Goal: Communication & Community: Answer question/provide support

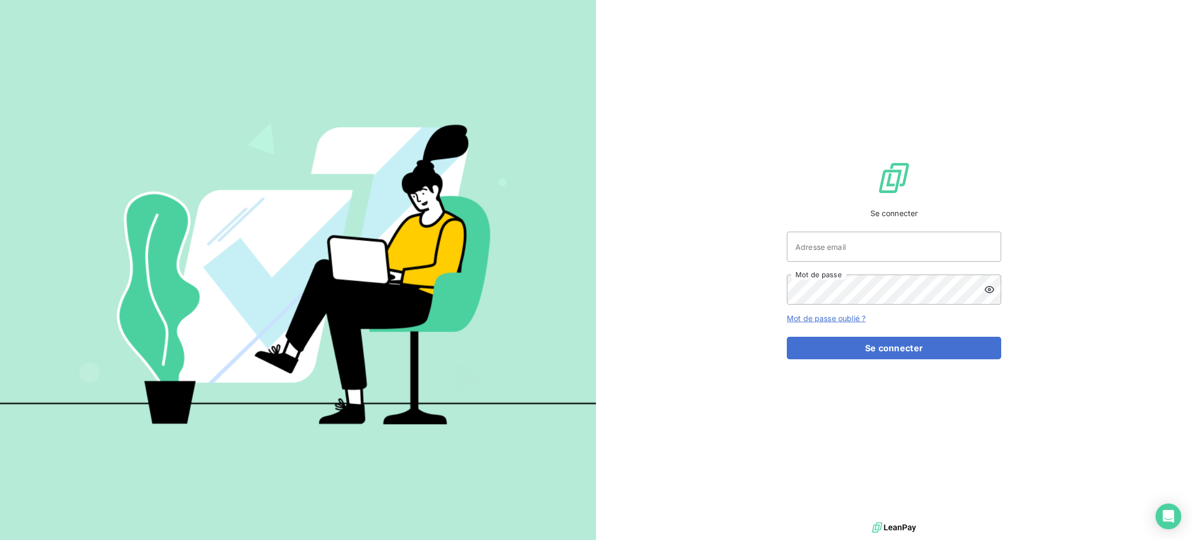
click at [838, 239] on div "Se connecter Adresse email Mot de passe Mot de passe oublié ? Se connecter" at bounding box center [894, 259] width 214 height 519
click at [835, 250] on input "Adresse email" at bounding box center [894, 246] width 214 height 30
type input "[EMAIL_ADDRESS][DOMAIN_NAME]"
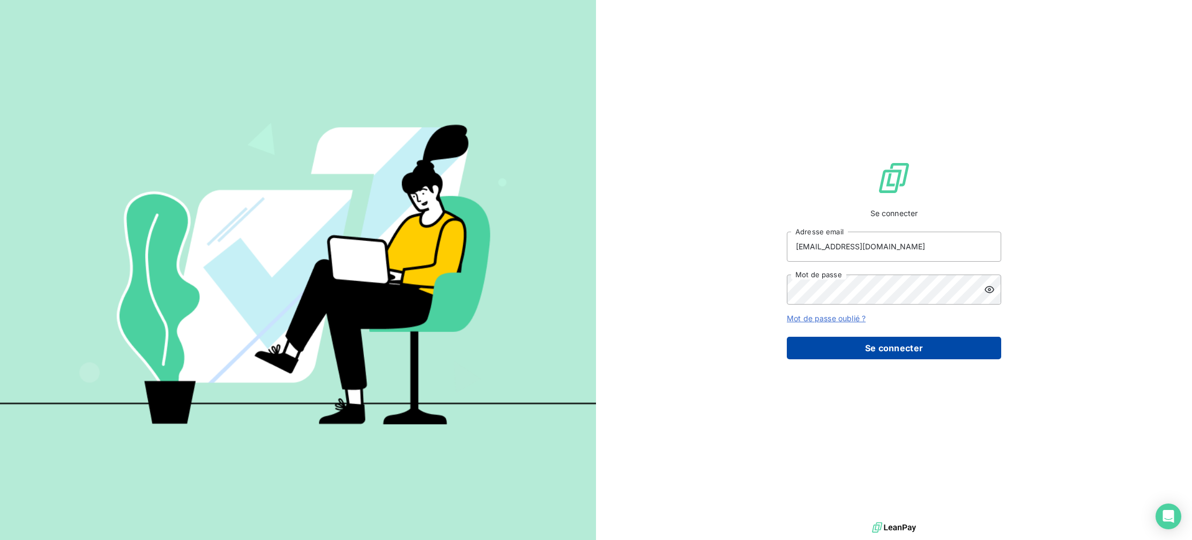
click at [897, 346] on button "Se connecter" at bounding box center [894, 347] width 214 height 23
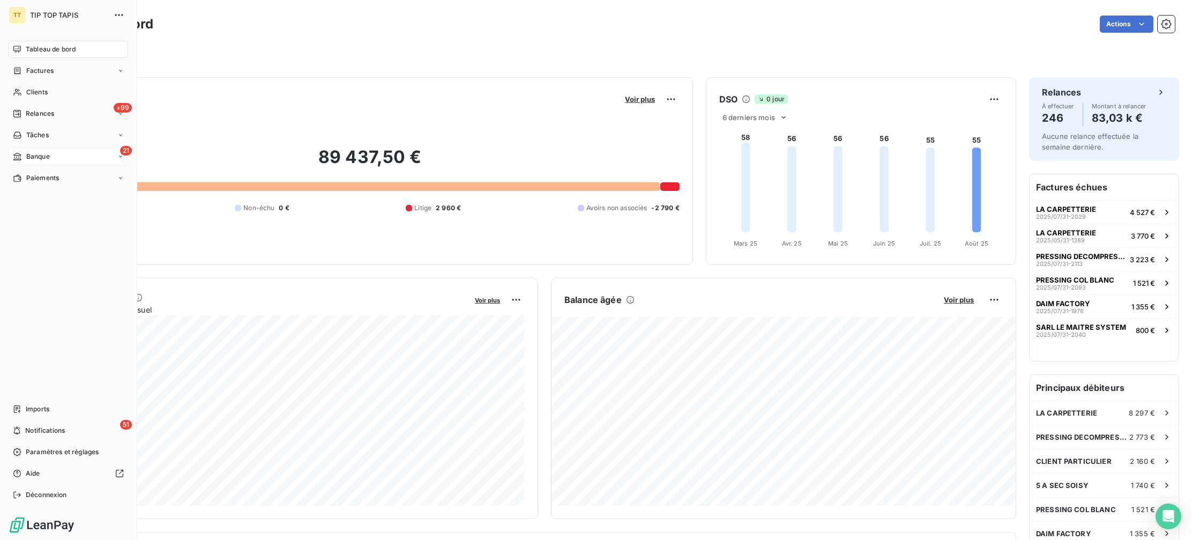
click at [27, 153] on span "Banque" at bounding box center [38, 157] width 24 height 10
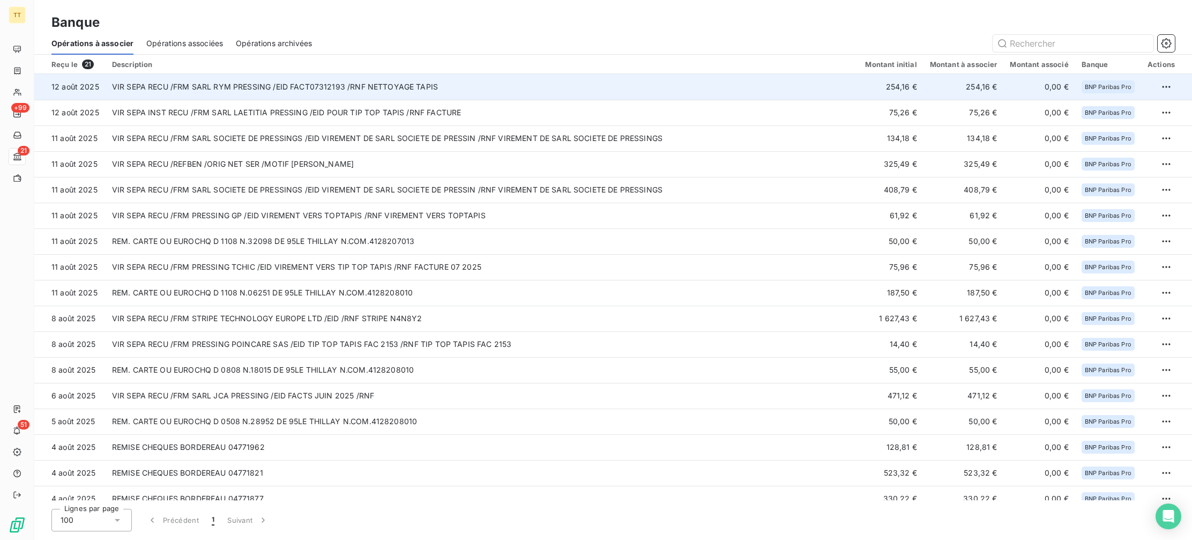
click at [258, 93] on td "VIR SEPA RECU /FRM SARL RYM PRESSING /EID FACT07312193 /RNF NETTOYAGE TAPIS" at bounding box center [482, 87] width 753 height 26
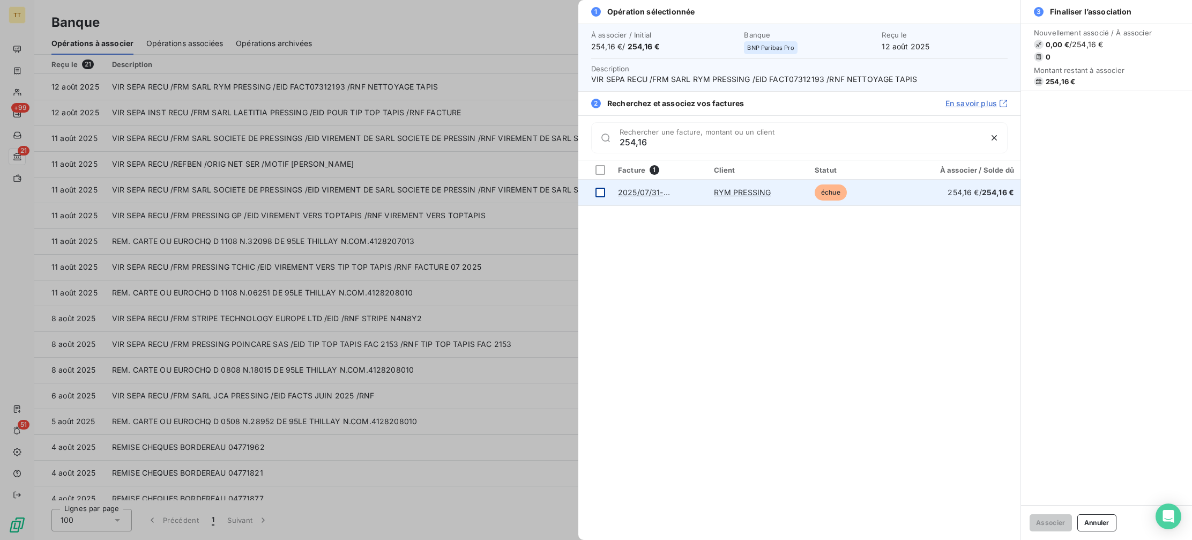
type input "254,16"
click at [596, 192] on div at bounding box center [600, 193] width 10 height 10
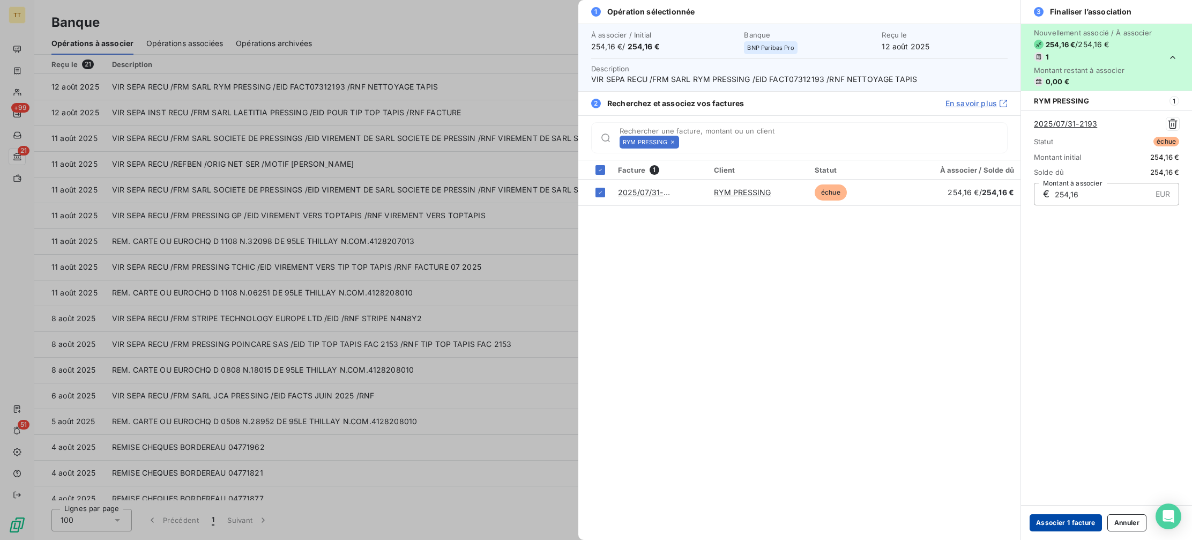
click at [1051, 520] on button "Associer 1 facture" at bounding box center [1065, 522] width 72 height 17
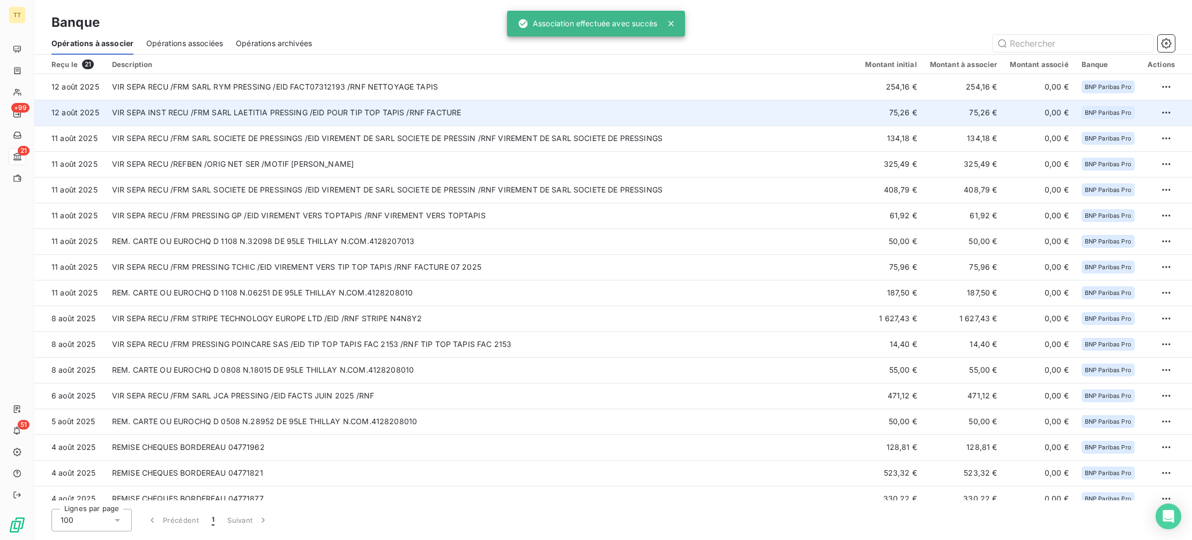
click at [192, 117] on td "VIR SEPA INST RECU /FRM SARL LAETITIA PRESSING /EID POUR TIP TOP TAPIS /RNF FAC…" at bounding box center [482, 113] width 753 height 26
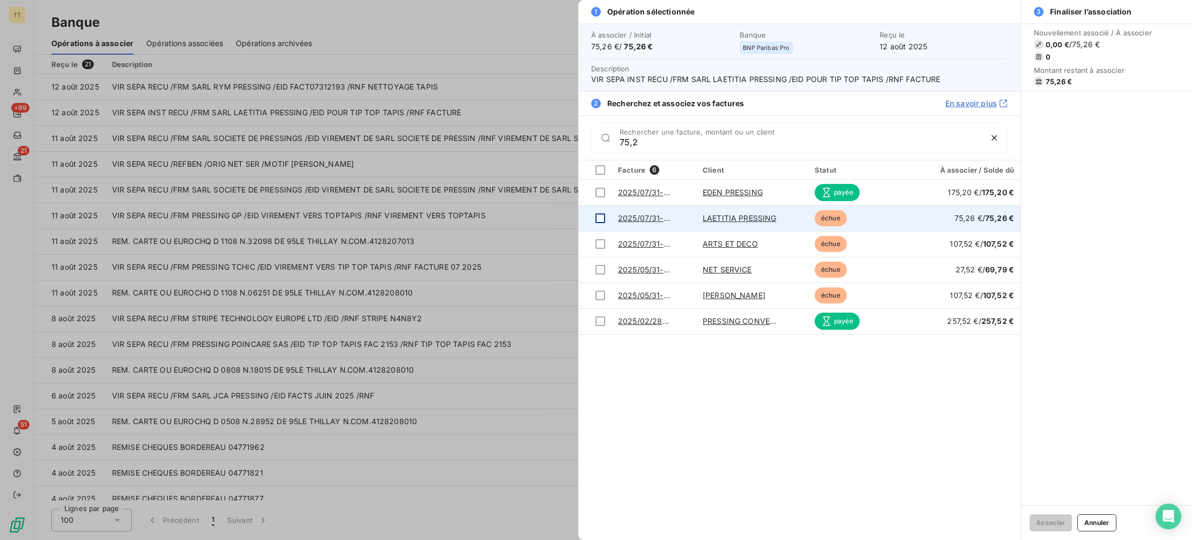
type input "75,2"
click at [598, 221] on div at bounding box center [600, 218] width 10 height 10
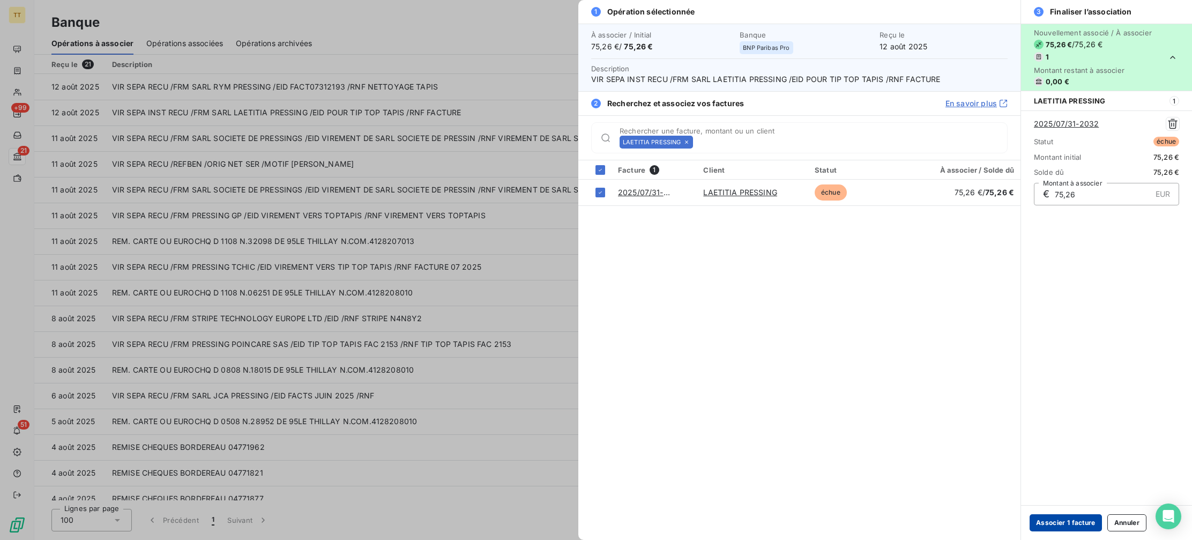
click at [1077, 520] on button "Associer 1 facture" at bounding box center [1065, 522] width 72 height 17
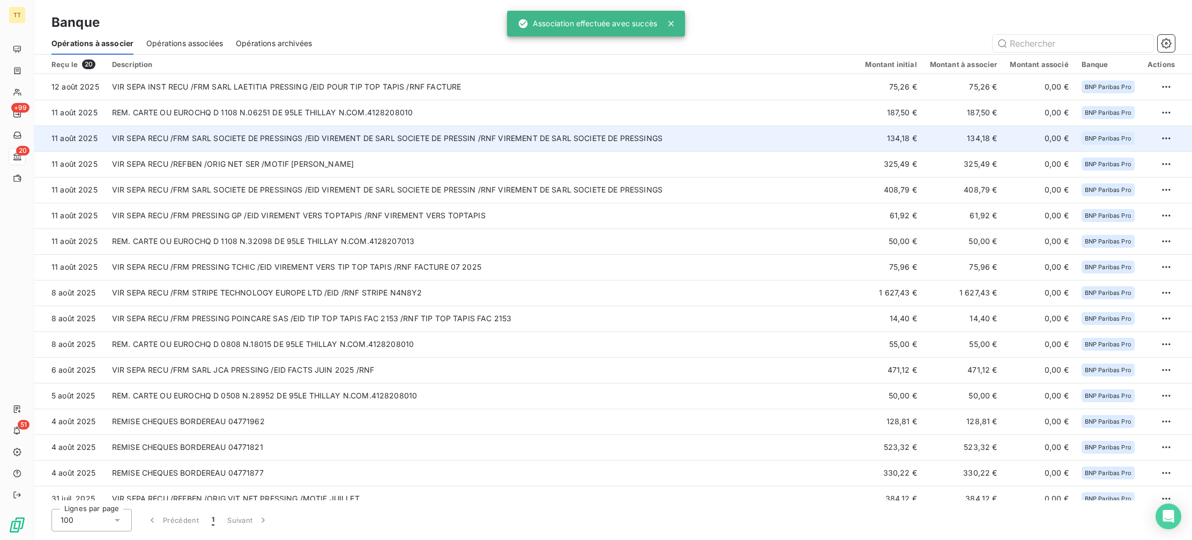
click at [473, 146] on td "VIR SEPA RECU /FRM SARL SOCIETE DE PRESSINGS /EID VIREMENT DE SARL SOCIETE DE P…" at bounding box center [482, 138] width 753 height 26
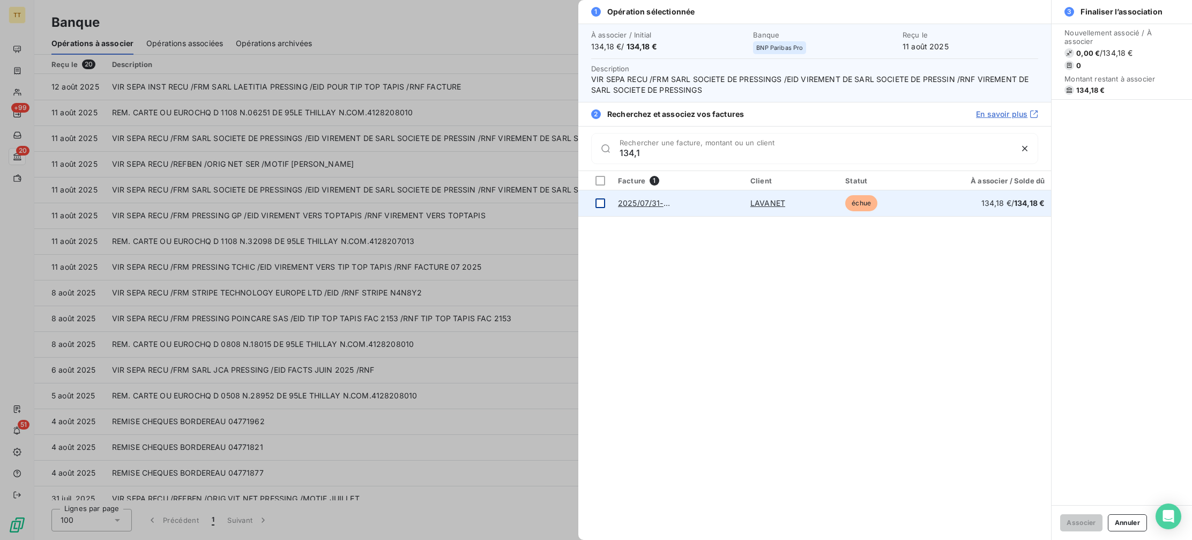
type input "134,1"
click at [596, 207] on div at bounding box center [600, 203] width 10 height 10
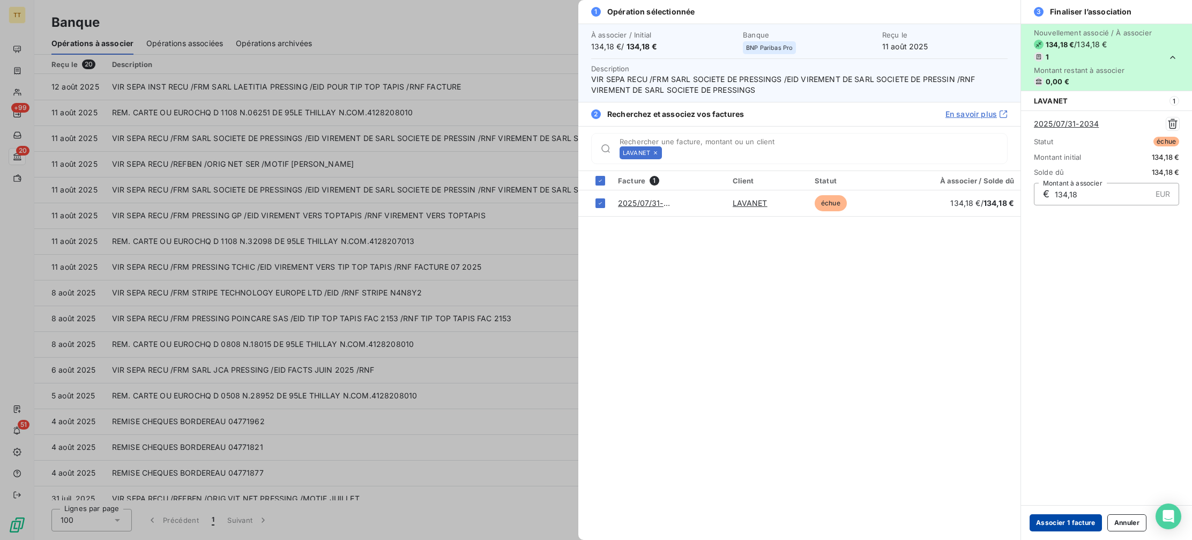
click at [1075, 519] on button "Associer 1 facture" at bounding box center [1065, 522] width 72 height 17
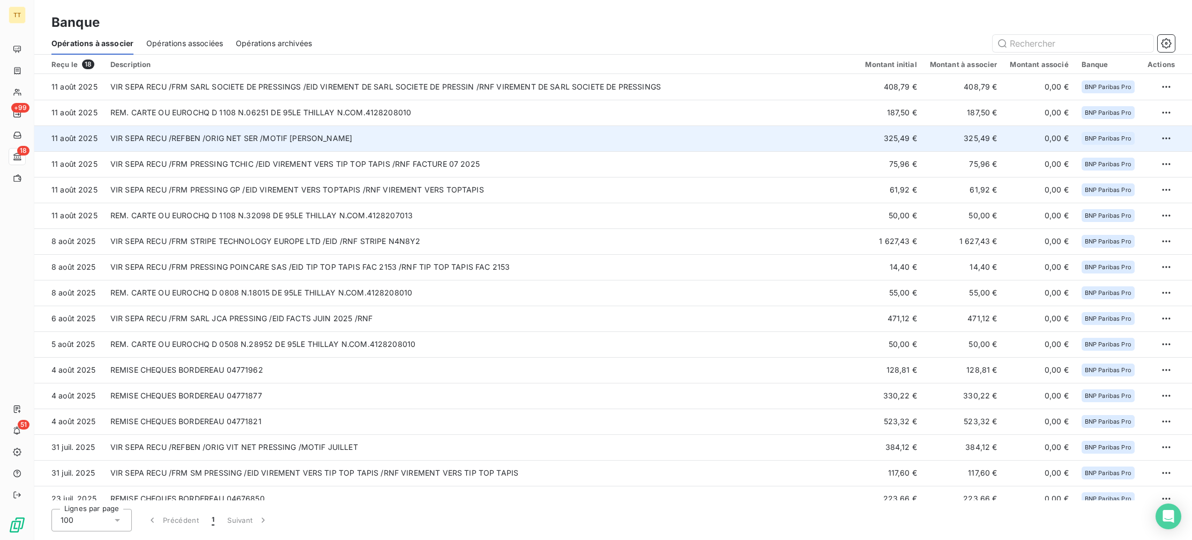
click at [230, 133] on td "VIR SEPA RECU /REFBEN /ORIG NET SER /MOTIF [PERSON_NAME]" at bounding box center [481, 138] width 755 height 26
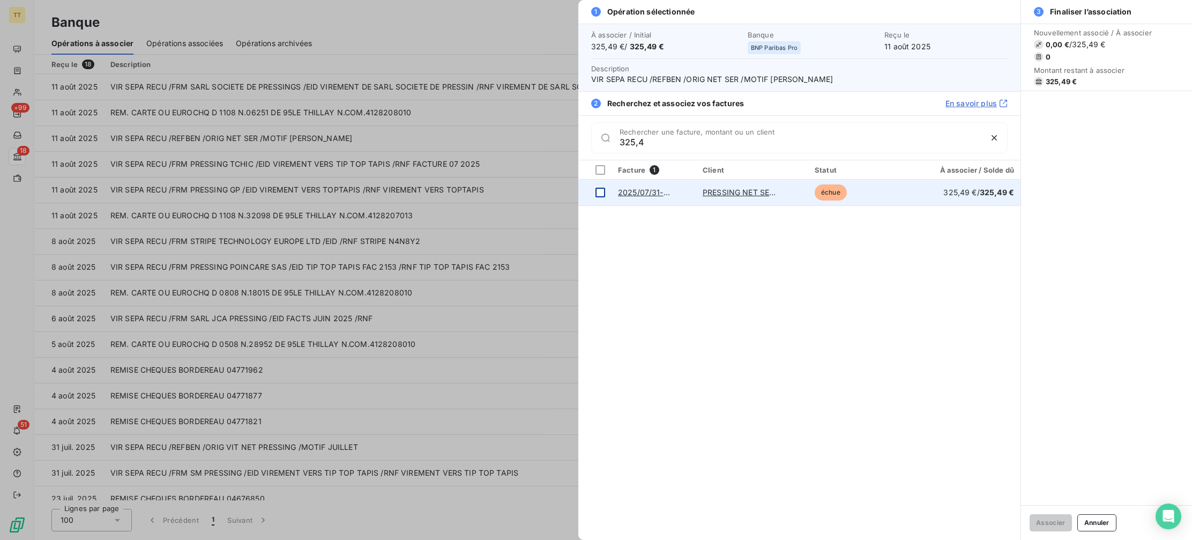
type input "325,4"
click at [596, 191] on div at bounding box center [600, 193] width 10 height 10
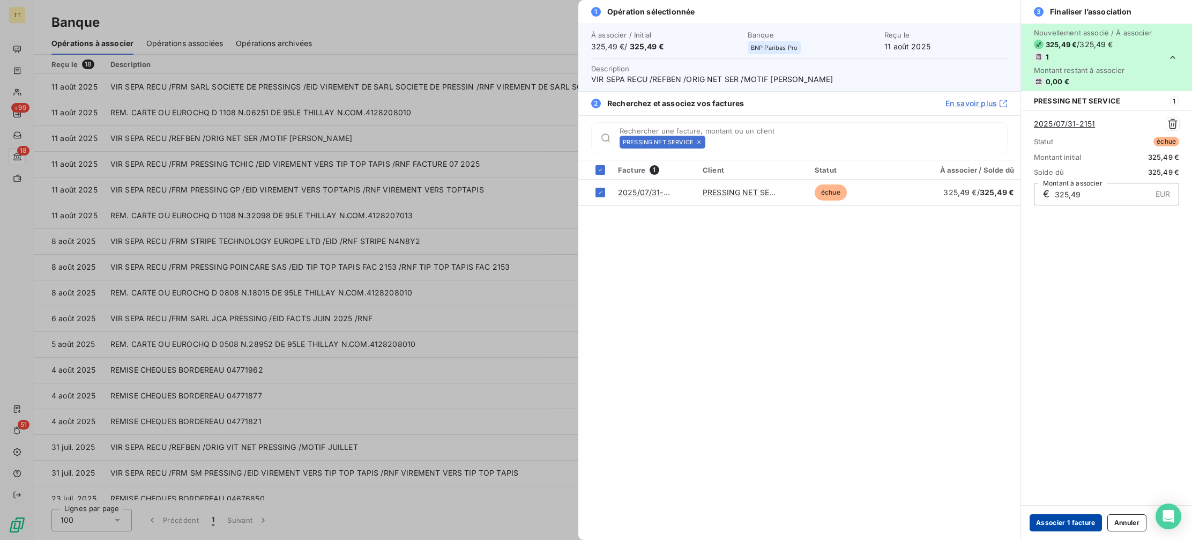
click at [1084, 528] on button "Associer 1 facture" at bounding box center [1065, 522] width 72 height 17
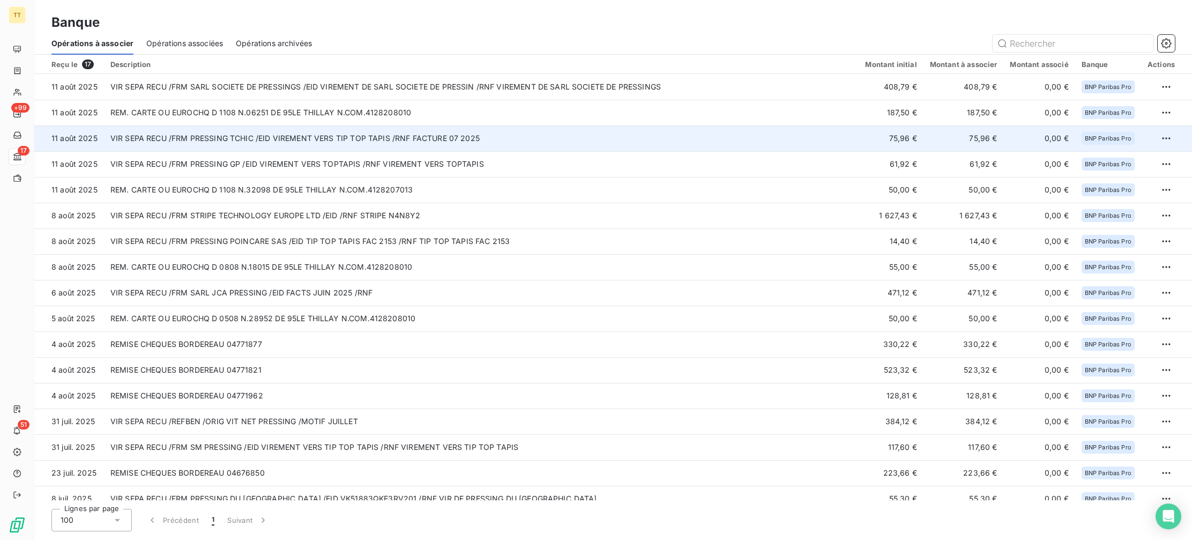
click at [304, 143] on td "VIR SEPA RECU /FRM PRESSING TCHIC /EID VIREMENT VERS TIP TOP TAPIS /RNF FACTURE…" at bounding box center [481, 138] width 755 height 26
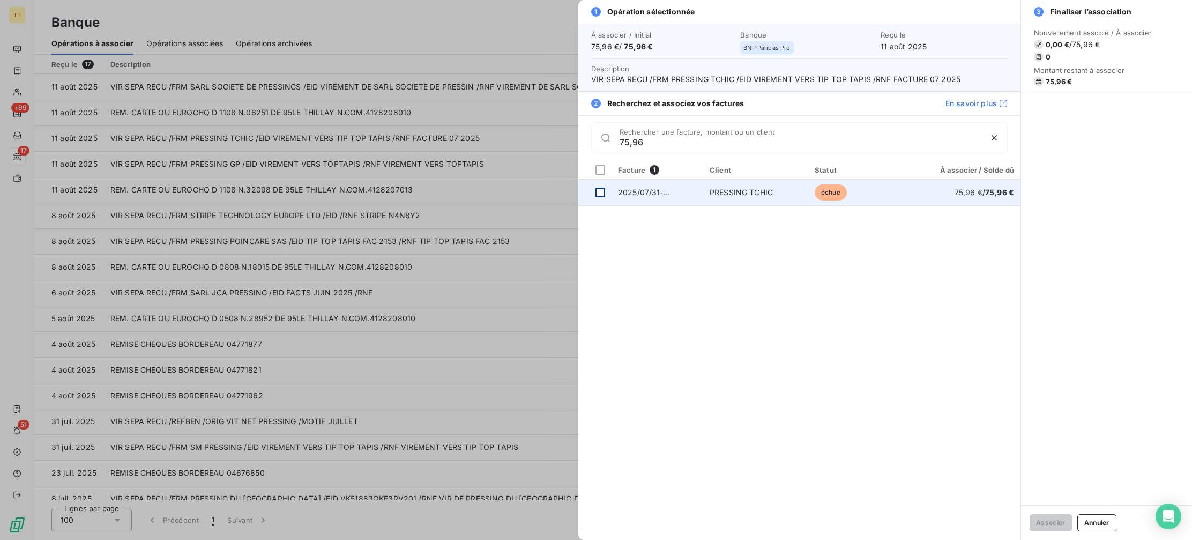
type input "75,96"
click at [602, 193] on div at bounding box center [600, 193] width 10 height 10
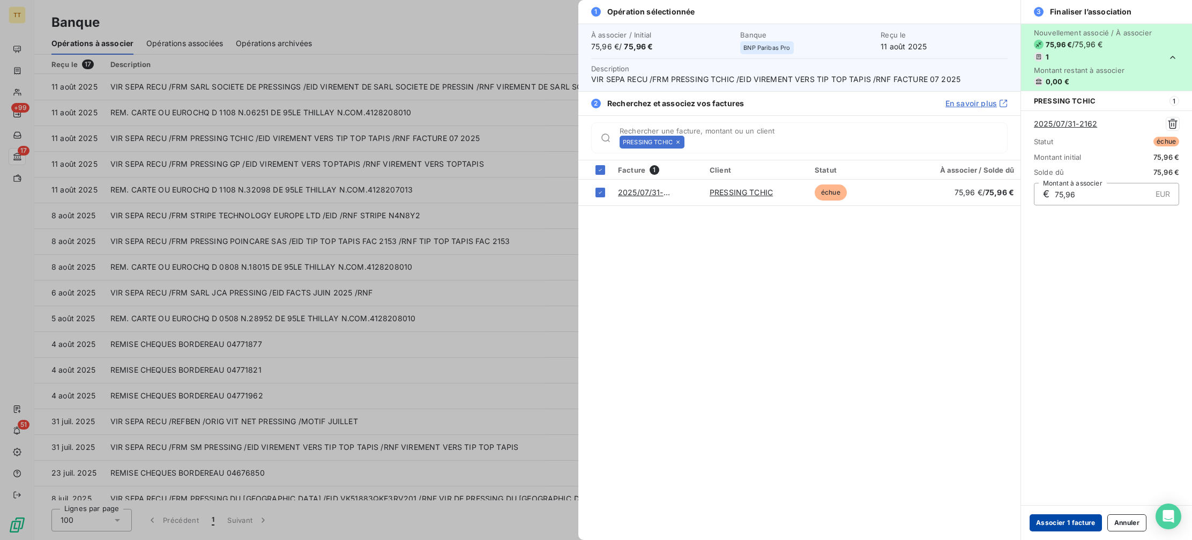
click at [1051, 523] on button "Associer 1 facture" at bounding box center [1065, 522] width 72 height 17
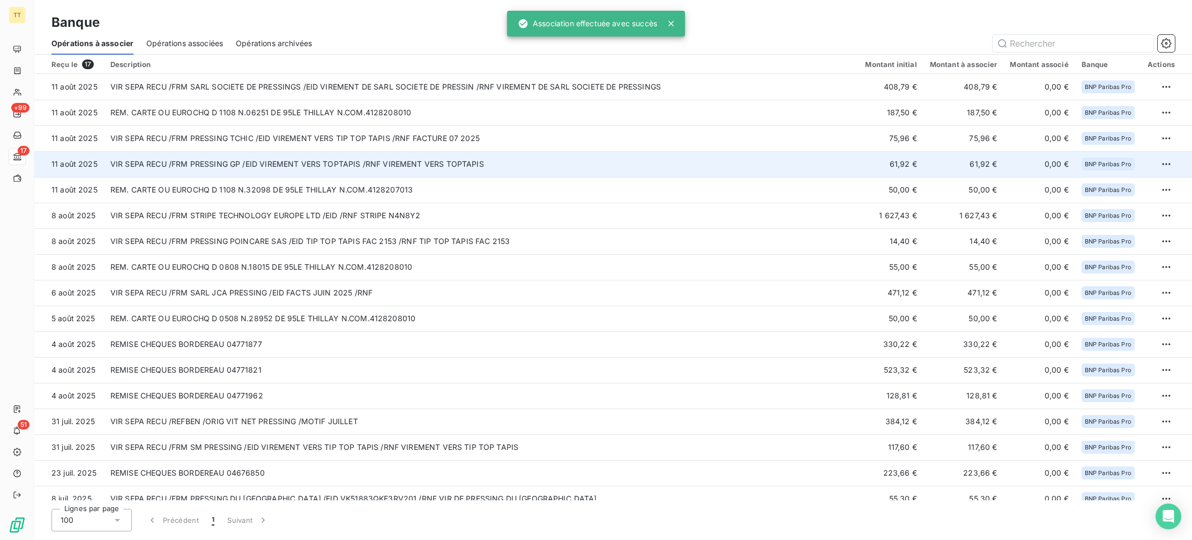
click at [333, 170] on td "VIR SEPA RECU /FRM PRESSING GP /EID VIREMENT VERS TOPTAPIS /RNF VIREMENT VERS T…" at bounding box center [481, 164] width 755 height 26
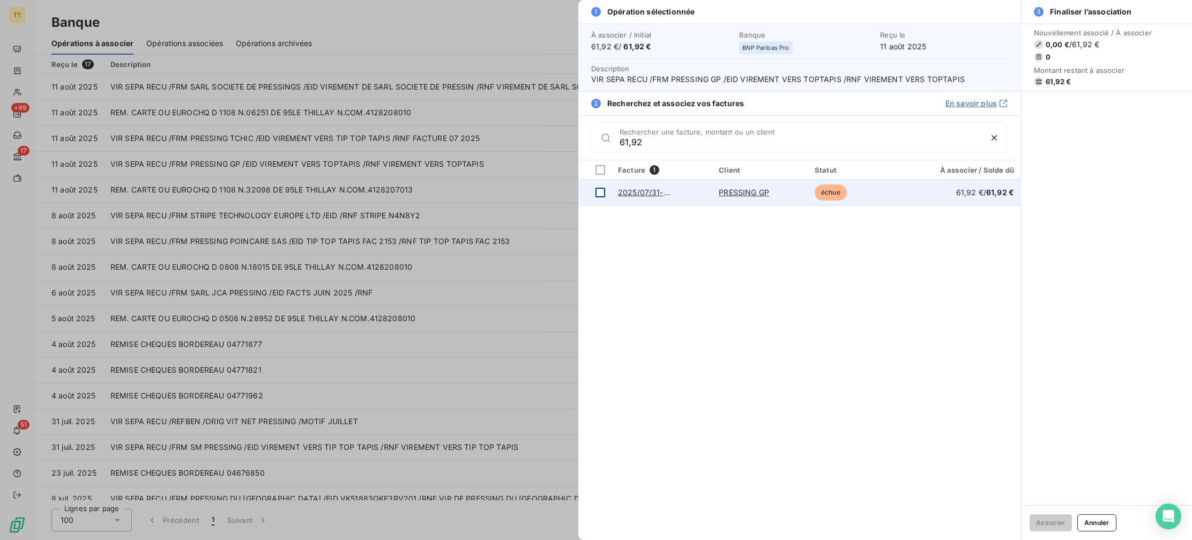
type input "61,92"
click at [602, 198] on td at bounding box center [594, 192] width 33 height 26
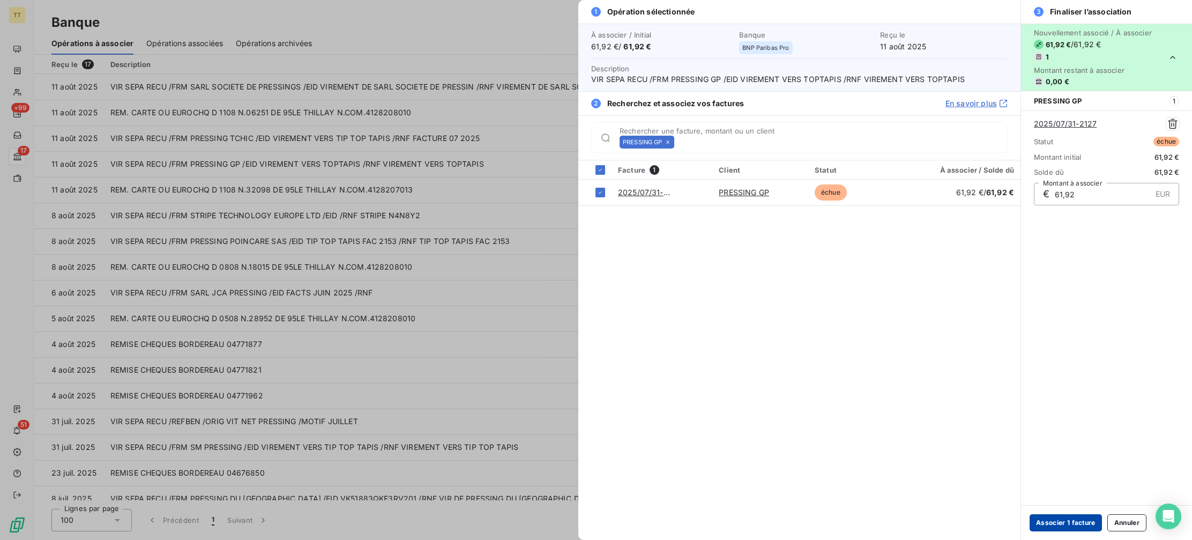
click at [1058, 519] on button "Associer 1 facture" at bounding box center [1065, 522] width 72 height 17
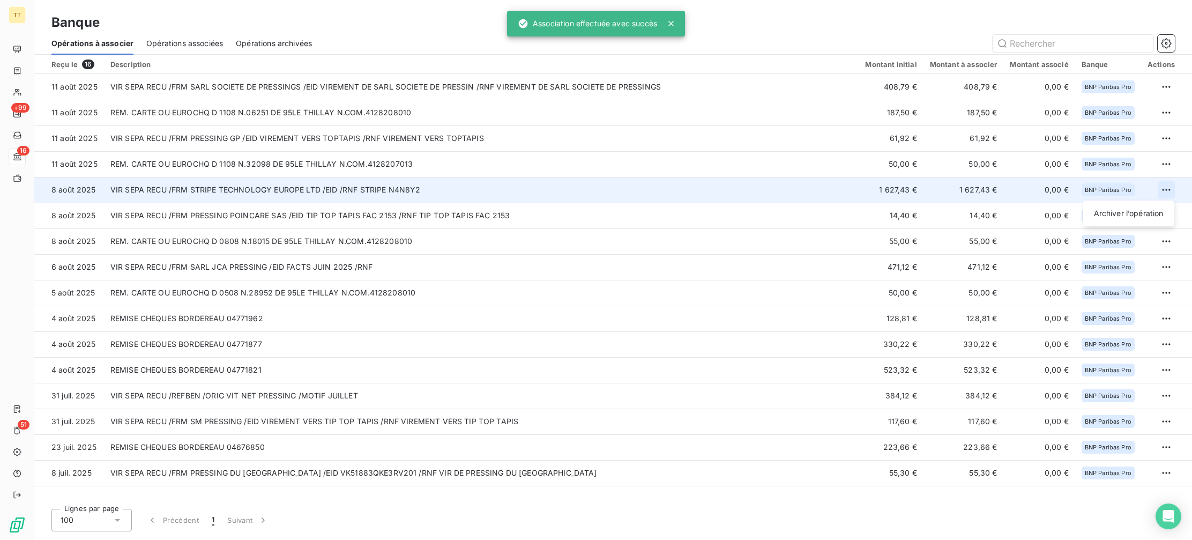
click at [1167, 185] on html "TT +99 16 51 Banque Opérations à associer Opérations associées Opérations archi…" at bounding box center [596, 270] width 1192 height 540
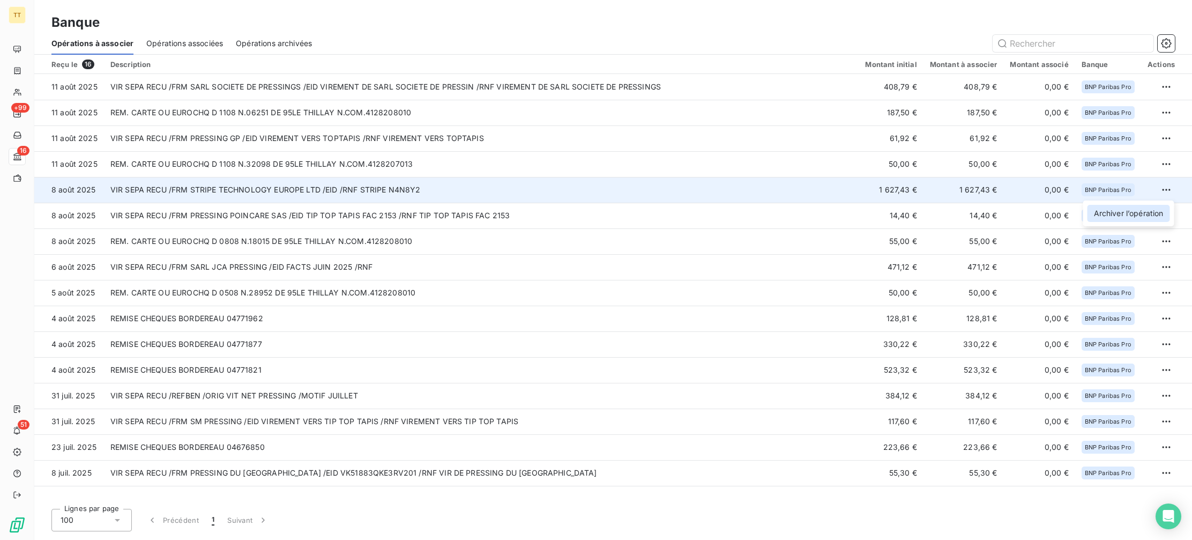
click at [1143, 216] on div "Archiver l’opération" at bounding box center [1128, 213] width 83 height 17
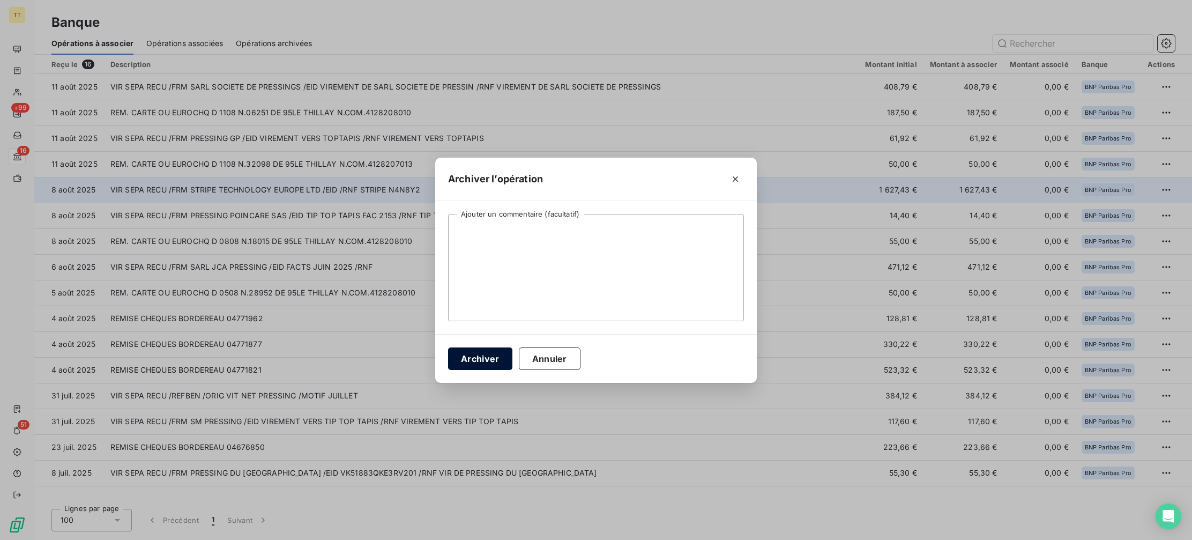
click at [481, 363] on button "Archiver" at bounding box center [480, 358] width 64 height 23
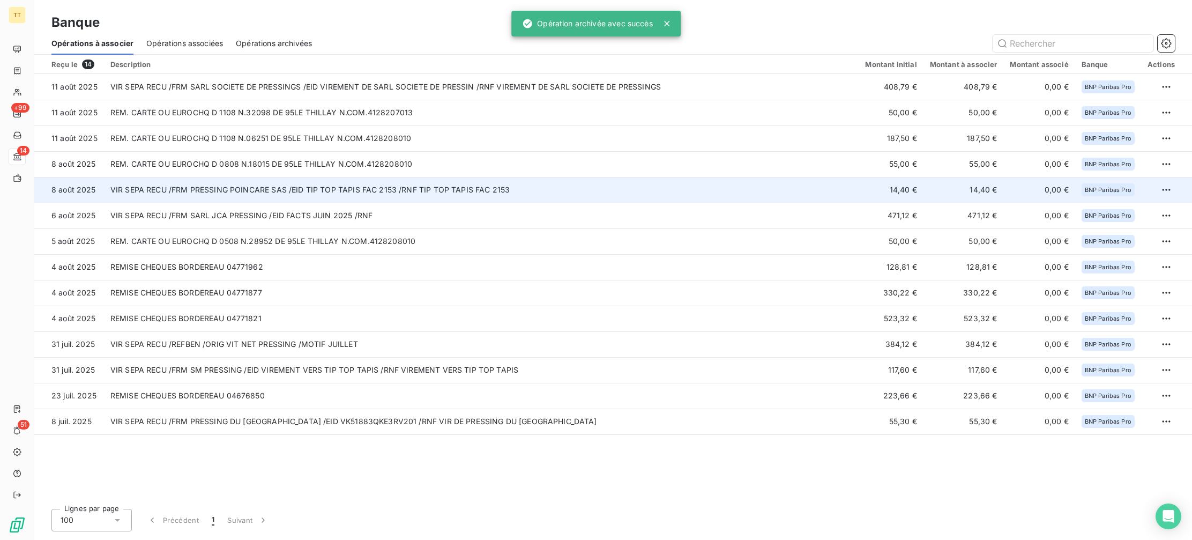
click at [370, 182] on td "VIR SEPA RECU /FRM PRESSING POINCARE SAS /EID TIP TOP TAPIS FAC 2153 /RNF TIP T…" at bounding box center [481, 190] width 755 height 26
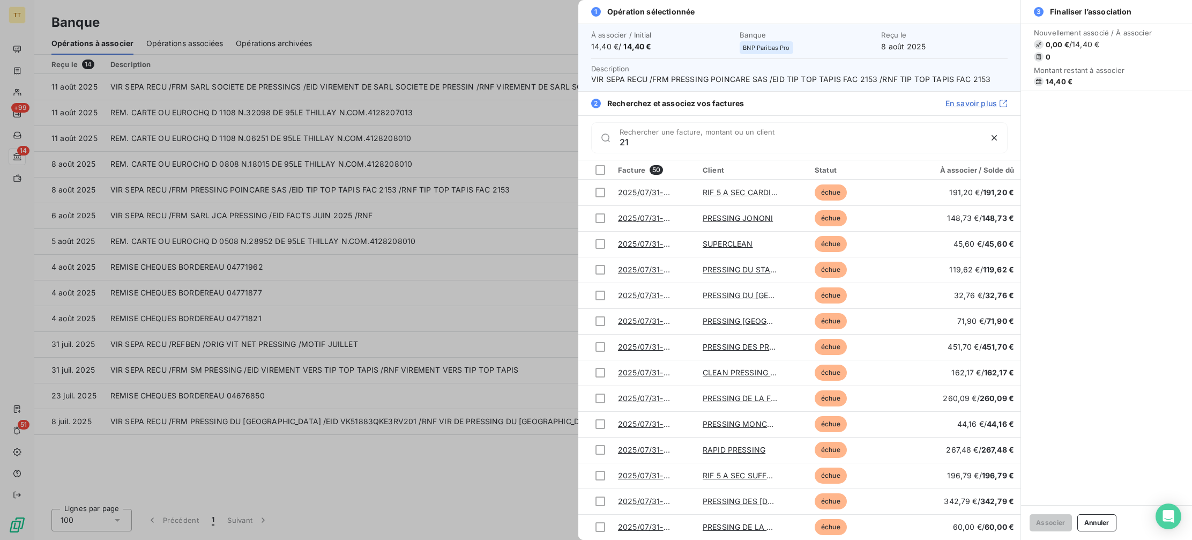
type input "2"
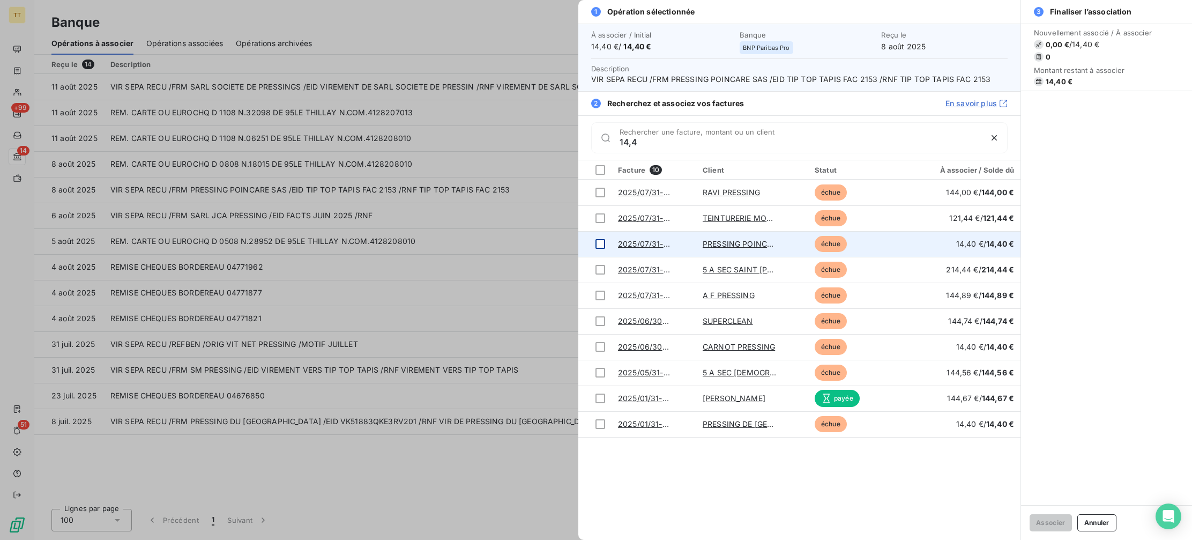
type input "14,4"
click at [602, 245] on div at bounding box center [600, 244] width 10 height 10
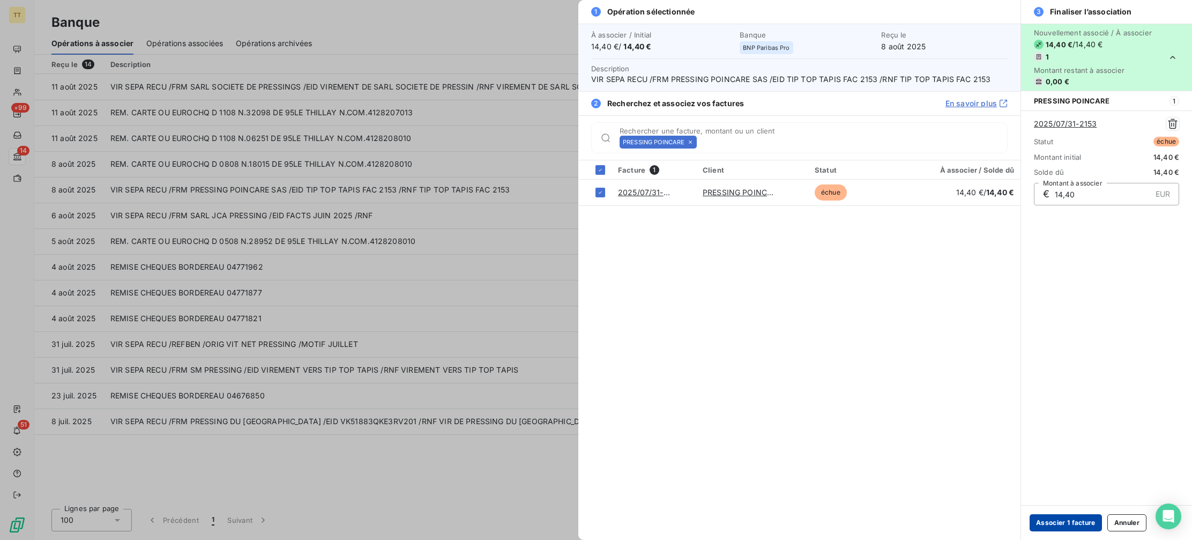
click at [1065, 519] on button "Associer 1 facture" at bounding box center [1065, 522] width 72 height 17
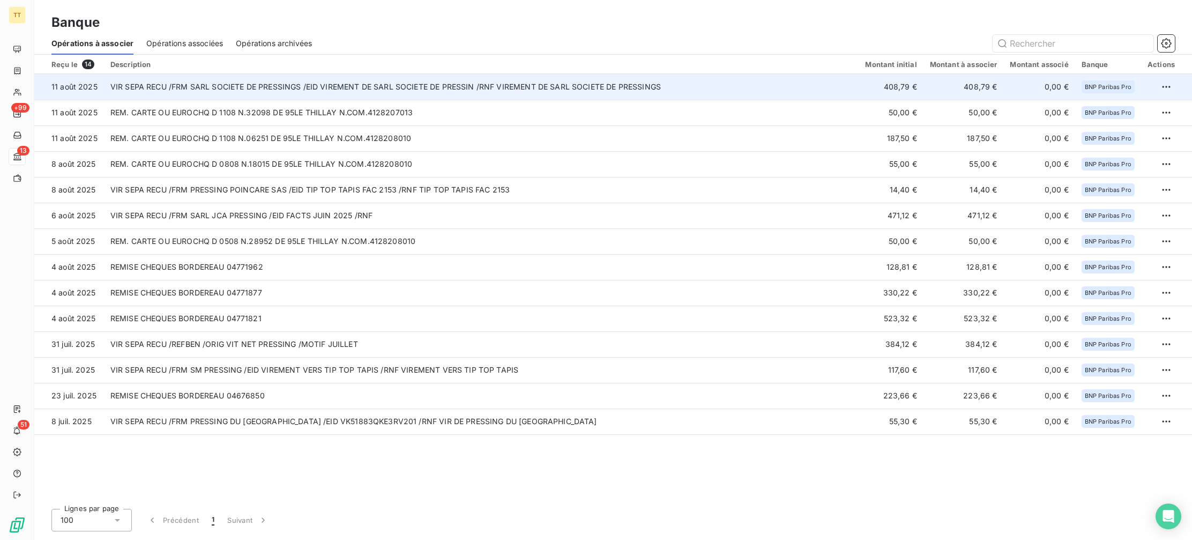
click at [269, 85] on td "VIR SEPA RECU /FRM SARL SOCIETE DE PRESSINGS /EID VIREMENT DE SARL SOCIETE DE P…" at bounding box center [481, 87] width 755 height 26
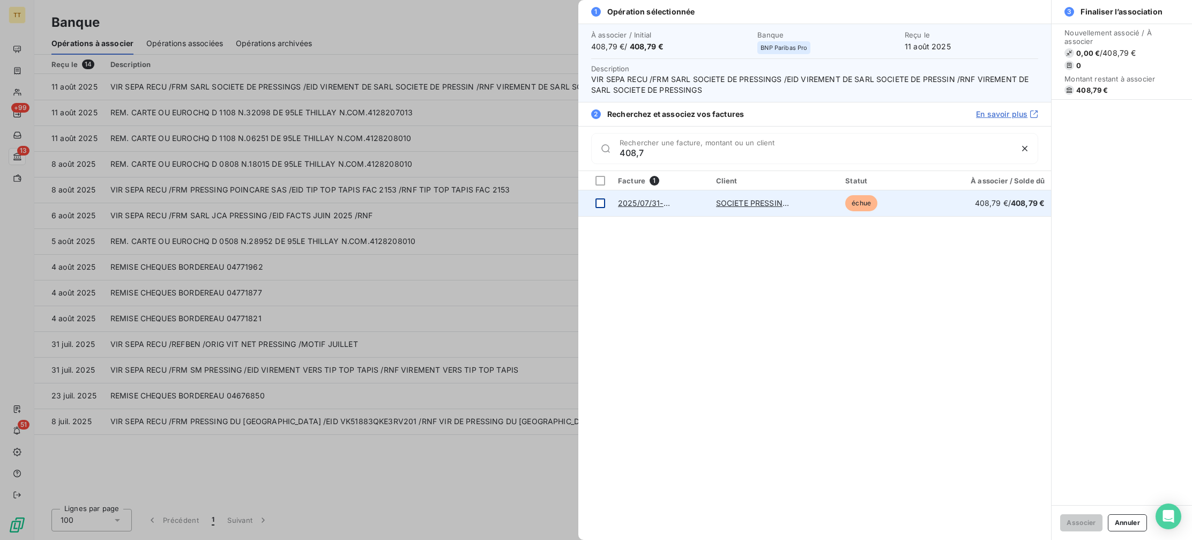
type input "408,7"
click at [603, 205] on div at bounding box center [600, 203] width 10 height 10
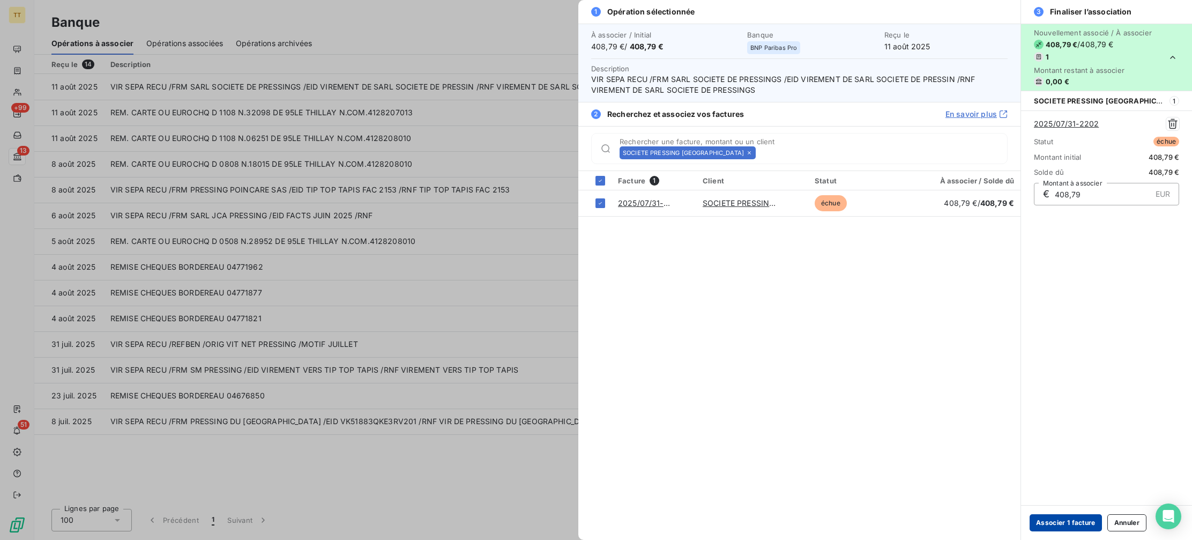
click at [1059, 522] on button "Associer 1 facture" at bounding box center [1065, 522] width 72 height 17
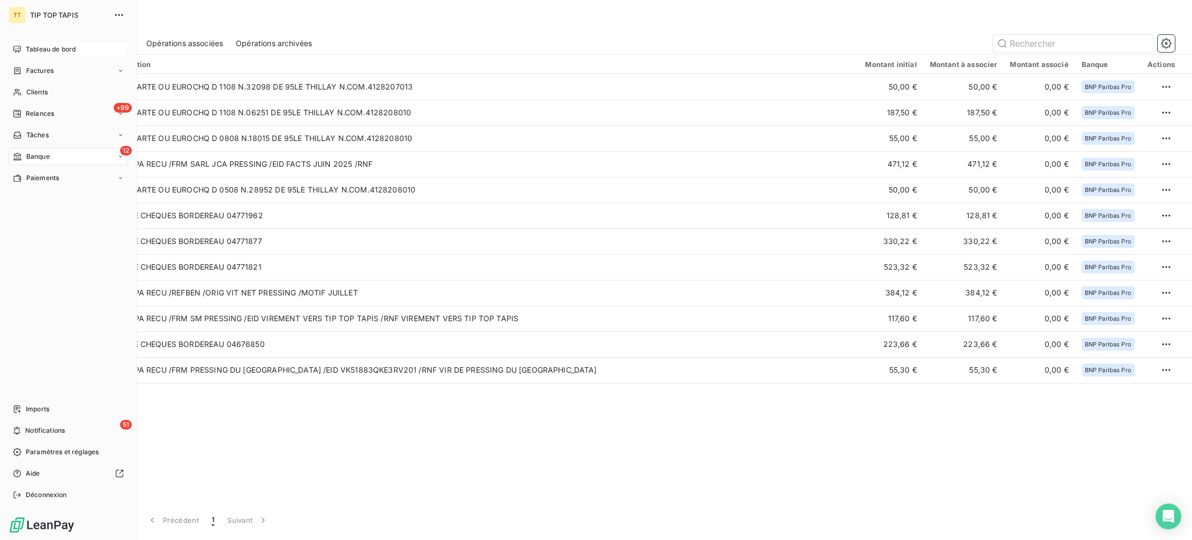
click at [42, 48] on span "Tableau de bord" at bounding box center [51, 49] width 50 height 10
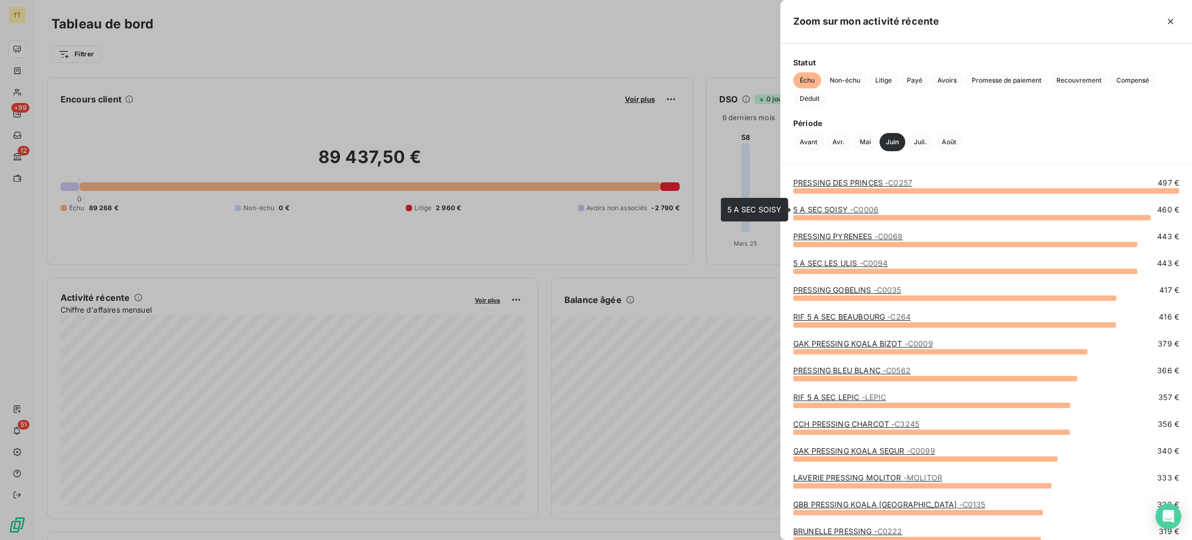
click at [842, 212] on link "5 A SEC SOISY - C0006" at bounding box center [835, 209] width 85 height 9
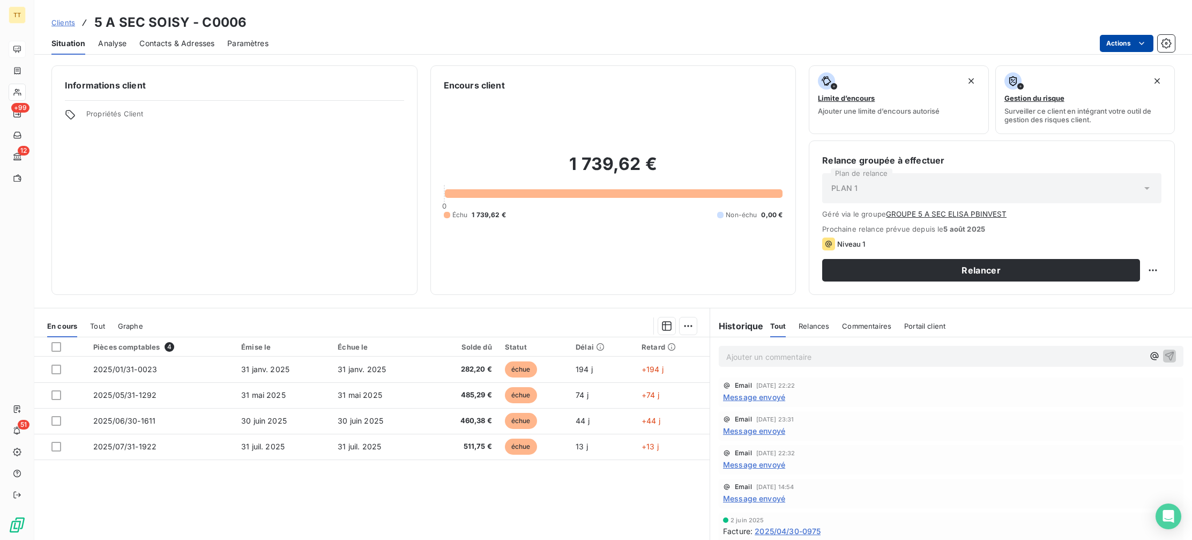
click at [1121, 44] on html "TT +99 12 51 Clients 5 A SEC SOISY - C0006 Situation Analyse Contacts & Adresse…" at bounding box center [596, 270] width 1192 height 540
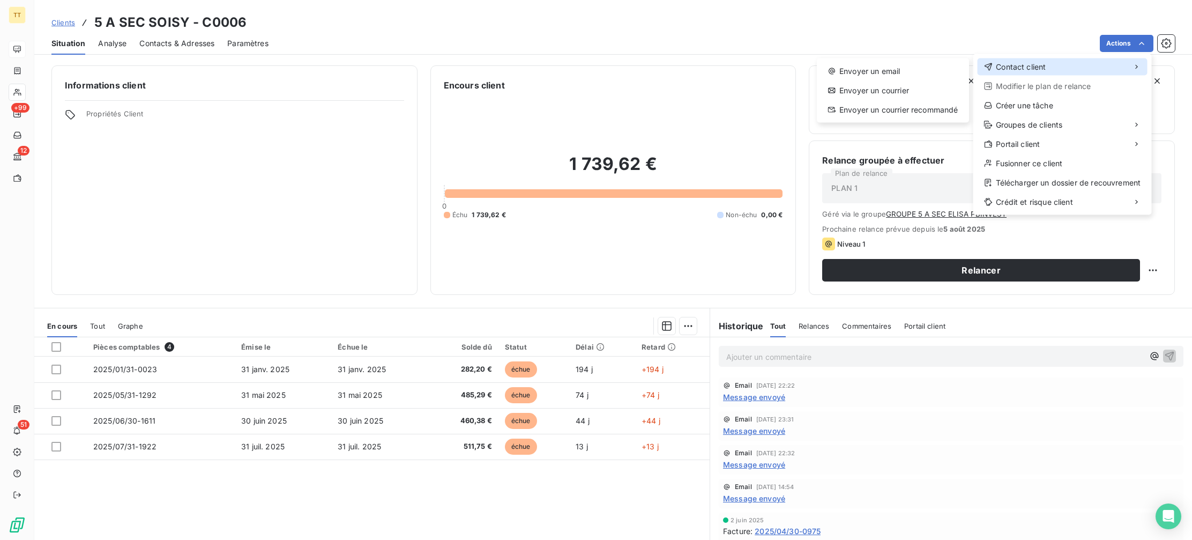
drag, startPoint x: 1069, startPoint y: 70, endPoint x: 984, endPoint y: 71, distance: 85.7
click at [1069, 70] on div "Contact client" at bounding box center [1062, 66] width 170 height 17
click at [904, 71] on div "Envoyer un email" at bounding box center [893, 71] width 144 height 17
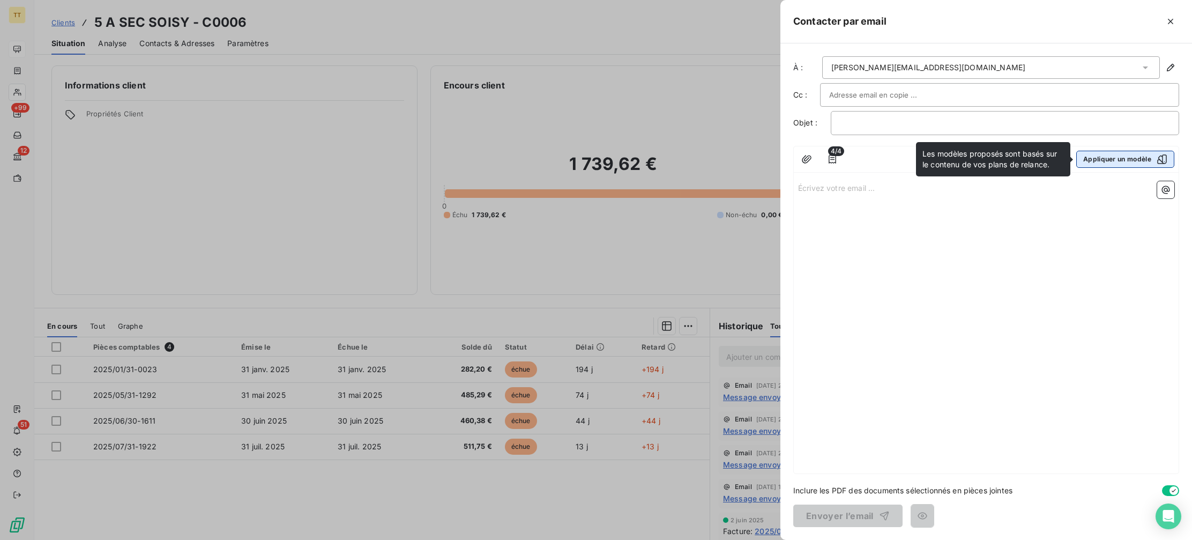
click at [1088, 158] on button "Appliquer un modèle" at bounding box center [1125, 159] width 98 height 17
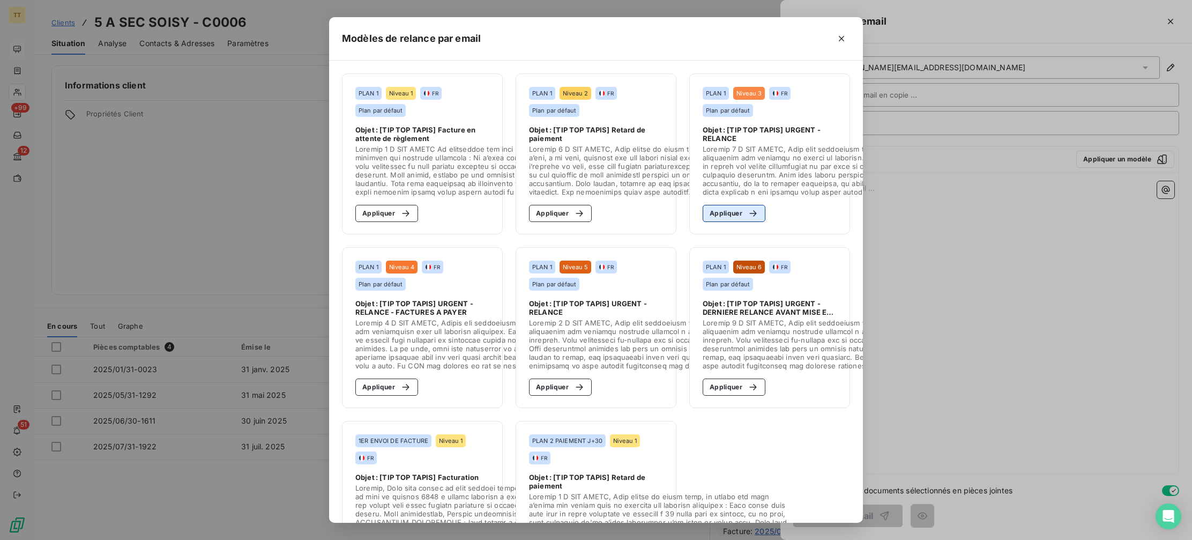
click at [741, 205] on button "Appliquer" at bounding box center [733, 213] width 63 height 17
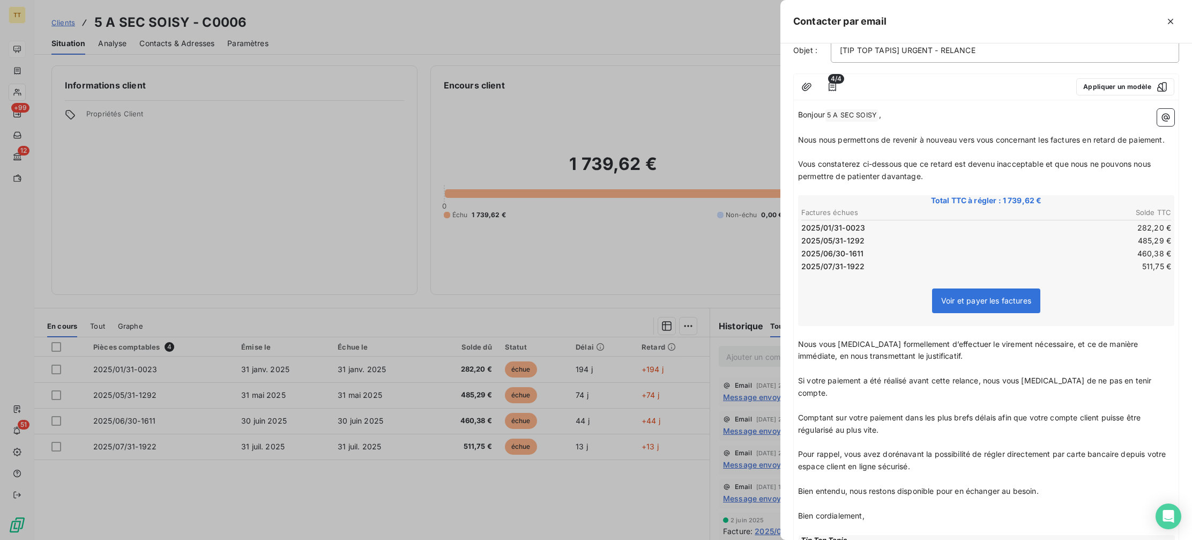
scroll to position [23, 0]
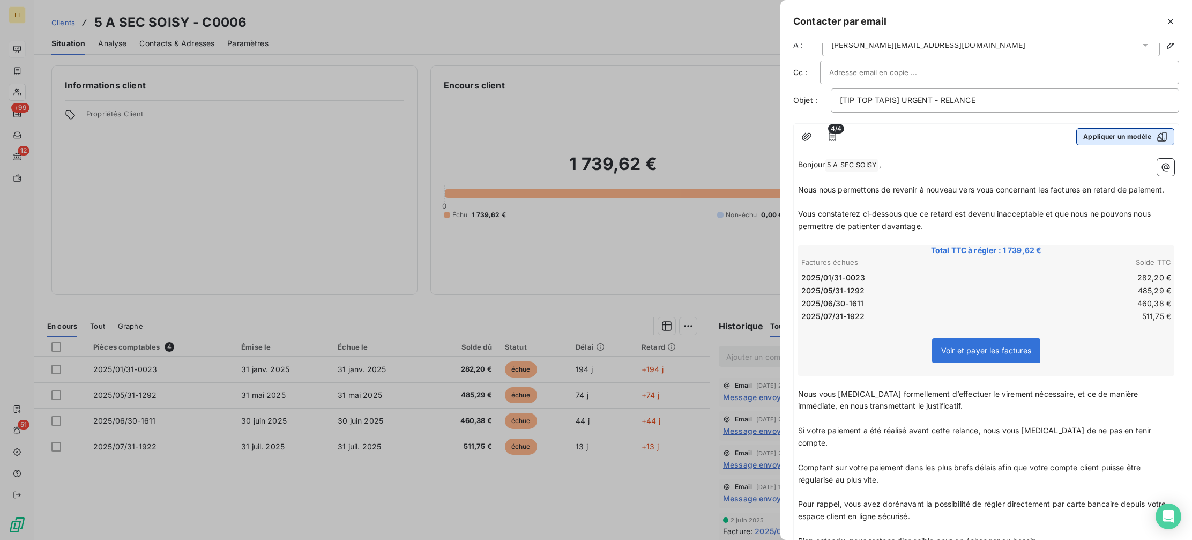
click at [1105, 138] on button "Appliquer un modèle" at bounding box center [1125, 136] width 98 height 17
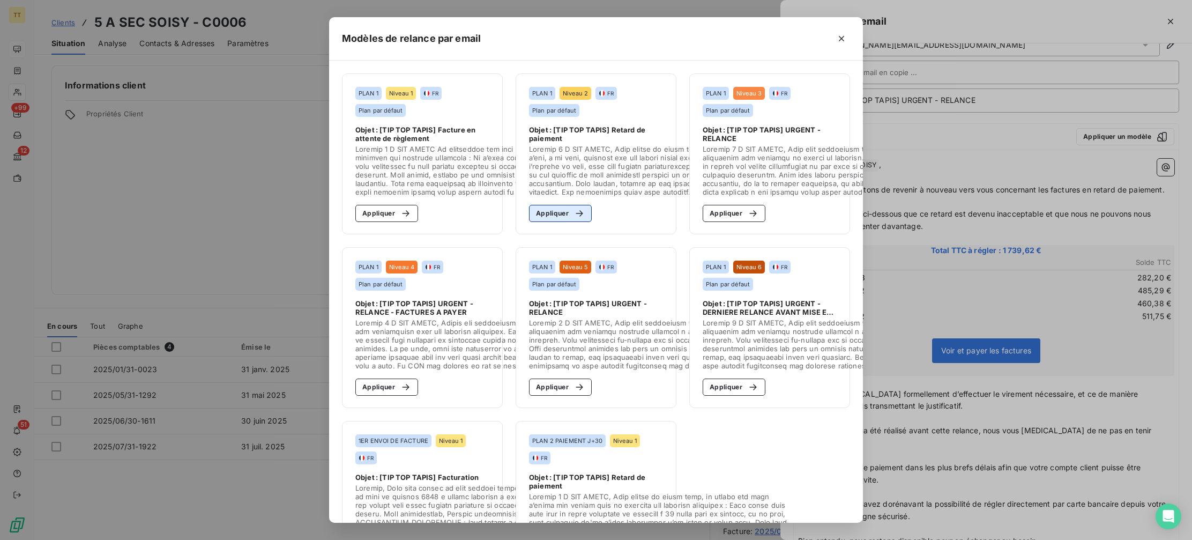
click at [552, 214] on button "Appliquer" at bounding box center [560, 213] width 63 height 17
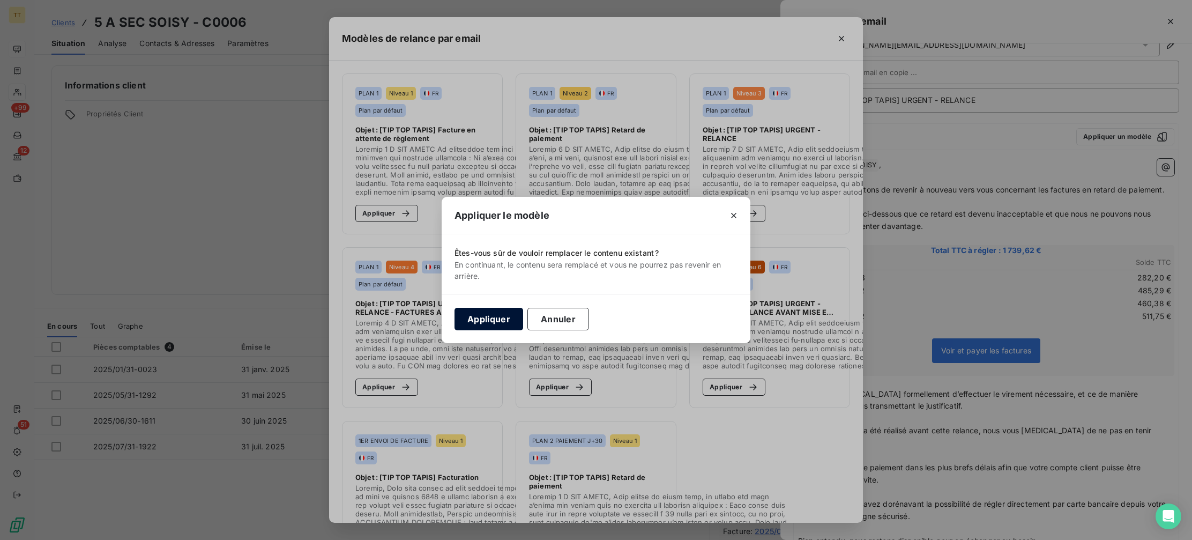
click at [481, 313] on button "Appliquer" at bounding box center [488, 319] width 69 height 23
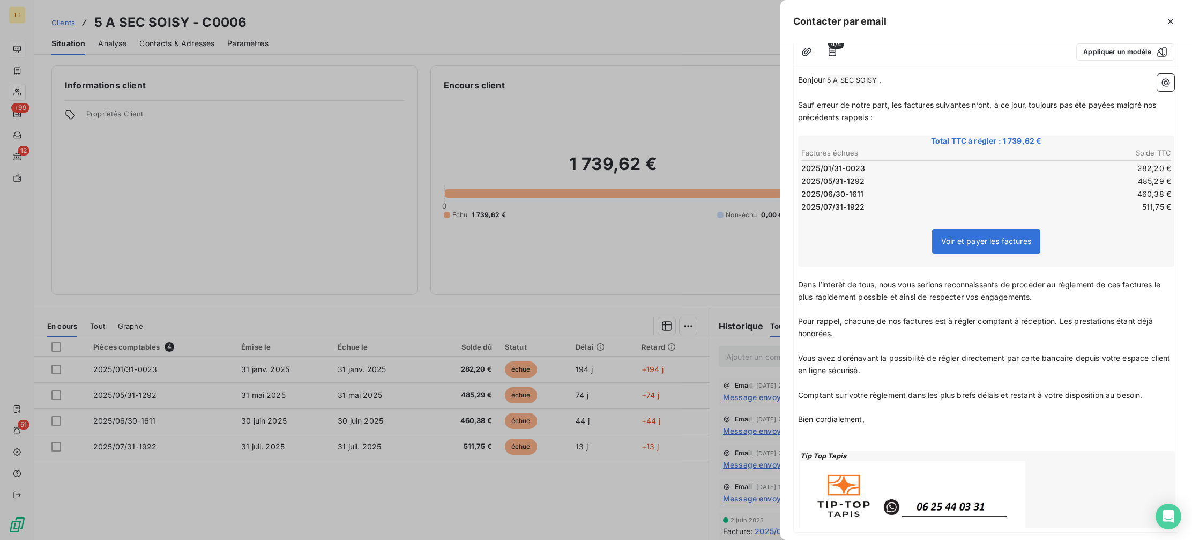
scroll to position [166, 0]
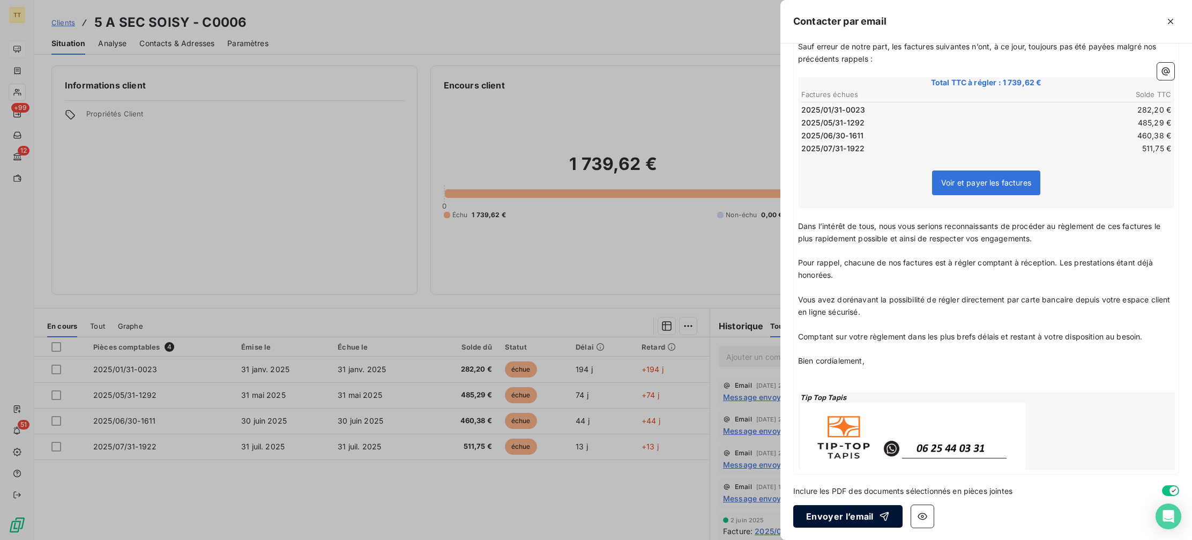
click at [848, 521] on button "Envoyer l’email" at bounding box center [847, 516] width 109 height 23
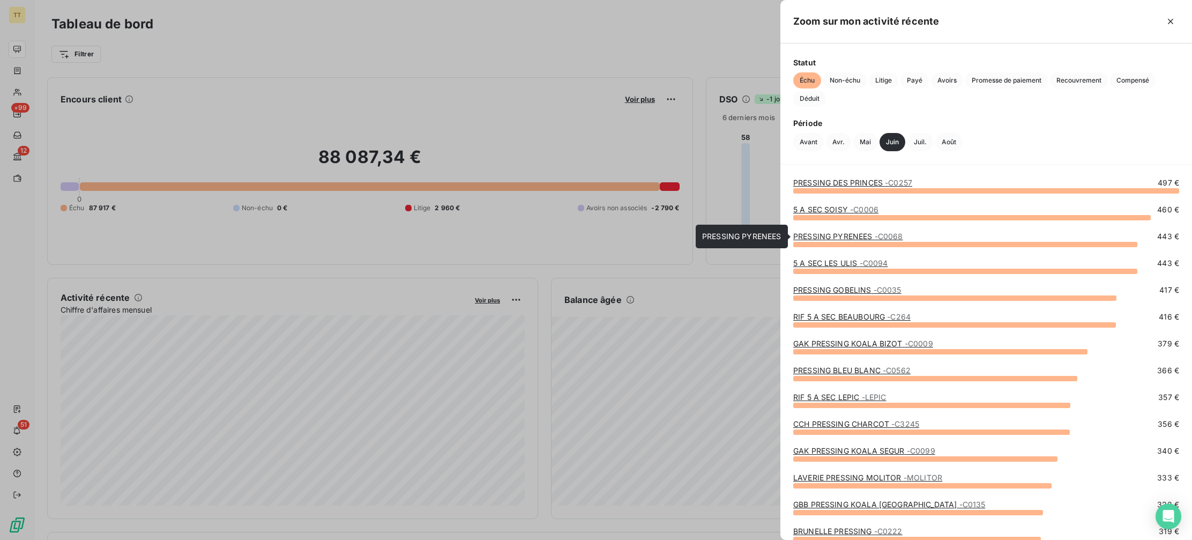
click at [868, 236] on link "PRESSING PYRENEES - C0068" at bounding box center [848, 235] width 110 height 9
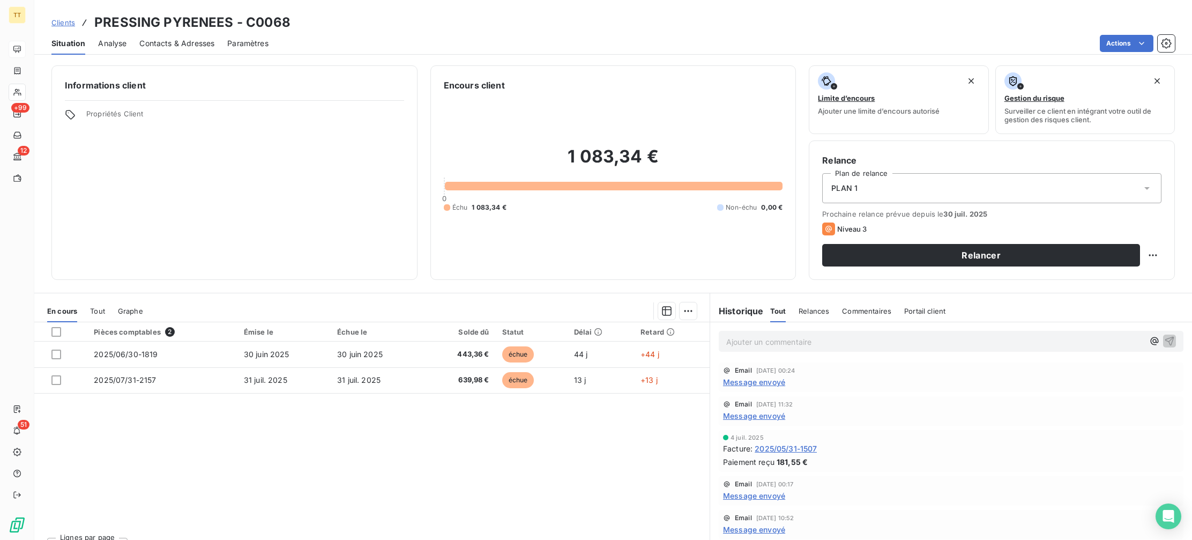
click at [1098, 53] on div "Situation Analyse Contacts & Adresses Paramètres Actions" at bounding box center [612, 43] width 1157 height 23
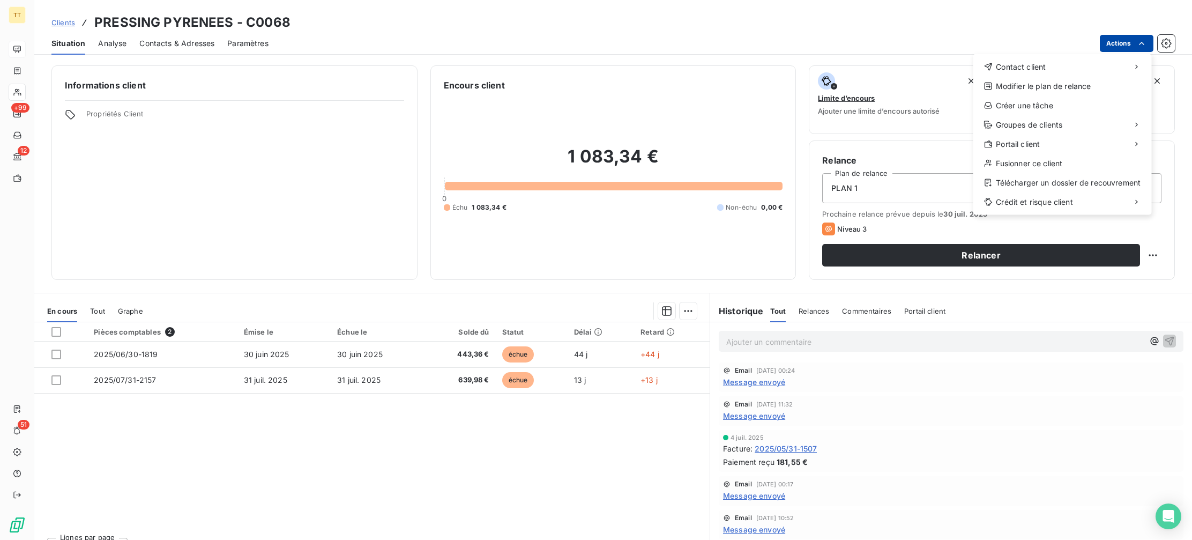
click at [1110, 44] on html "TT +99 12 51 Clients PRESSING PYRENEES - C0068 Situation Analyse Contacts & Adr…" at bounding box center [596, 270] width 1192 height 540
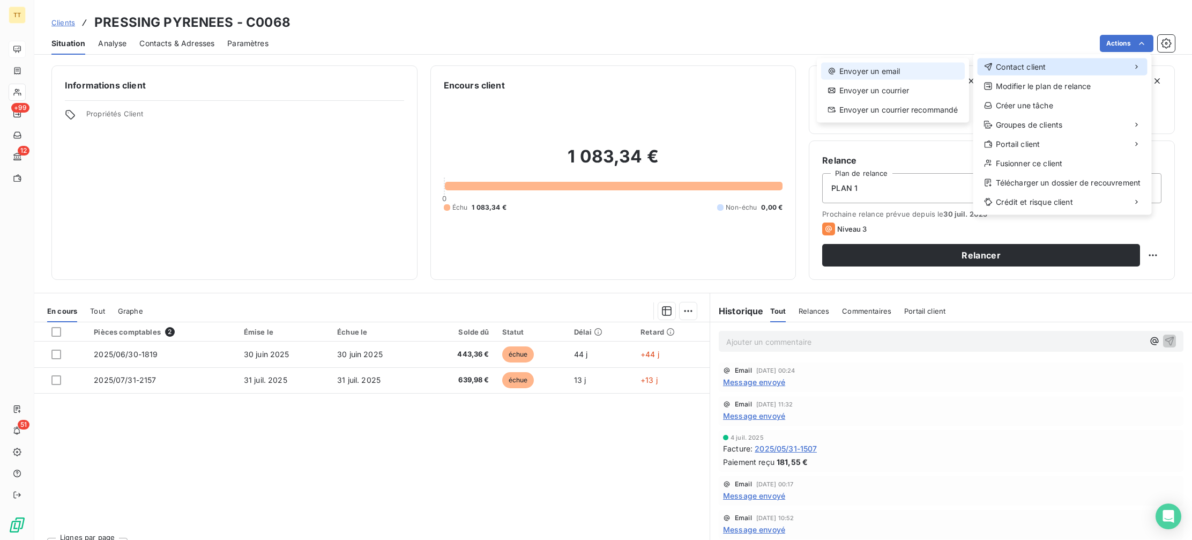
drag, startPoint x: 1047, startPoint y: 66, endPoint x: 864, endPoint y: 73, distance: 183.4
click at [1037, 66] on div "Contact client" at bounding box center [1062, 66] width 170 height 17
click at [864, 73] on div "Envoyer un email" at bounding box center [893, 71] width 144 height 17
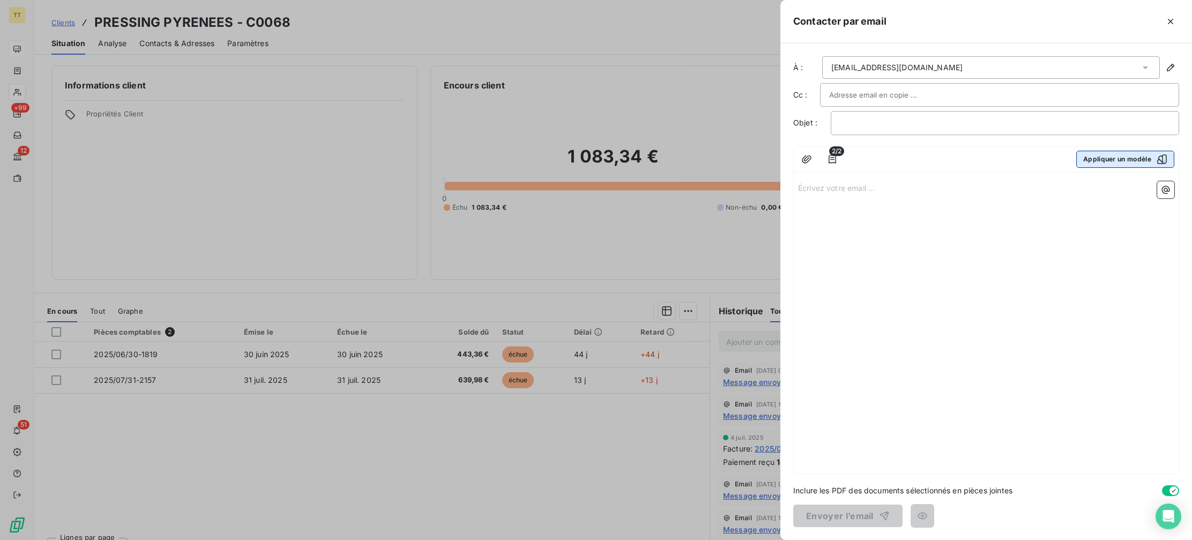
click at [1095, 160] on button "Appliquer un modèle" at bounding box center [1125, 159] width 98 height 17
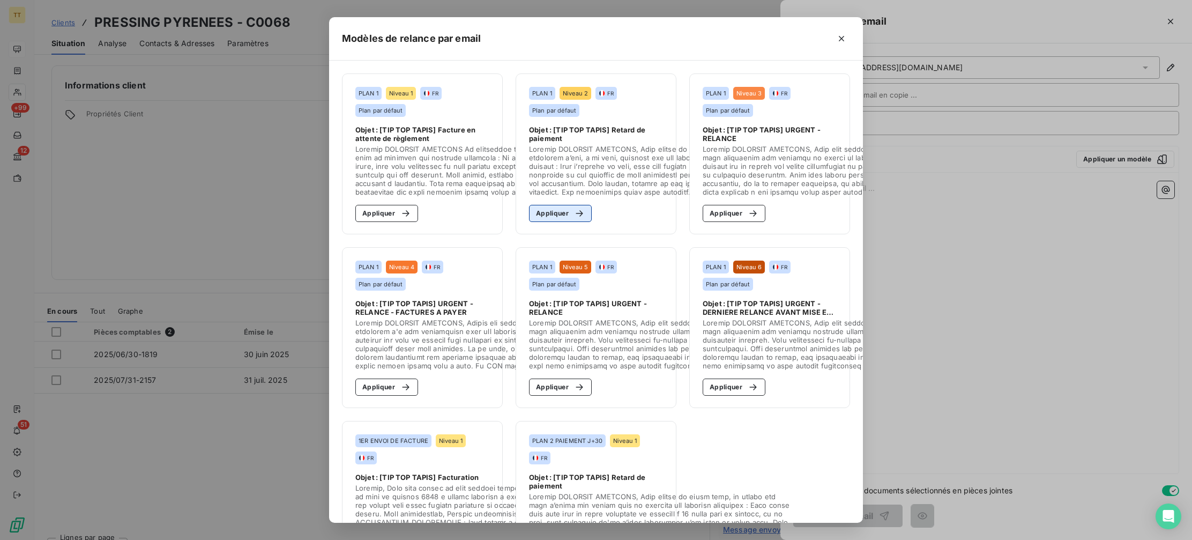
click at [574, 216] on icon "button" at bounding box center [579, 213] width 11 height 11
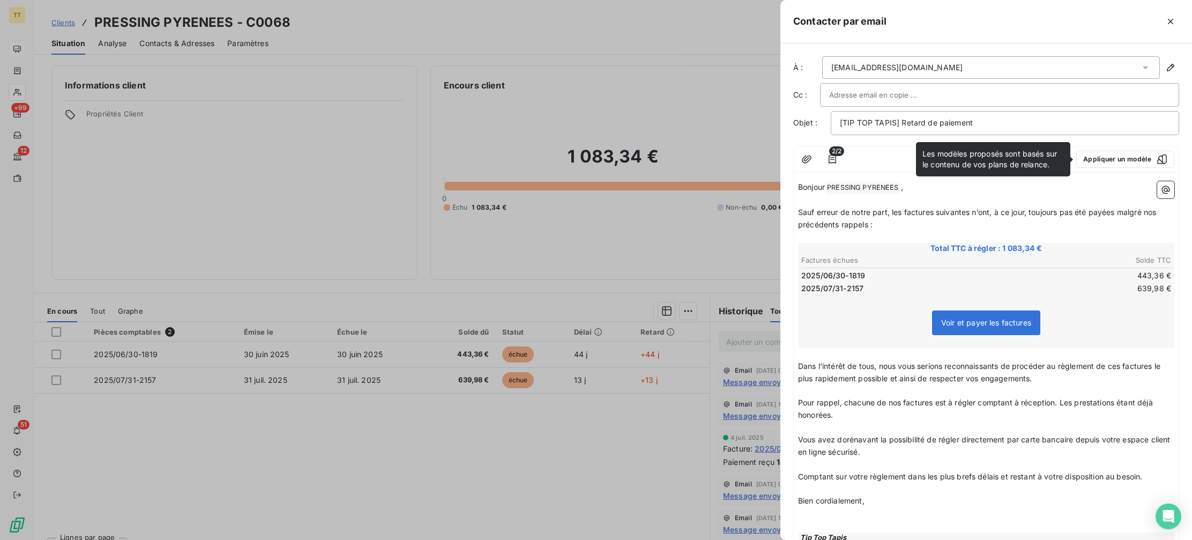
scroll to position [140, 0]
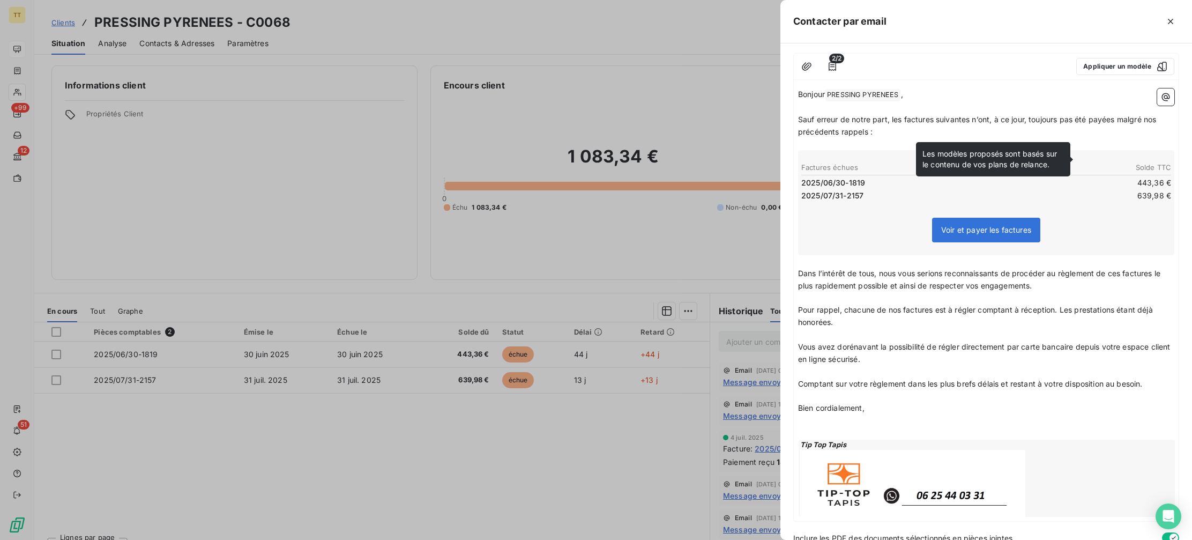
click at [994, 394] on div "Bonjour PRESSING PYRENEES ﻿ , ﻿ Sauf erreur de notre part, les factures suivant…" at bounding box center [986, 302] width 376 height 428
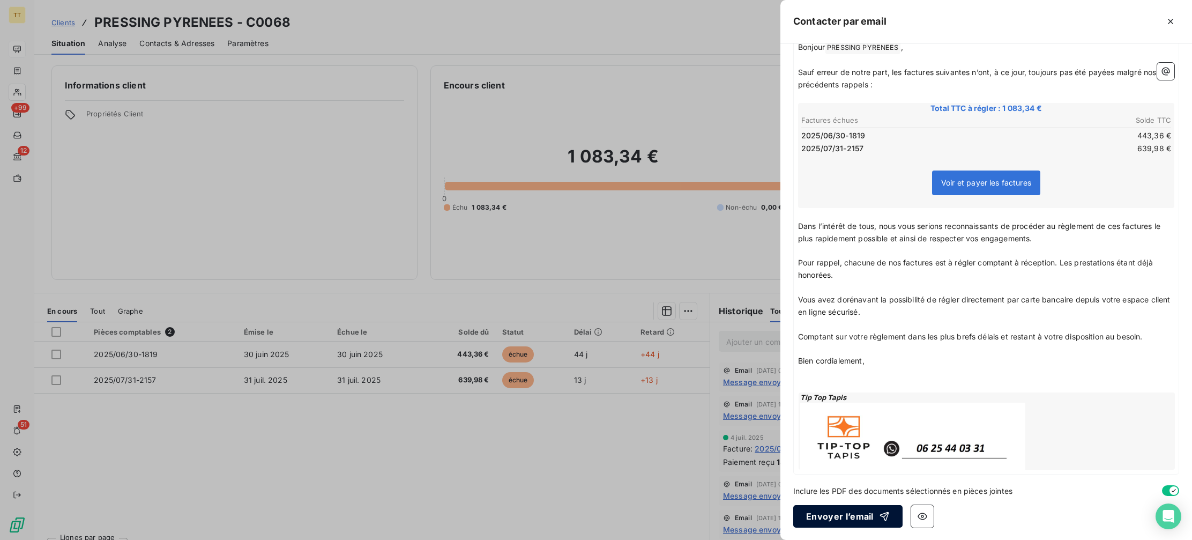
click at [847, 514] on button "Envoyer l’email" at bounding box center [847, 516] width 109 height 23
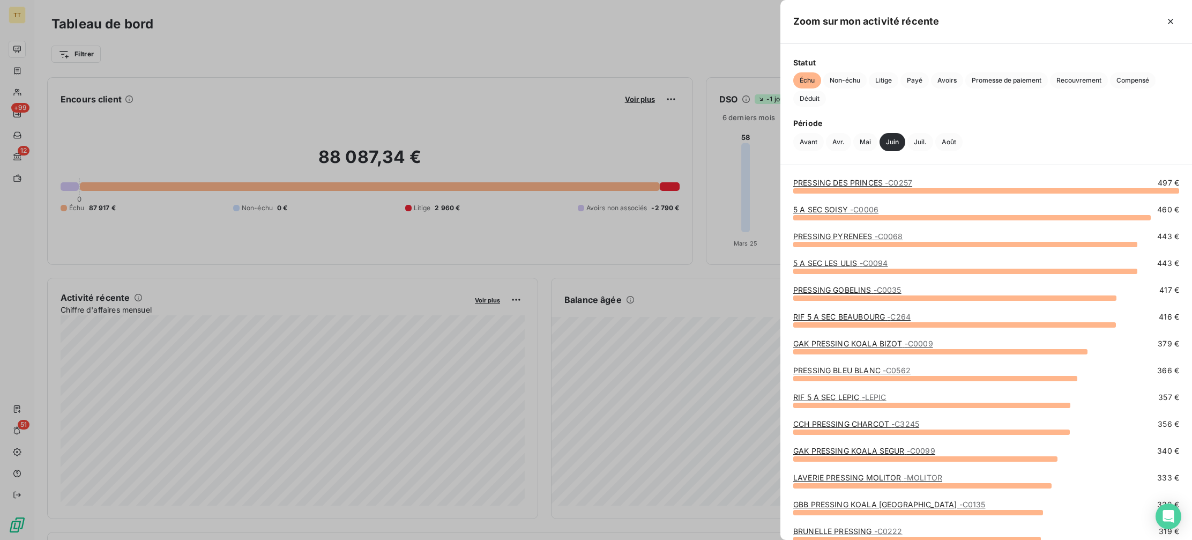
click at [836, 264] on link "5 A SEC LES ULIS - C0094" at bounding box center [840, 262] width 94 height 9
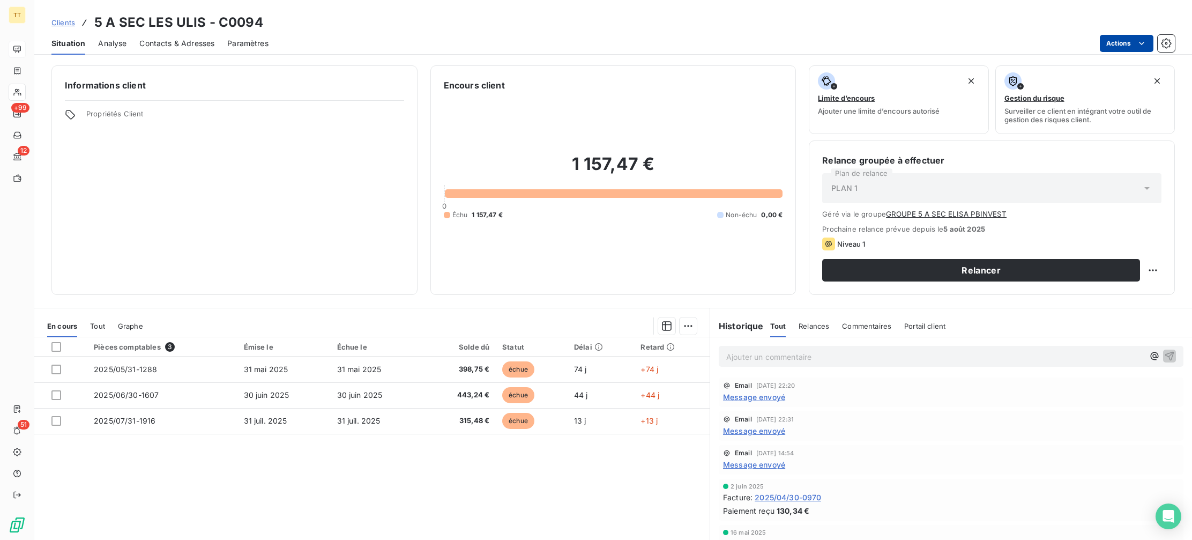
click at [1123, 41] on html "TT +99 12 51 Clients 5 A SEC LES ULIS - C0094 Situation Analyse Contacts & Adre…" at bounding box center [596, 270] width 1192 height 540
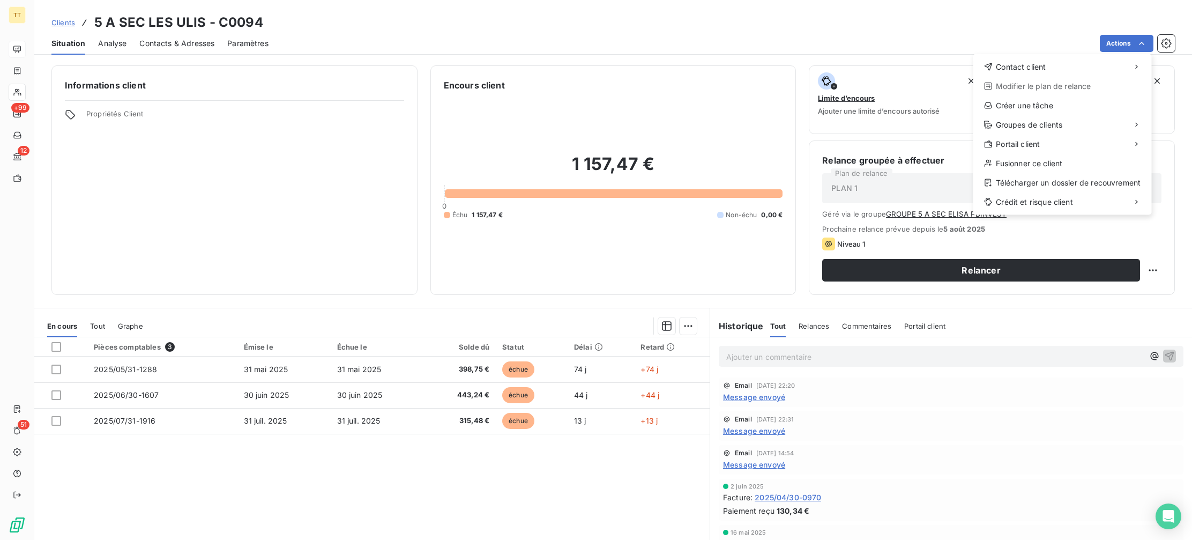
click at [972, 69] on html "TT +99 12 51 Clients 5 A SEC LES ULIS - C0094 Situation Analyse Contacts & Adre…" at bounding box center [596, 270] width 1192 height 540
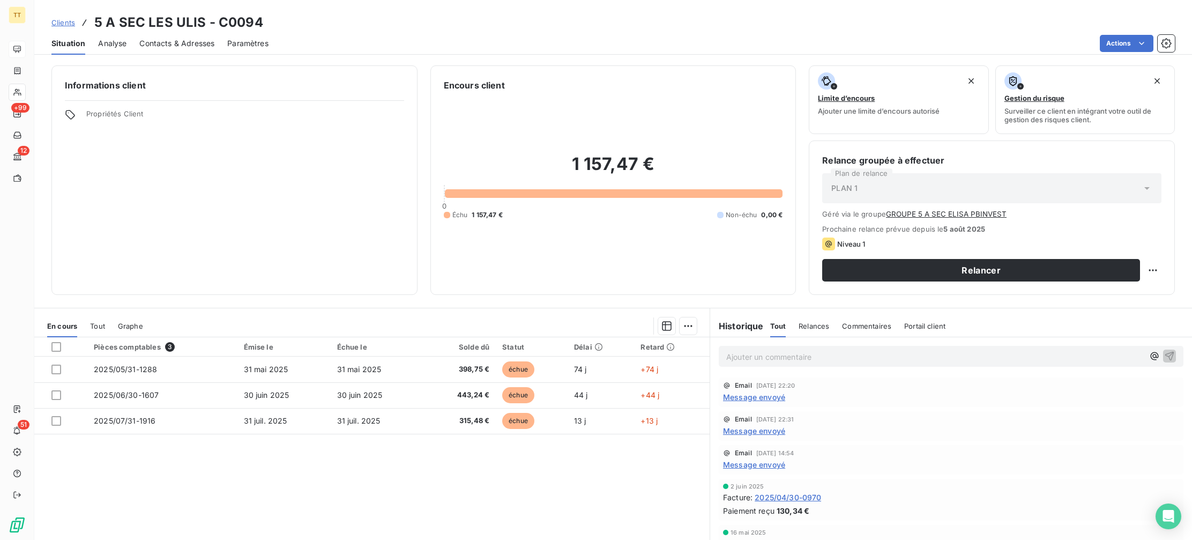
click at [997, 64] on div "Informations client Propriétés Client Encours client 1 157,47 € 0 Échu 1 157,47…" at bounding box center [612, 299] width 1157 height 481
drag, startPoint x: 1067, startPoint y: 53, endPoint x: 1135, endPoint y: 43, distance: 69.3
click at [1069, 53] on div "Situation Analyse Contacts & Adresses Paramètres Actions" at bounding box center [612, 43] width 1157 height 23
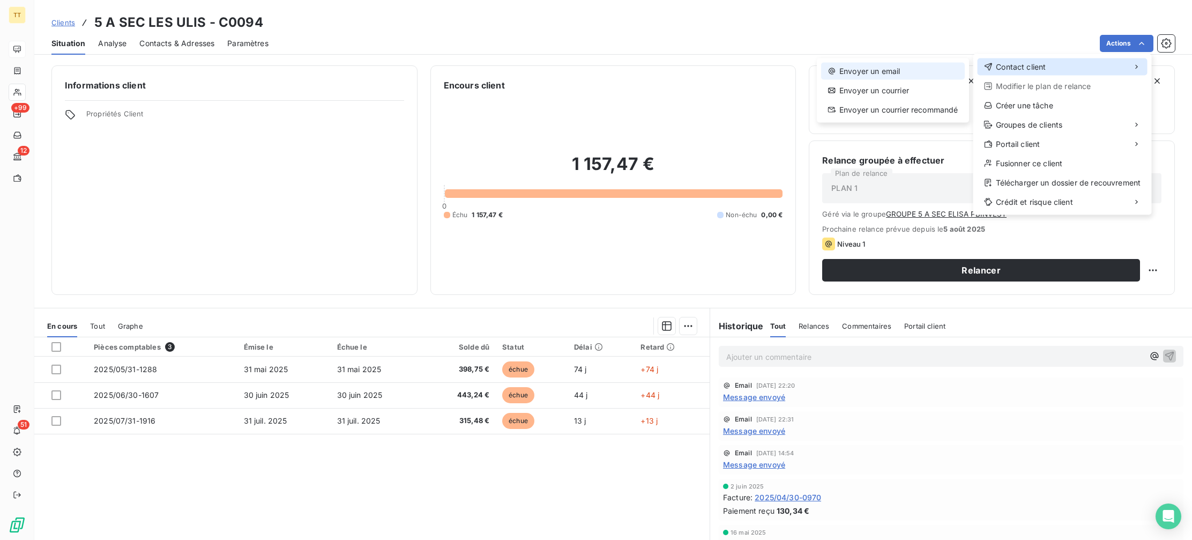
drag, startPoint x: 1035, startPoint y: 61, endPoint x: 868, endPoint y: 72, distance: 167.6
click at [1035, 61] on div "Contact client" at bounding box center [1062, 66] width 170 height 17
click at [862, 72] on div "Envoyer un email" at bounding box center [893, 71] width 144 height 17
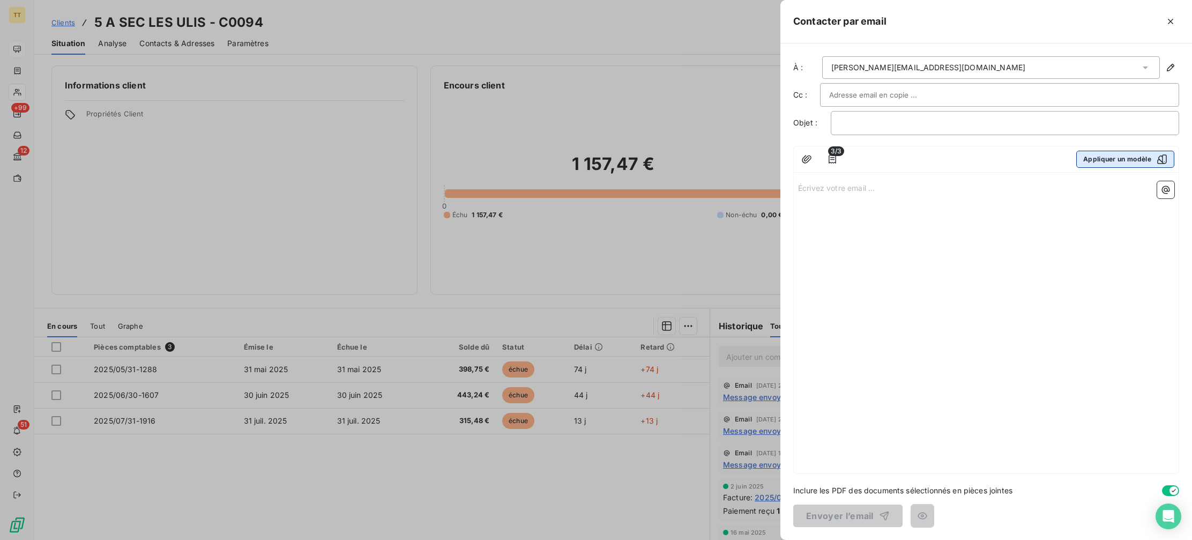
click at [1102, 163] on button "Appliquer un modèle" at bounding box center [1125, 159] width 98 height 17
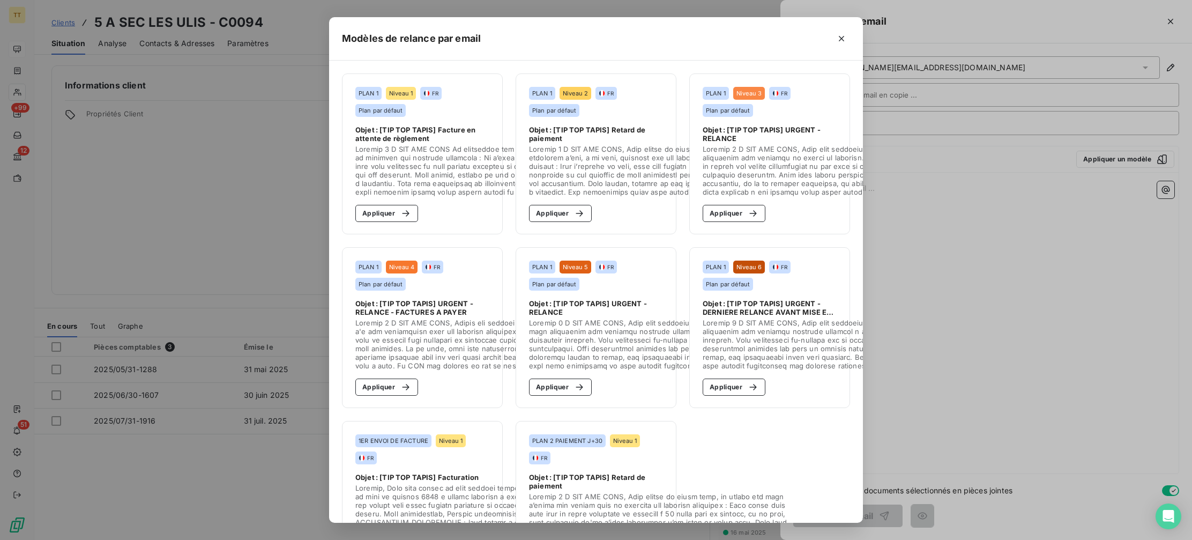
click at [559, 227] on section "PLAN 1 Niveau 2 FR Plan par défaut Objet : [TIP TOP TAPIS] Retard de paiement A…" at bounding box center [595, 153] width 161 height 161
drag, startPoint x: 571, startPoint y: 213, endPoint x: 685, endPoint y: 306, distance: 147.4
click at [572, 214] on div "button" at bounding box center [576, 213] width 16 height 11
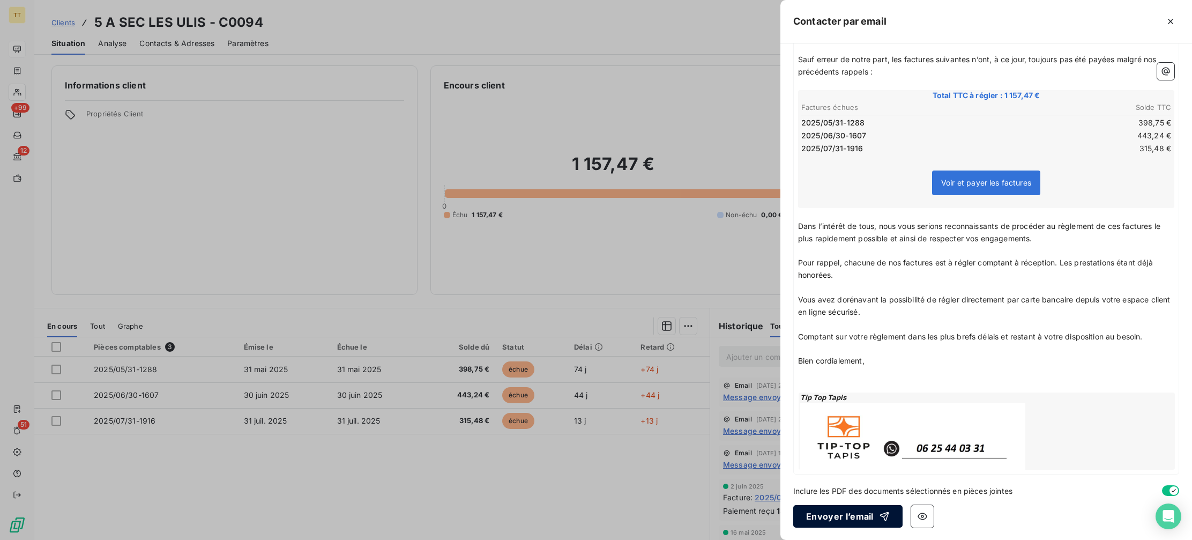
scroll to position [152, 0]
click at [839, 517] on button "Envoyer l’email" at bounding box center [847, 516] width 109 height 23
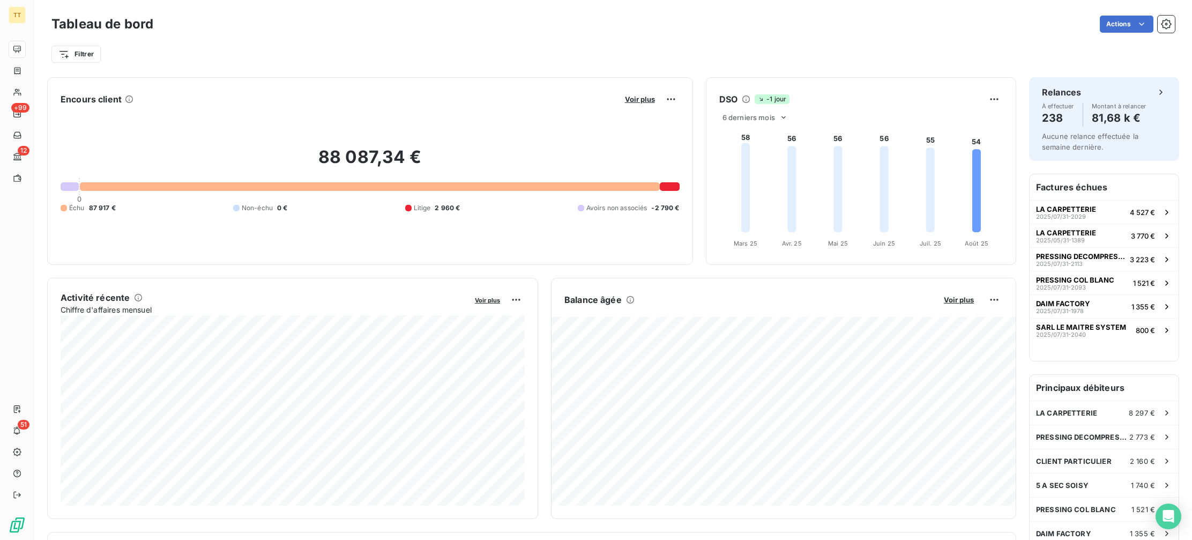
drag, startPoint x: 936, startPoint y: 56, endPoint x: 1002, endPoint y: 23, distance: 74.0
click at [937, 55] on html "TT +99 12 51 Tableau de bord Actions Filtrer Encours client Voir plus 88 087,34…" at bounding box center [596, 270] width 1192 height 540
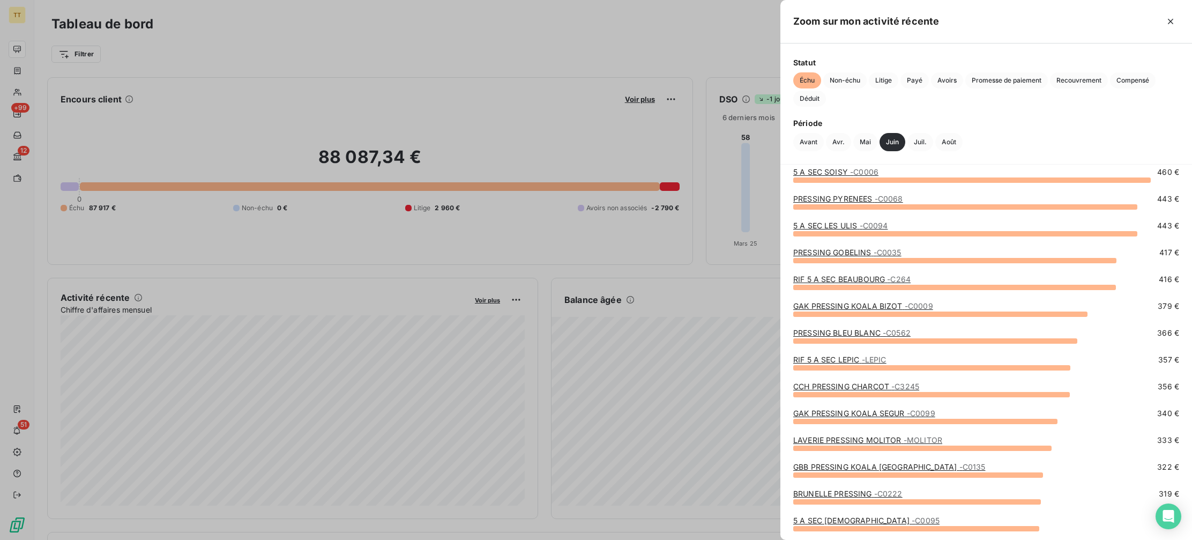
scroll to position [59, 0]
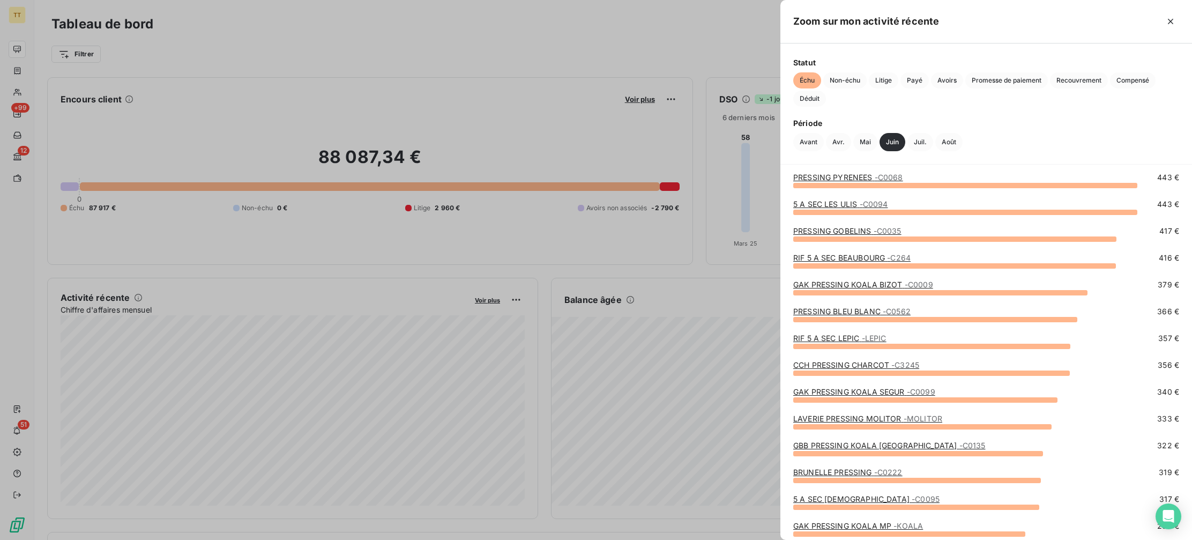
click at [869, 231] on link "PRESSING GOBELINS - C0035" at bounding box center [847, 230] width 108 height 9
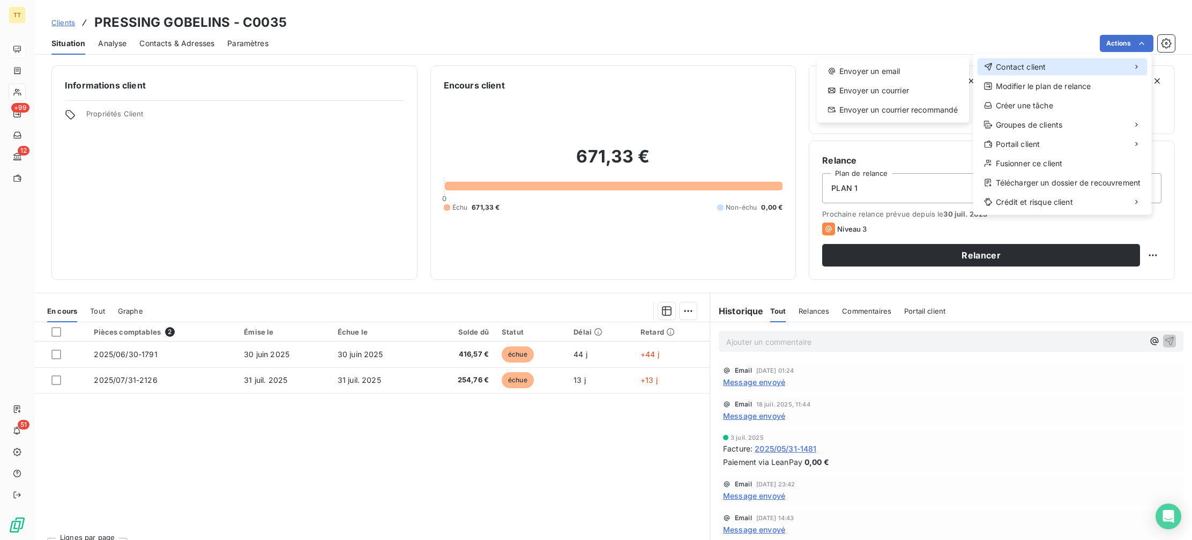
click at [1043, 61] on div "Contact client" at bounding box center [1062, 66] width 170 height 17
click at [892, 69] on div "Envoyer un email" at bounding box center [893, 71] width 144 height 17
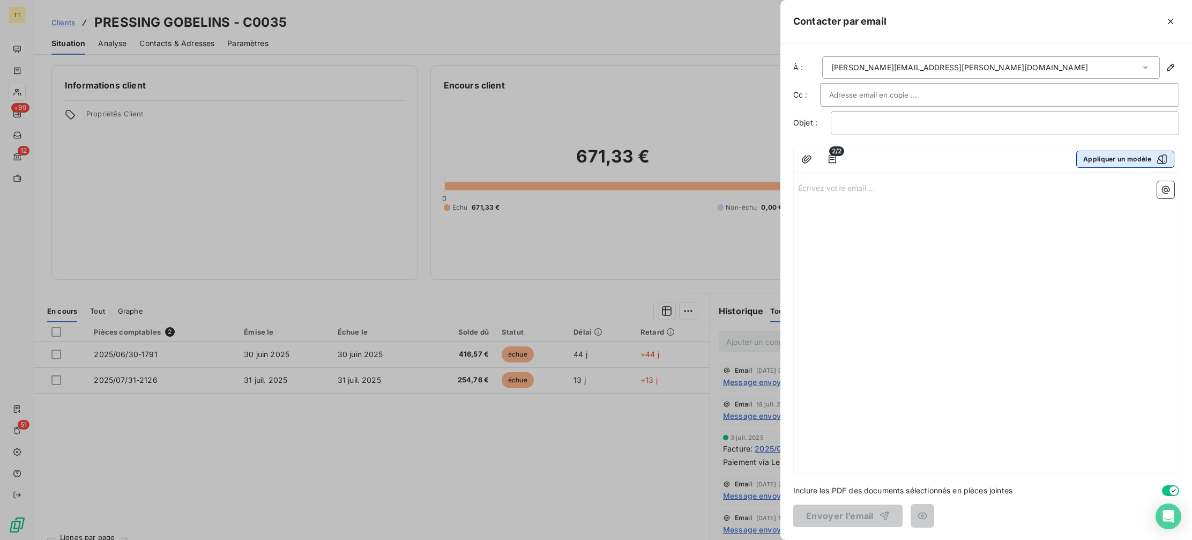
click at [1097, 160] on button "Appliquer un modèle" at bounding box center [1125, 159] width 98 height 17
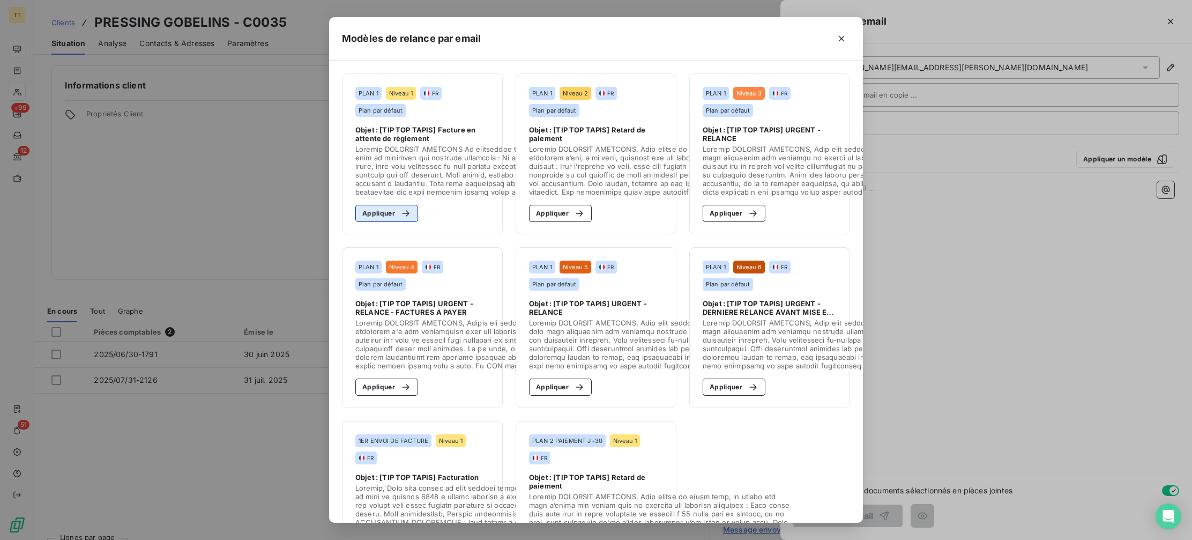
click at [398, 218] on div "button" at bounding box center [403, 213] width 16 height 11
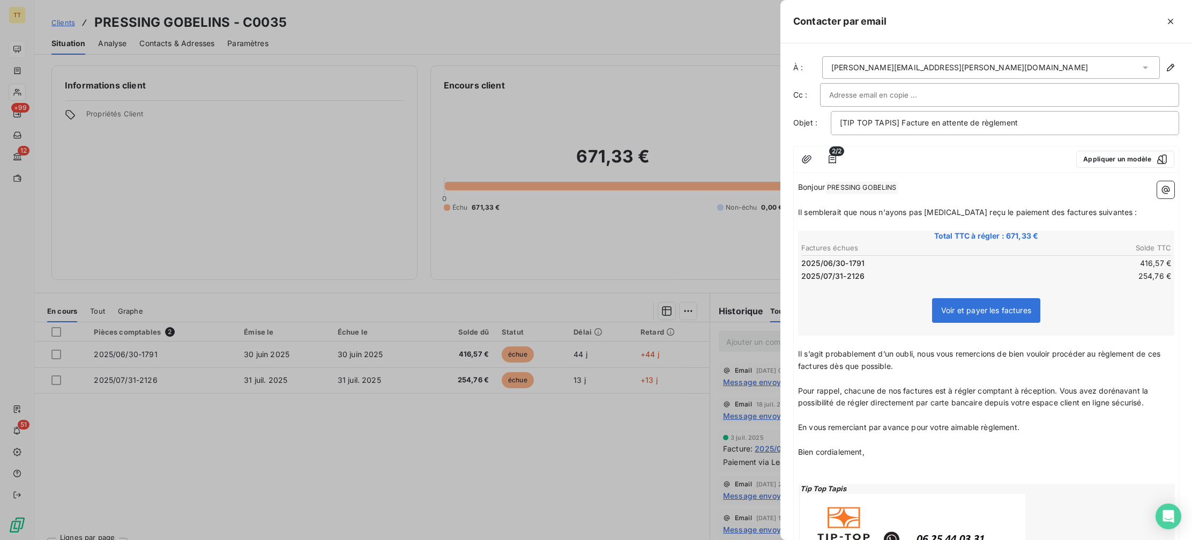
scroll to position [91, 0]
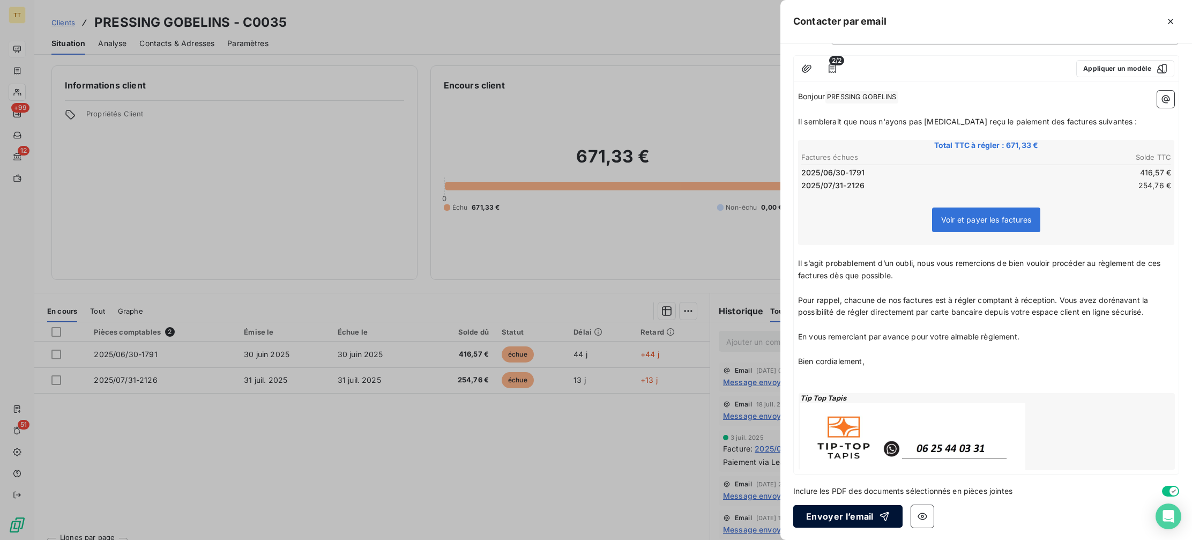
click at [858, 516] on button "Envoyer l’email" at bounding box center [847, 516] width 109 height 23
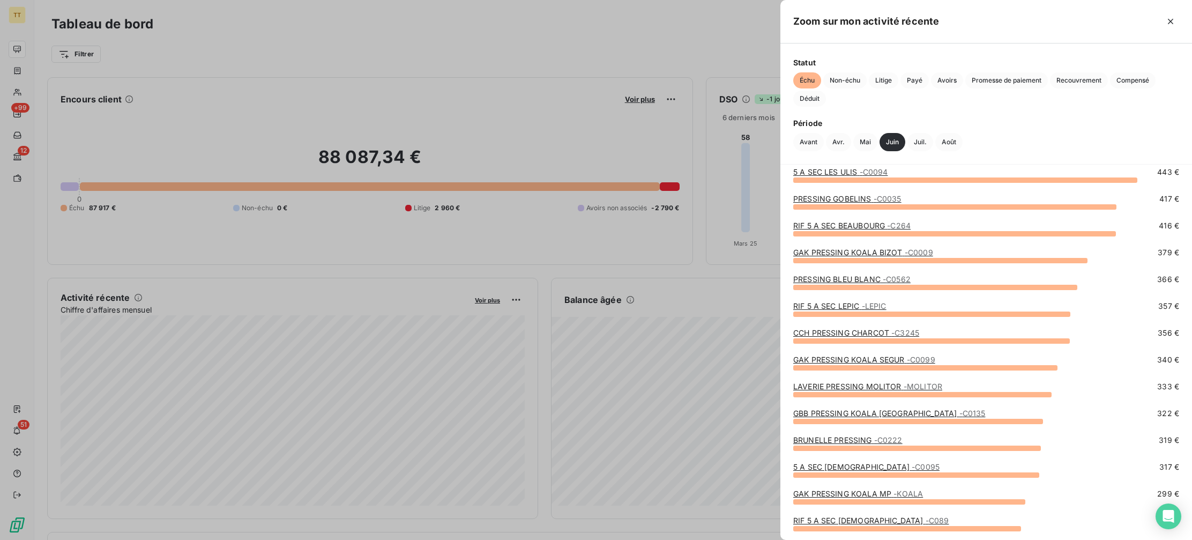
scroll to position [92, 0]
click at [864, 280] on link "PRESSING BLEU BLANC - C0562" at bounding box center [851, 277] width 117 height 9
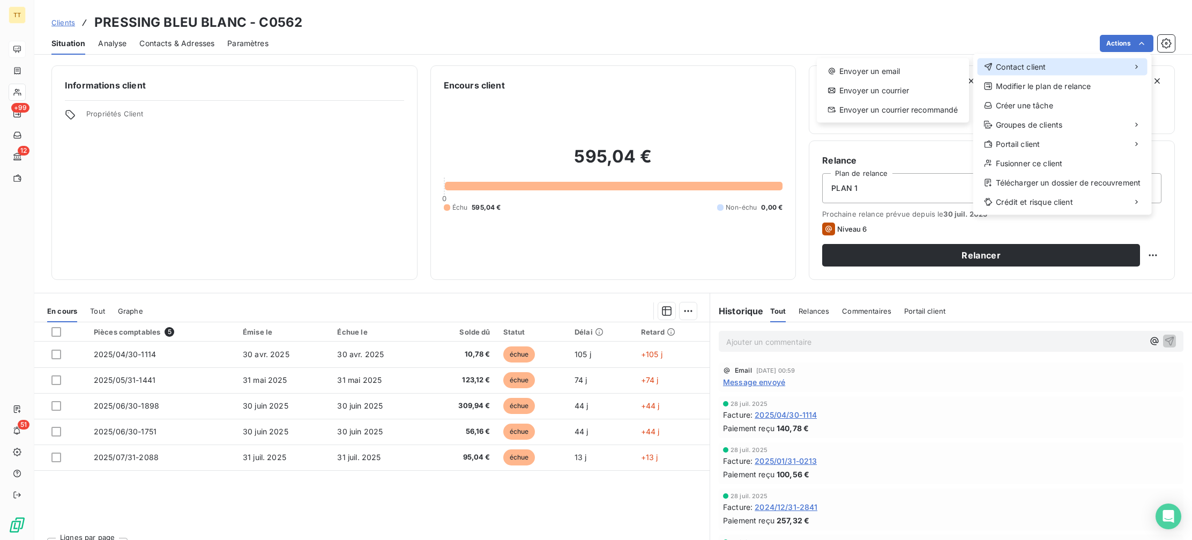
click at [996, 62] on span "Contact client" at bounding box center [1020, 67] width 50 height 11
click at [825, 77] on div "Envoyer un email" at bounding box center [893, 71] width 144 height 17
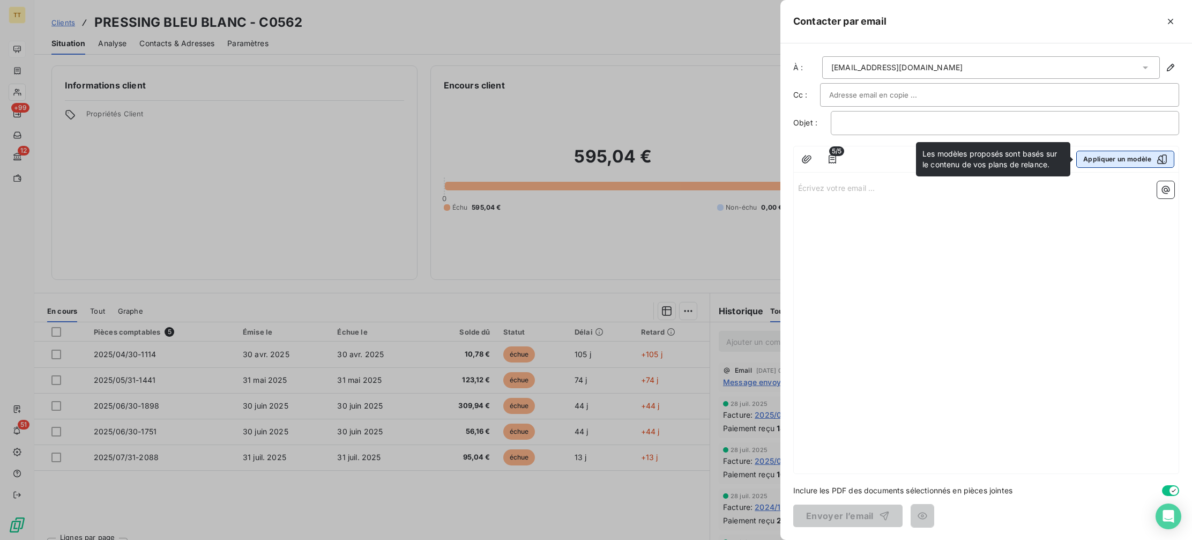
click at [1134, 158] on button "Appliquer un modèle" at bounding box center [1125, 159] width 98 height 17
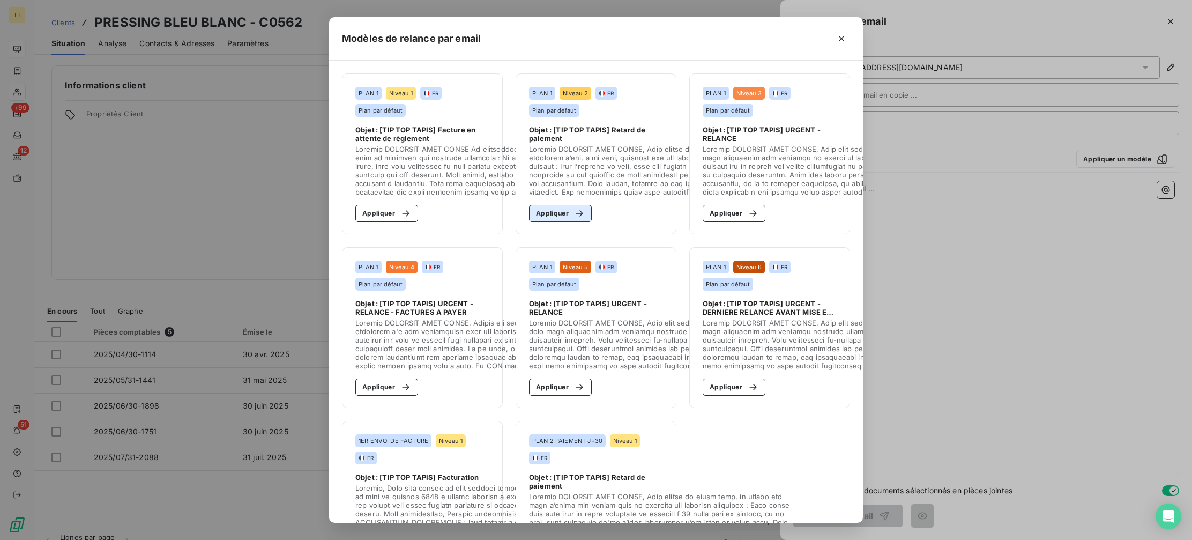
click at [575, 213] on icon "button" at bounding box center [579, 213] width 11 height 11
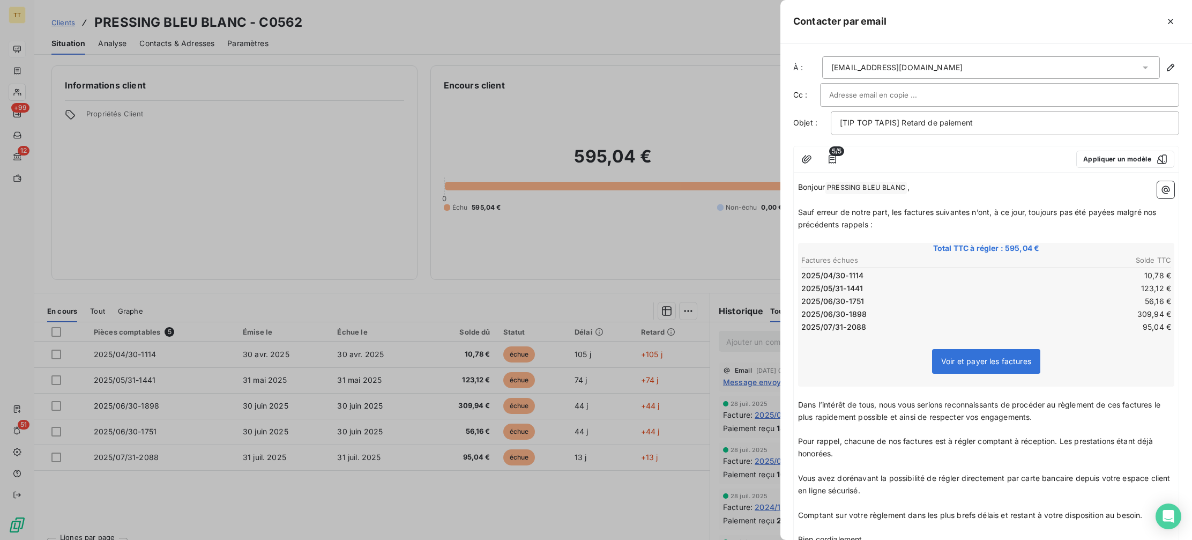
scroll to position [178, 0]
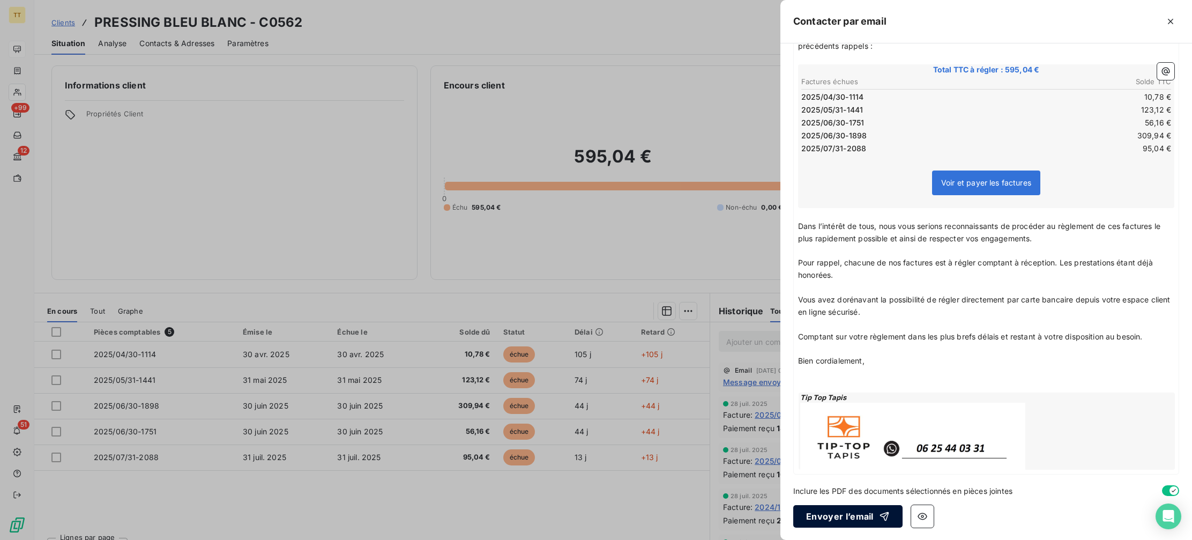
click at [856, 508] on button "Envoyer l’email" at bounding box center [847, 516] width 109 height 23
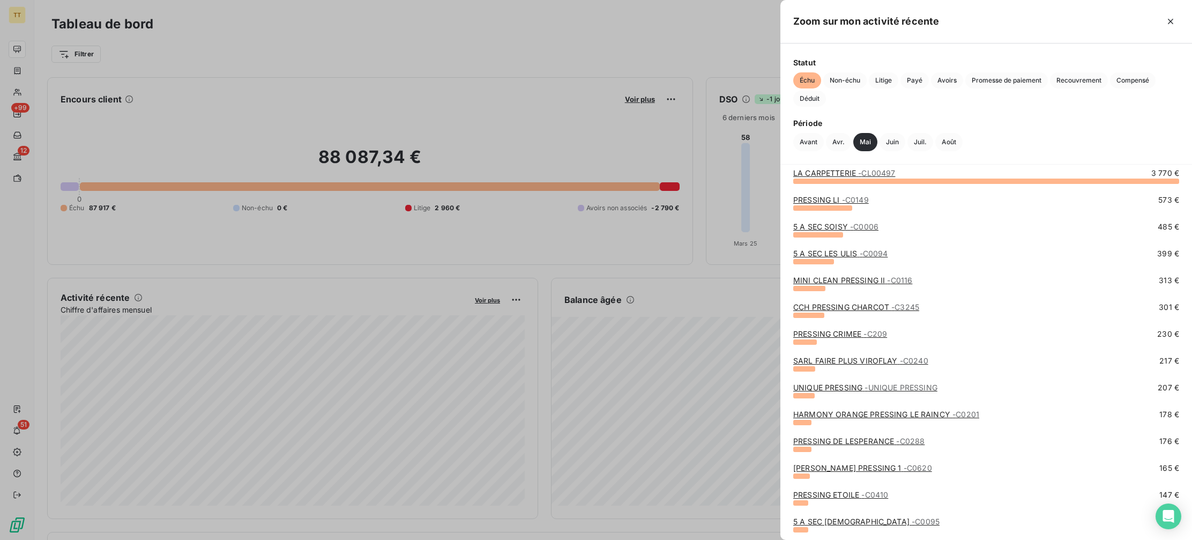
scroll to position [12, 0]
click at [840, 278] on link "MINI CLEAN PRESSING II - C0116" at bounding box center [852, 277] width 119 height 9
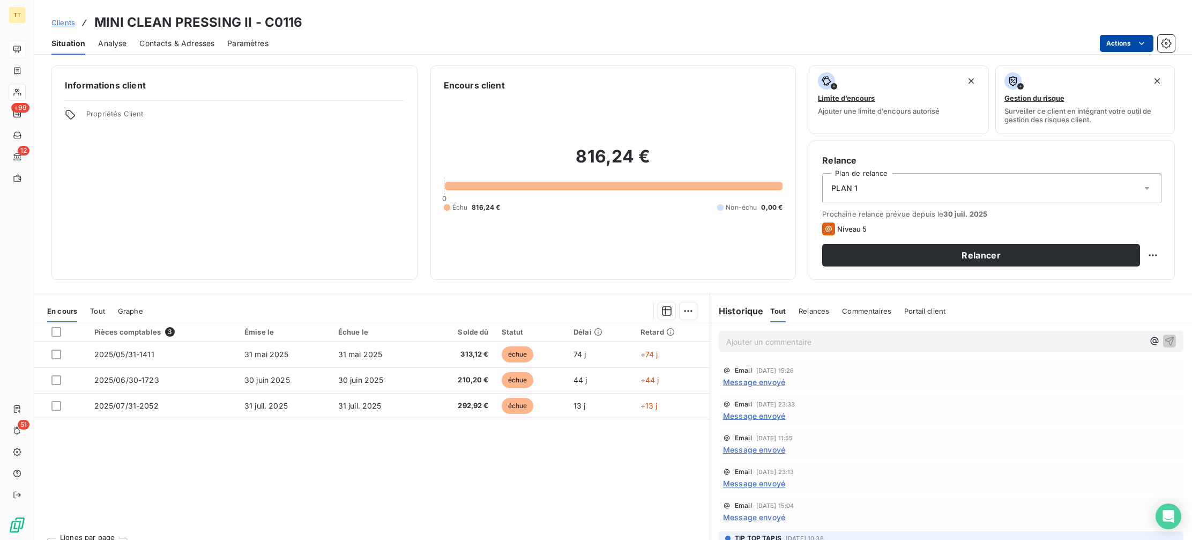
click at [1117, 38] on html "TT +99 12 51 Clients MINI CLEAN PRESSING II - C0116 Situation Analyse Contacts …" at bounding box center [596, 270] width 1192 height 540
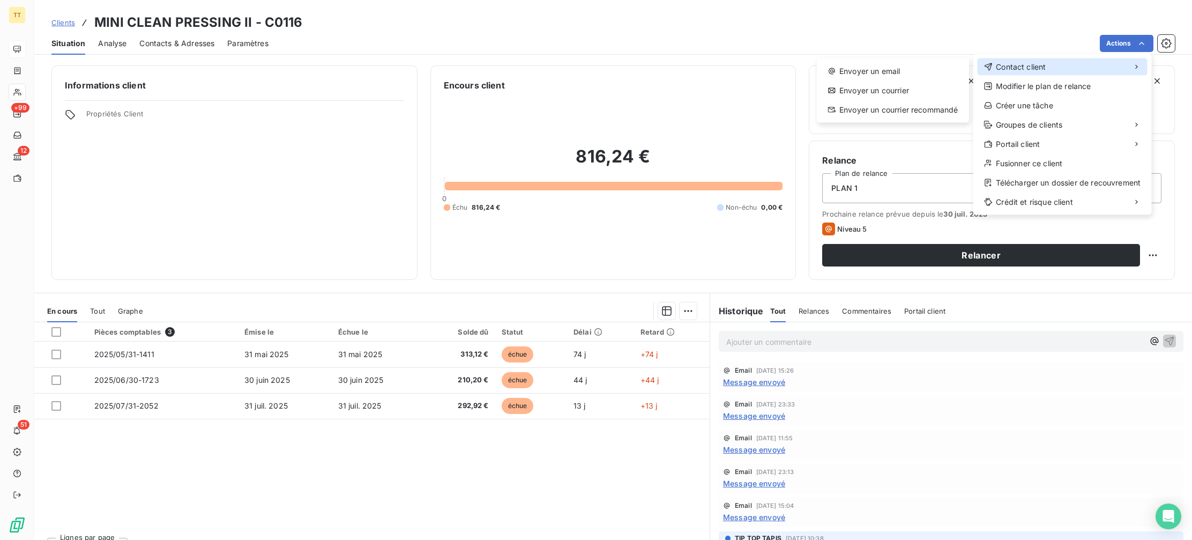
click at [1043, 66] on span "Contact client" at bounding box center [1020, 67] width 50 height 11
click at [841, 68] on div "Envoyer un email" at bounding box center [893, 71] width 144 height 17
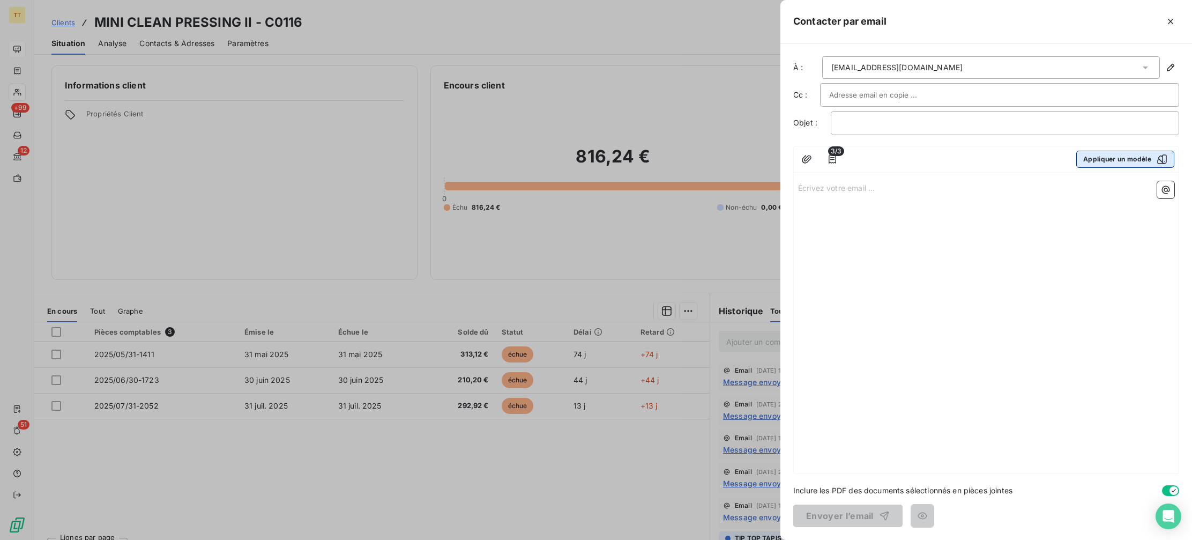
click at [1105, 159] on button "Appliquer un modèle" at bounding box center [1125, 159] width 98 height 17
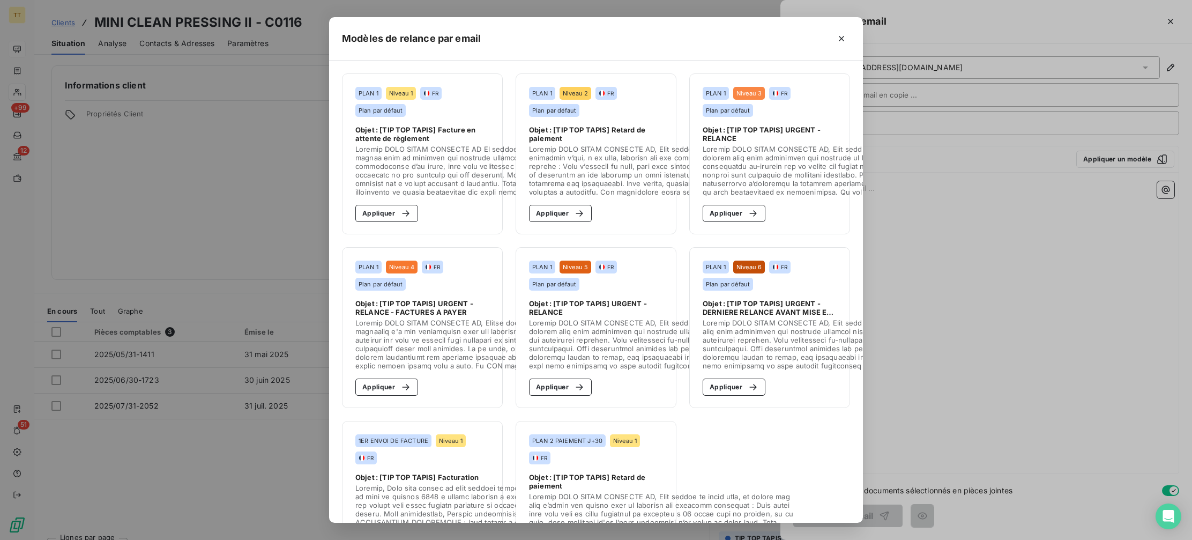
drag, startPoint x: 553, startPoint y: 212, endPoint x: 667, endPoint y: 272, distance: 128.7
click at [553, 212] on button "Appliquer" at bounding box center [560, 213] width 63 height 17
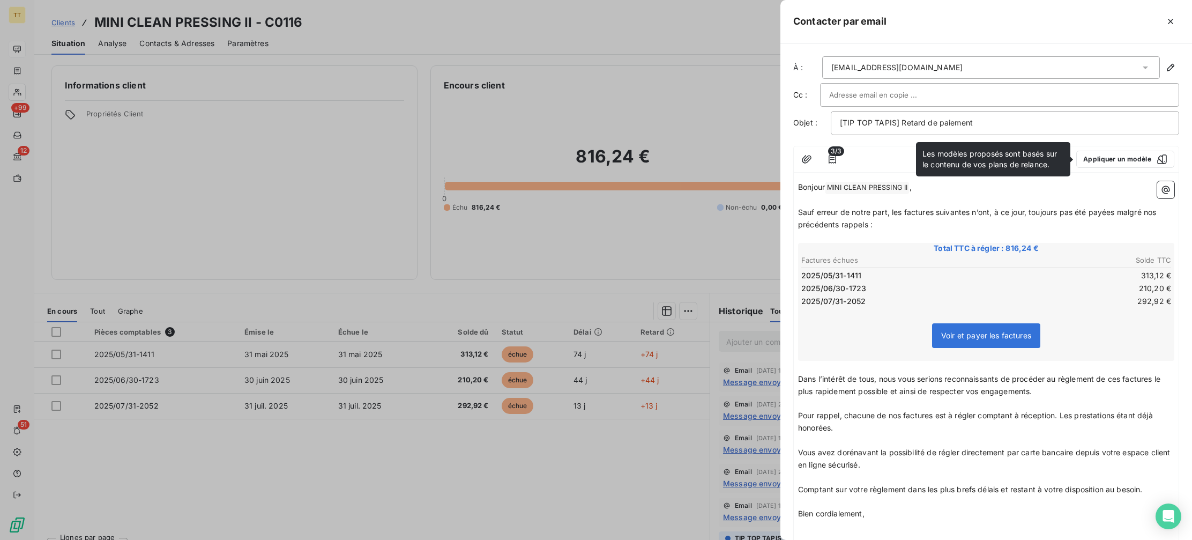
scroll to position [129, 0]
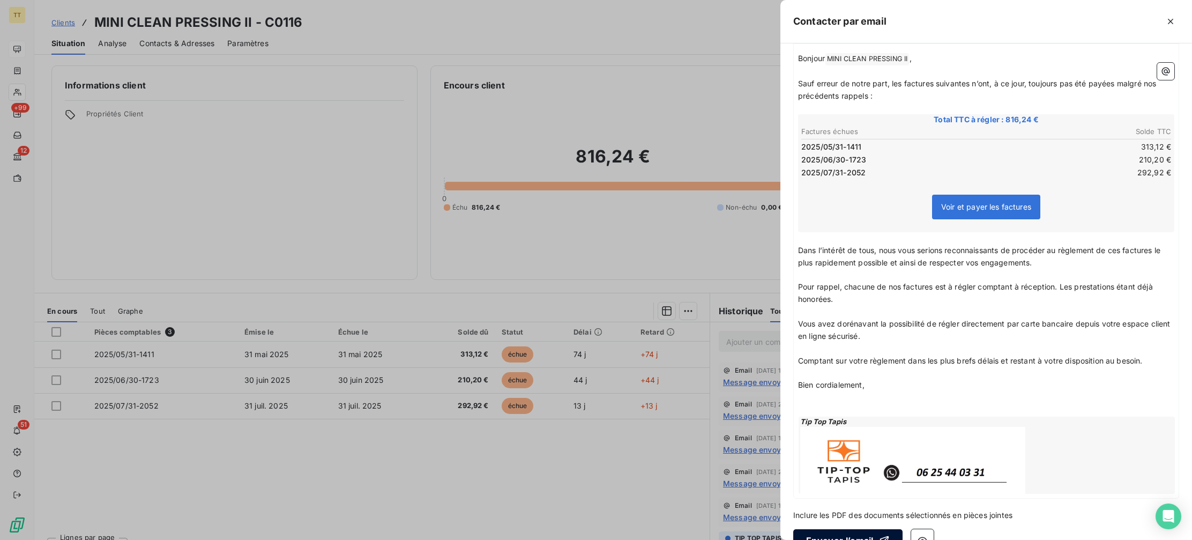
click at [860, 537] on button "Envoyer l’email" at bounding box center [847, 540] width 109 height 23
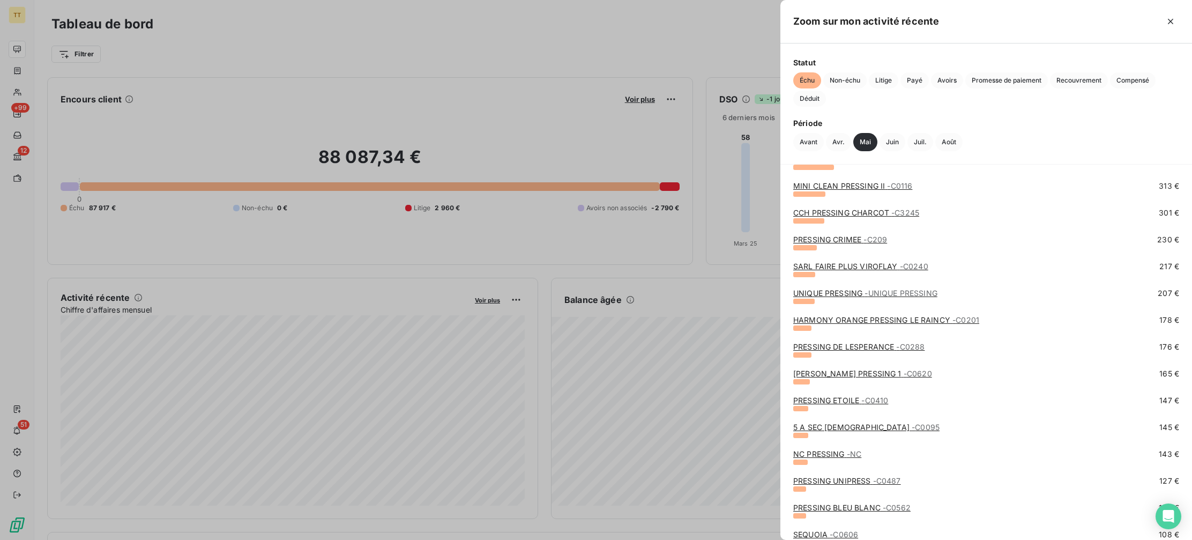
scroll to position [105, 0]
click at [842, 207] on link "CCH PRESSING CHARCOT - C3245" at bounding box center [856, 211] width 126 height 9
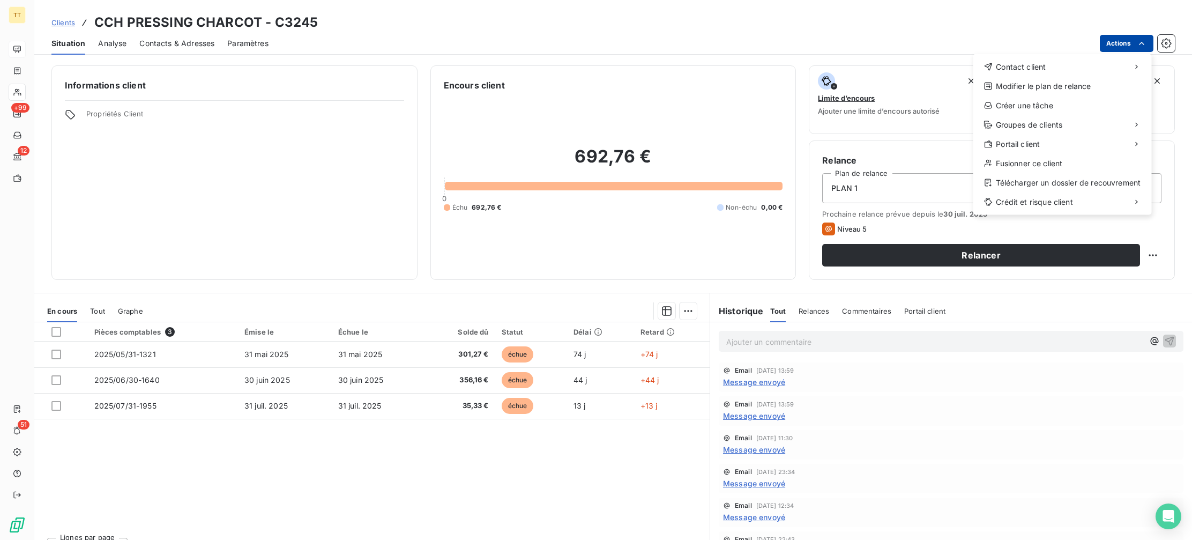
click at [1111, 39] on html "TT +99 12 51 Clients CCH PRESSING CHARCOT - C3245 Situation Analyse Contacts & …" at bounding box center [596, 270] width 1192 height 540
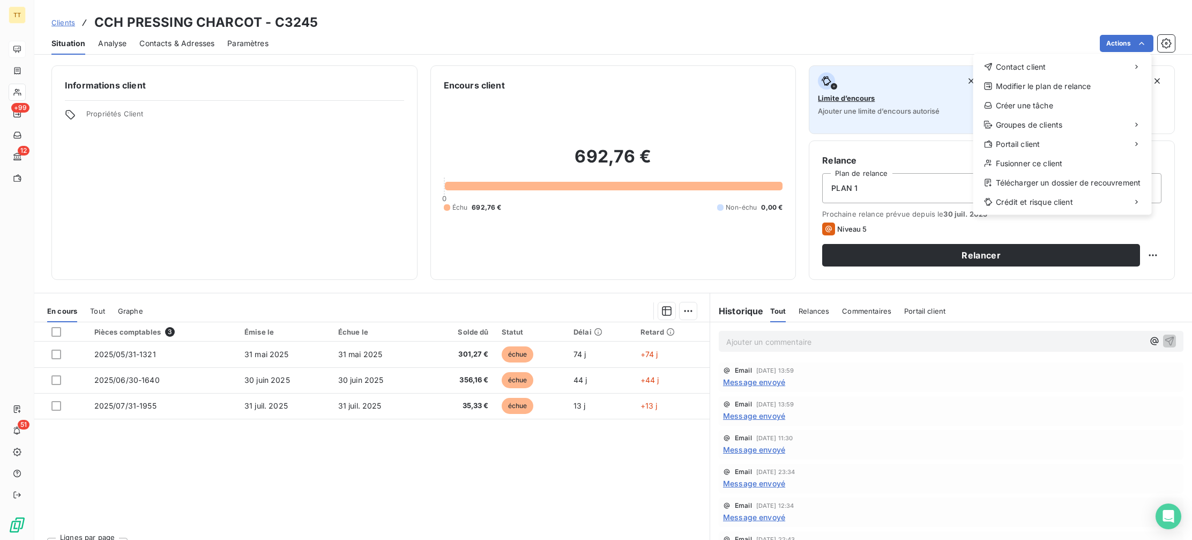
drag, startPoint x: 954, startPoint y: 70, endPoint x: 986, endPoint y: 66, distance: 32.8
click at [962, 68] on html "TT +99 12 51 Clients CCH PRESSING CHARCOT - C3245 Situation Analyse Contacts & …" at bounding box center [596, 270] width 1192 height 540
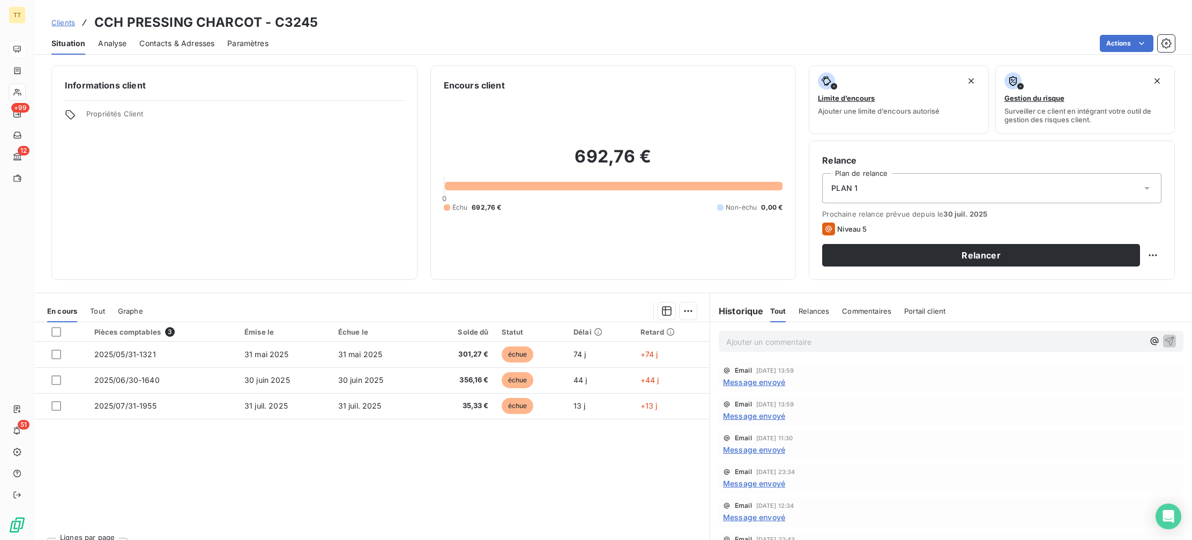
click at [995, 66] on span "Gestion du risque Surveiller ce client en intégrant votre outil de gestion des …" at bounding box center [1084, 99] width 179 height 69
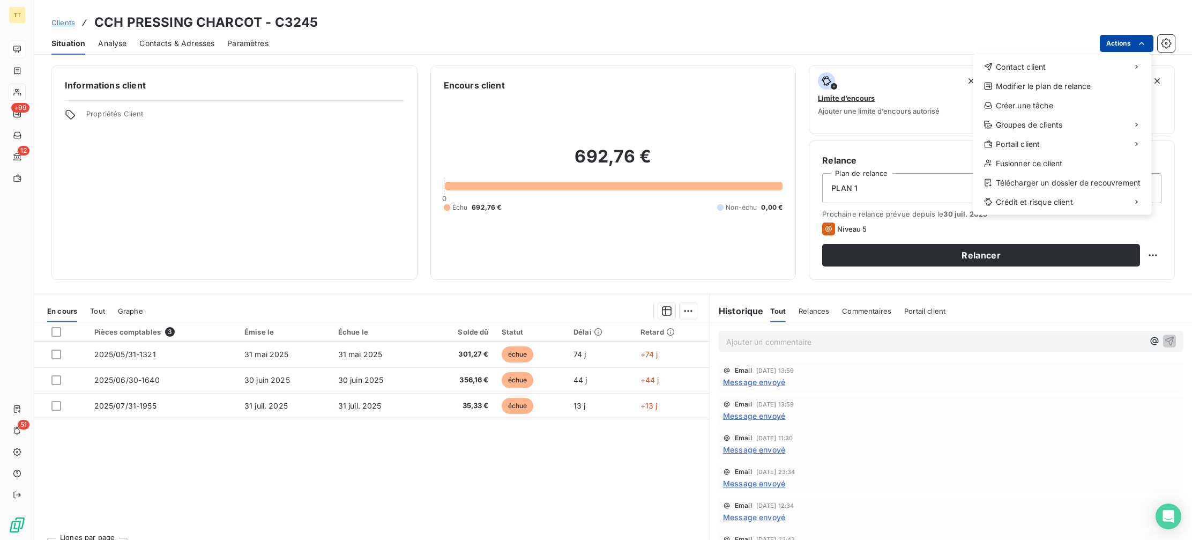
click at [1122, 44] on html "TT +99 12 51 Clients CCH PRESSING CHARCOT - C3245 Situation Analyse Contacts & …" at bounding box center [596, 270] width 1192 height 540
click at [1032, 66] on span "Contact client" at bounding box center [1020, 67] width 50 height 11
click at [884, 74] on div "Envoyer un email" at bounding box center [893, 71] width 144 height 17
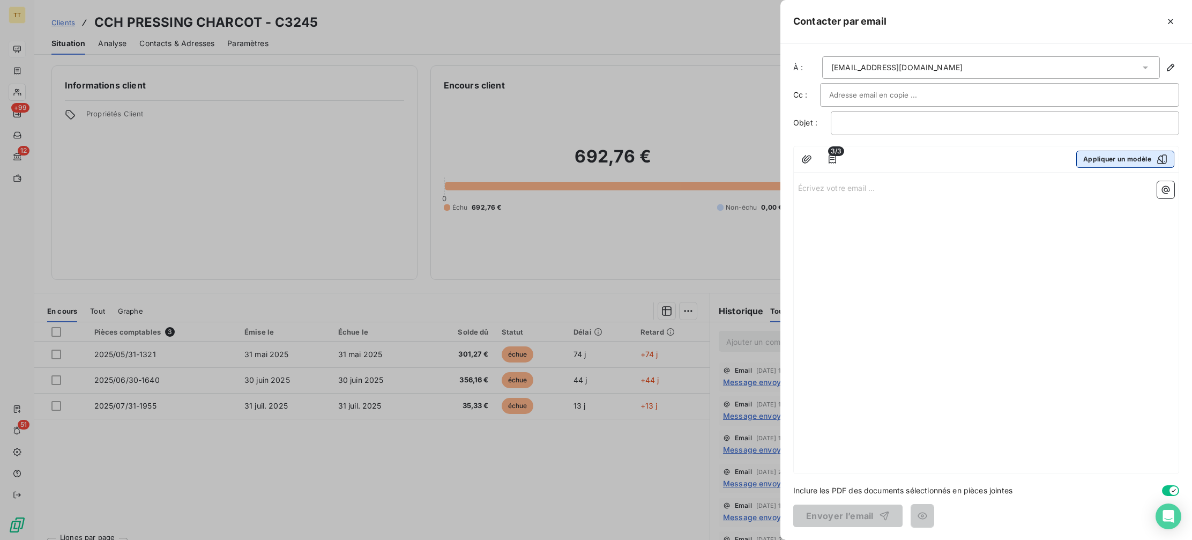
drag, startPoint x: 1103, startPoint y: 164, endPoint x: 1092, endPoint y: 166, distance: 10.4
click at [1100, 165] on button "Appliquer un modèle" at bounding box center [1125, 159] width 98 height 17
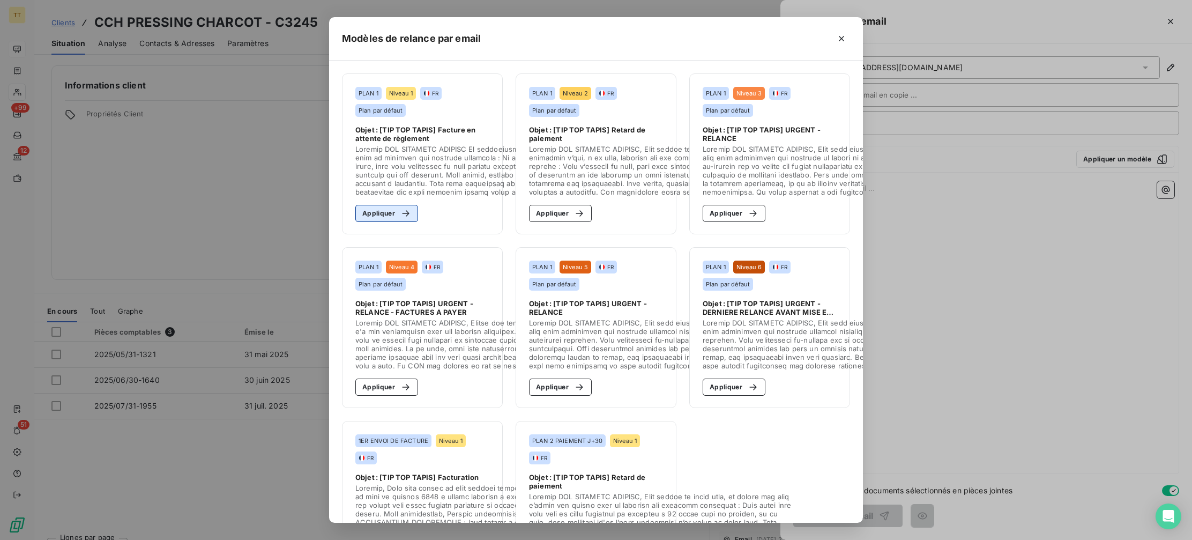
click at [372, 220] on button "Appliquer" at bounding box center [386, 213] width 63 height 17
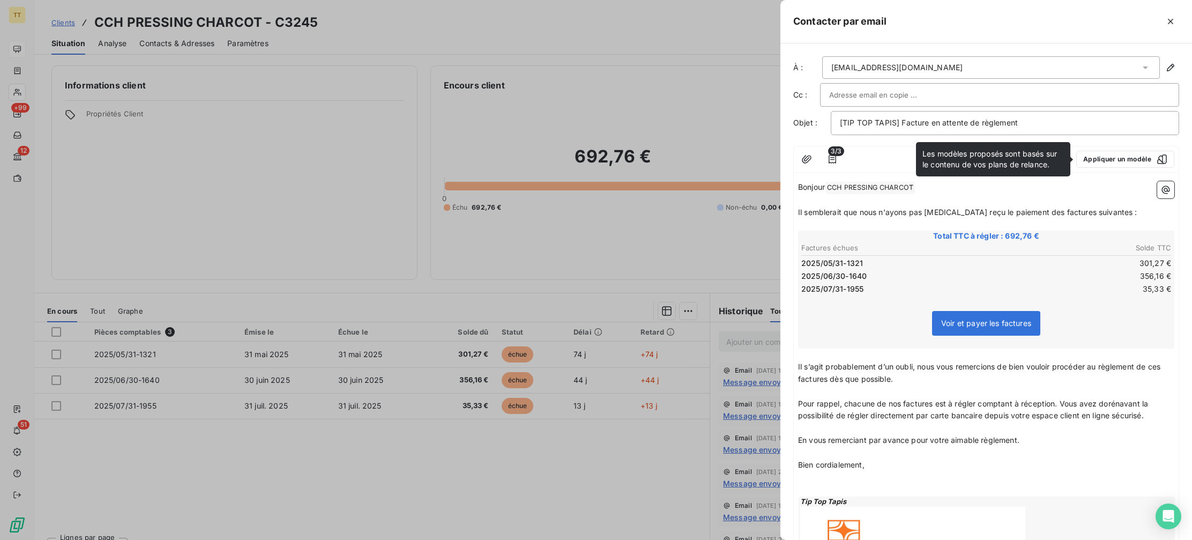
scroll to position [103, 0]
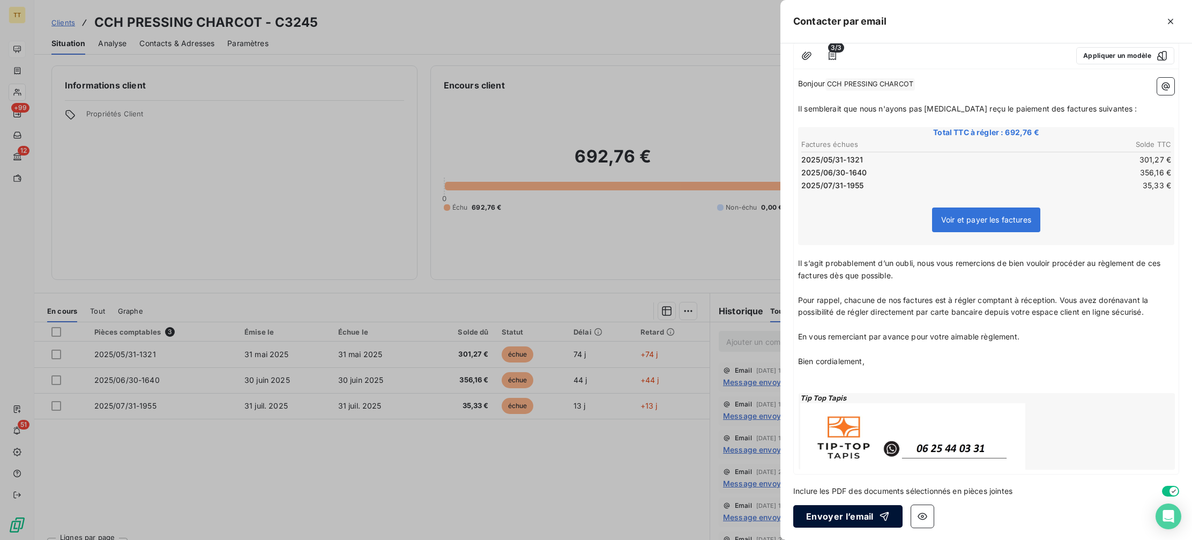
click at [859, 519] on button "Envoyer l’email" at bounding box center [847, 516] width 109 height 23
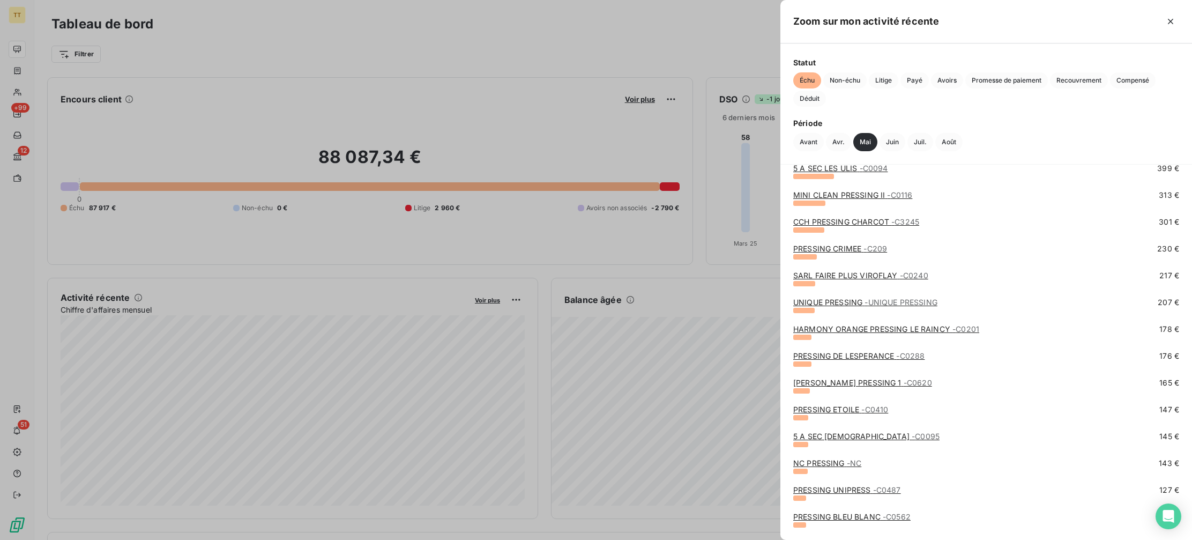
scroll to position [96, 0]
click at [845, 332] on div "HARMONY ORANGE PRESSING LE RAINCY - C0201" at bounding box center [886, 327] width 186 height 11
click at [833, 437] on link "5 A SEC MASSY - C0095" at bounding box center [866, 434] width 146 height 9
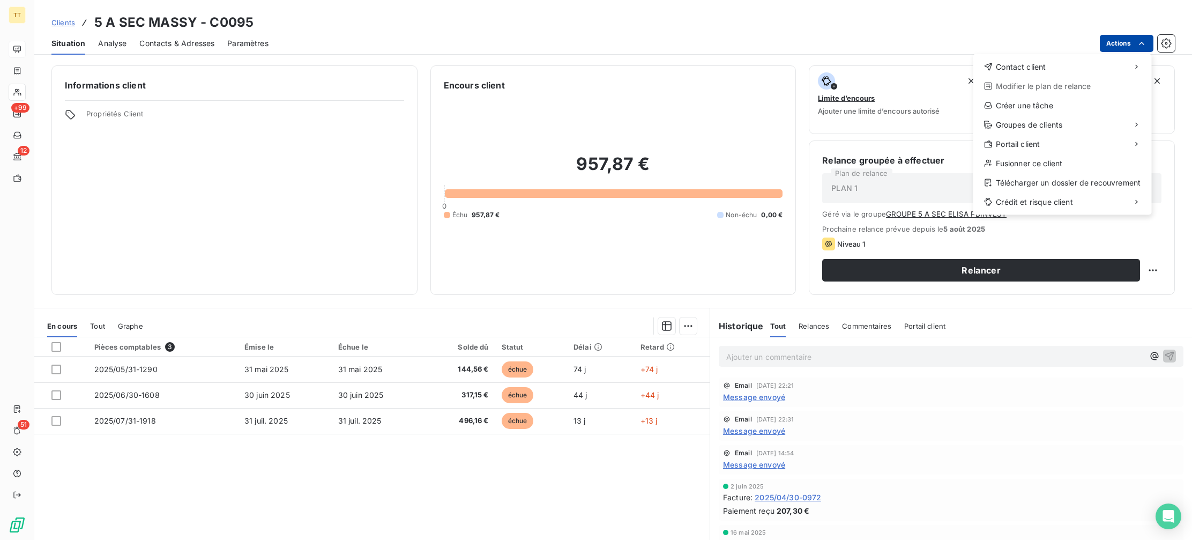
click at [1114, 46] on html "TT +99 12 51 Clients 5 A SEC MASSY - C0095 Situation Analyse Contacts & Adresse…" at bounding box center [596, 270] width 1192 height 540
drag, startPoint x: 1022, startPoint y: 65, endPoint x: 1003, endPoint y: 65, distance: 19.3
click at [1022, 65] on span "Contact client" at bounding box center [1020, 67] width 50 height 11
click at [871, 66] on div "Envoyer un email" at bounding box center [893, 71] width 144 height 17
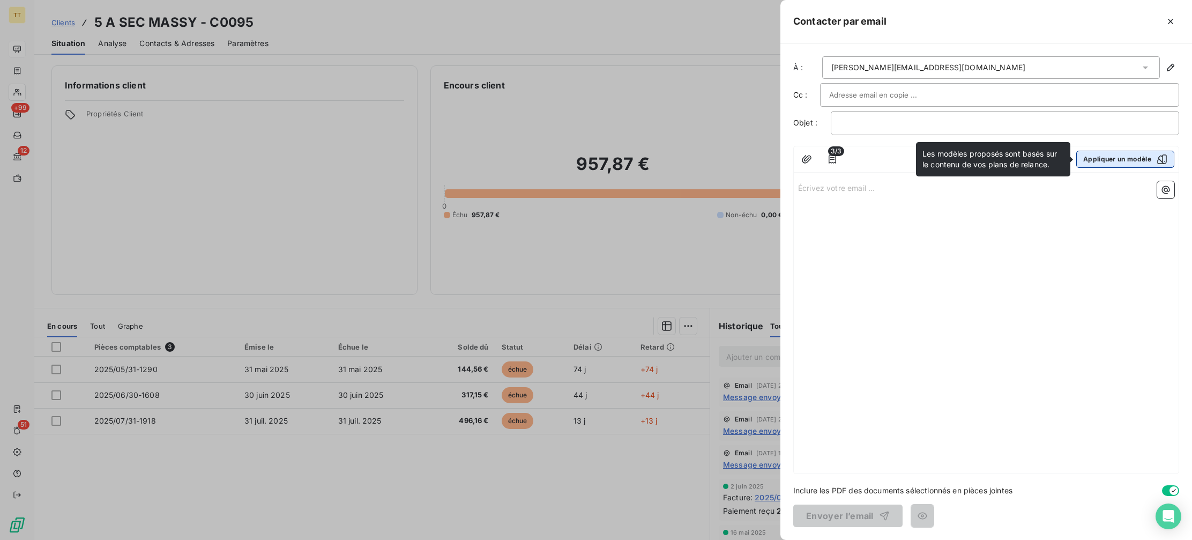
click at [1090, 157] on button "Appliquer un modèle" at bounding box center [1125, 159] width 98 height 17
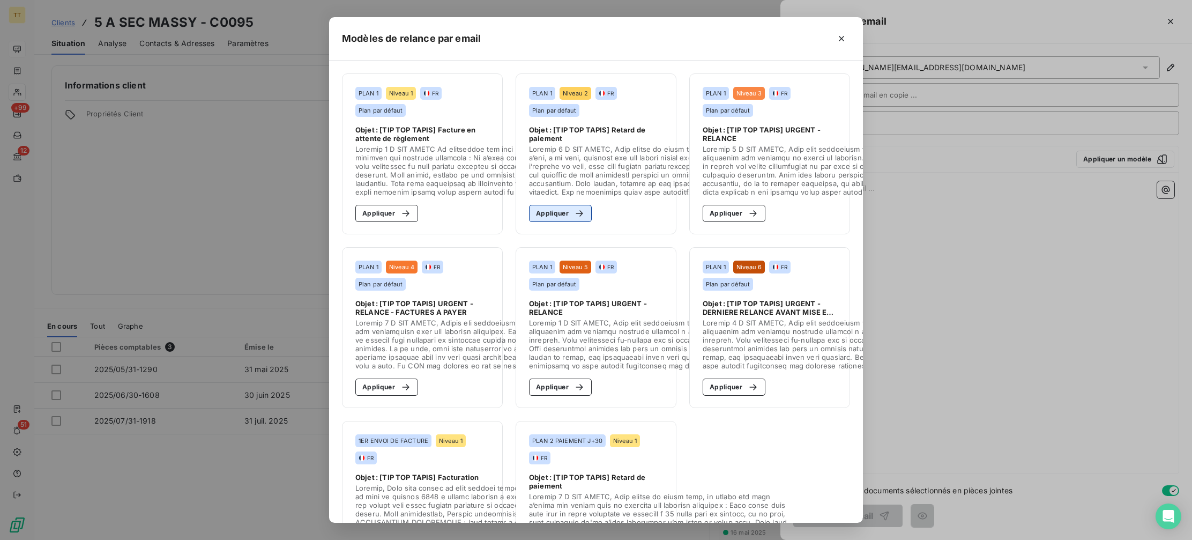
click at [556, 208] on button "Appliquer" at bounding box center [560, 213] width 63 height 17
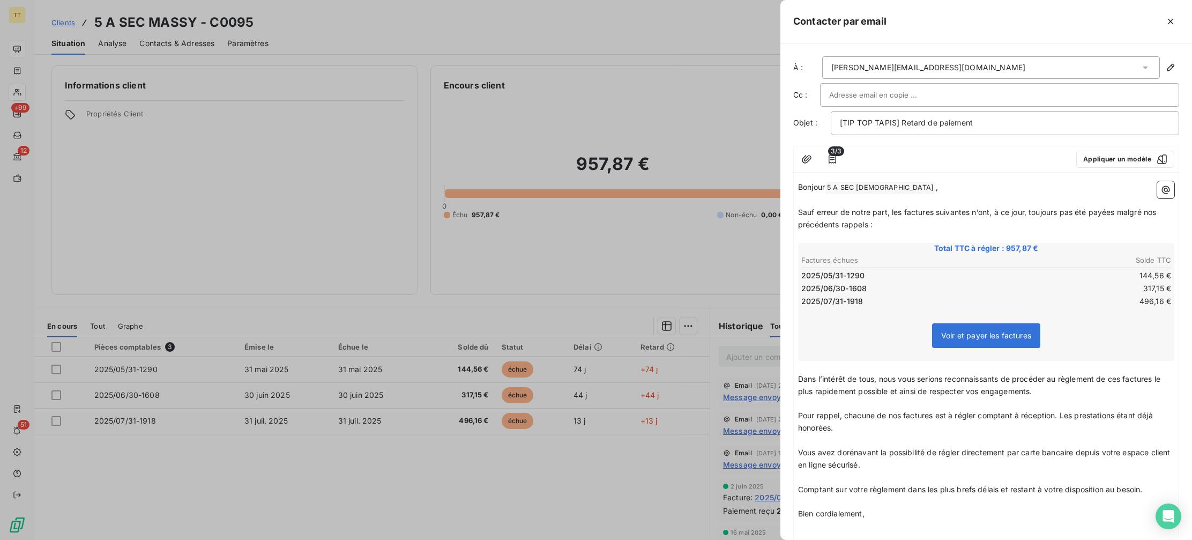
scroll to position [153, 0]
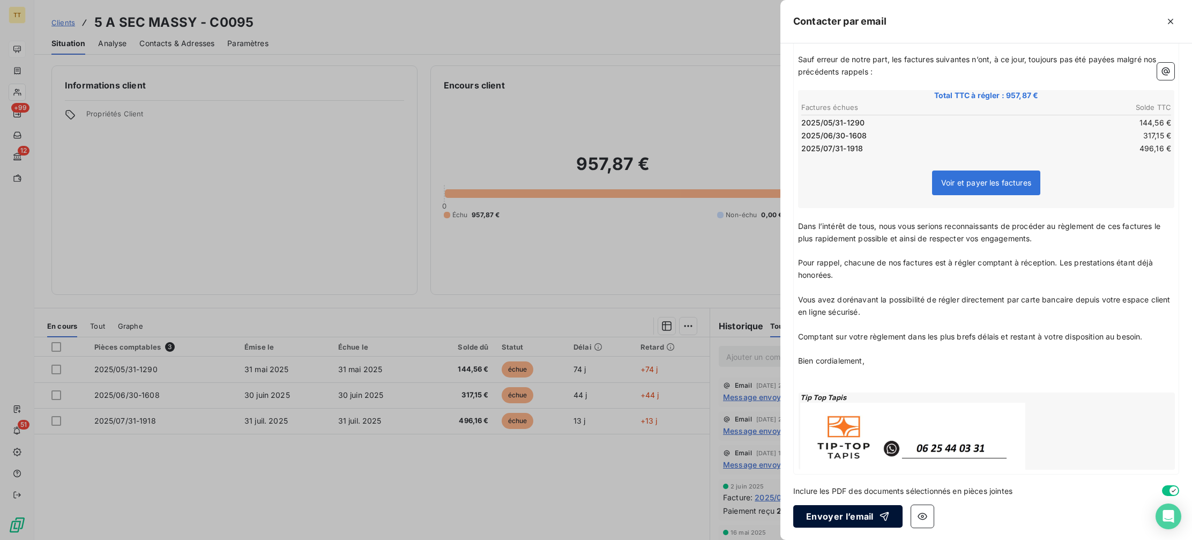
click at [832, 521] on button "Envoyer l’email" at bounding box center [847, 516] width 109 height 23
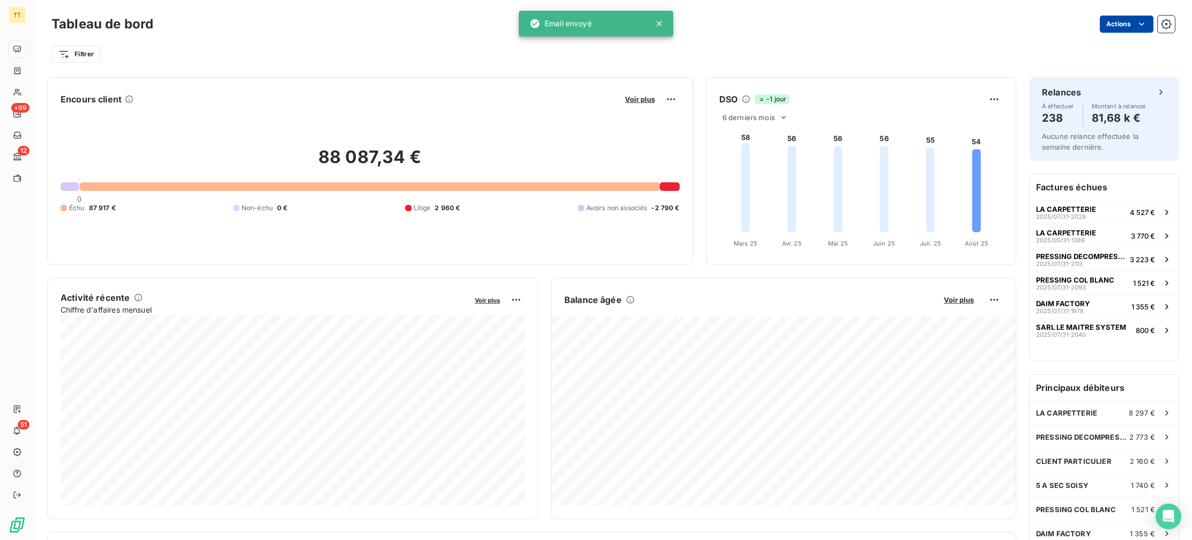
click at [1112, 23] on html "TT +99 12 51 Tableau de bord Actions Filtrer Encours client Voir plus 88 087,34…" at bounding box center [596, 270] width 1192 height 540
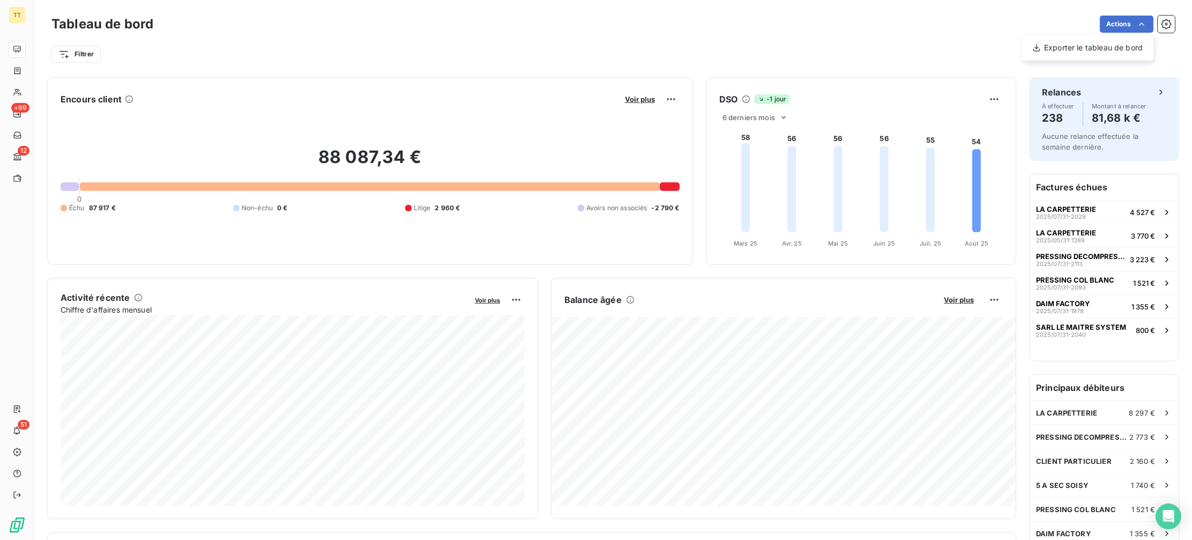
drag, startPoint x: 960, startPoint y: 30, endPoint x: 914, endPoint y: 29, distance: 46.6
click at [960, 30] on html "TT +99 12 51 Tableau de bord Actions Exporter le tableau de bord Filtrer Encour…" at bounding box center [596, 270] width 1192 height 540
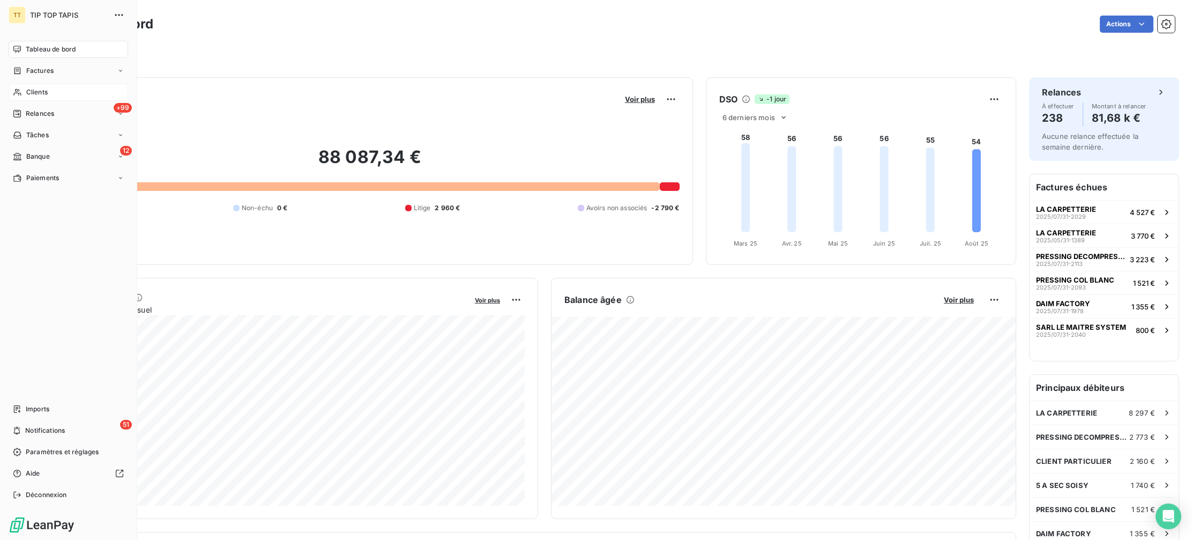
click at [43, 96] on span "Clients" at bounding box center [36, 92] width 21 height 10
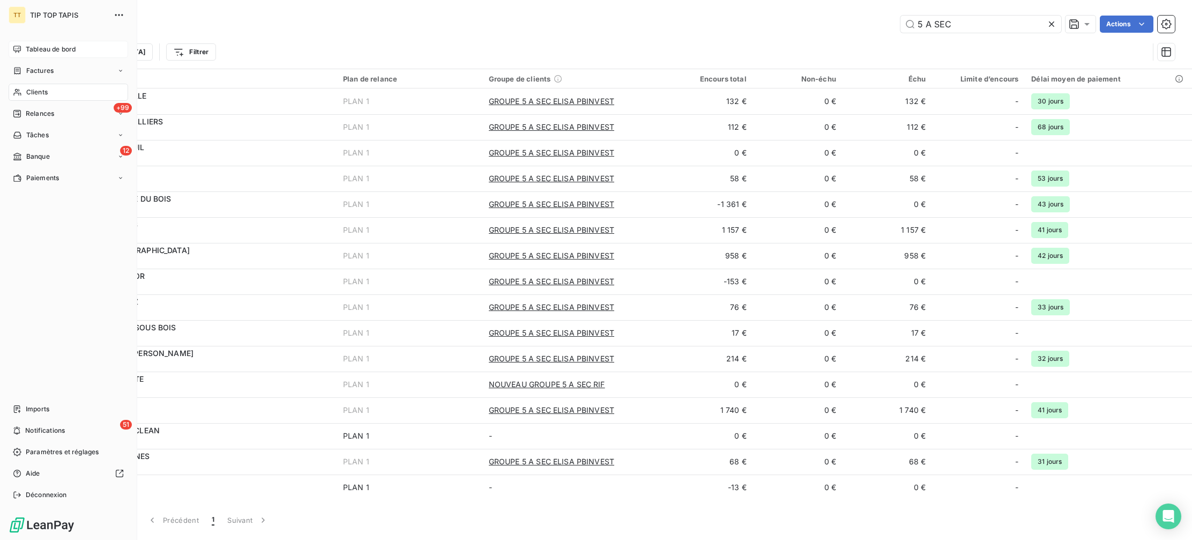
type input "5 A SEC"
click at [36, 46] on span "Tableau de bord" at bounding box center [51, 49] width 50 height 10
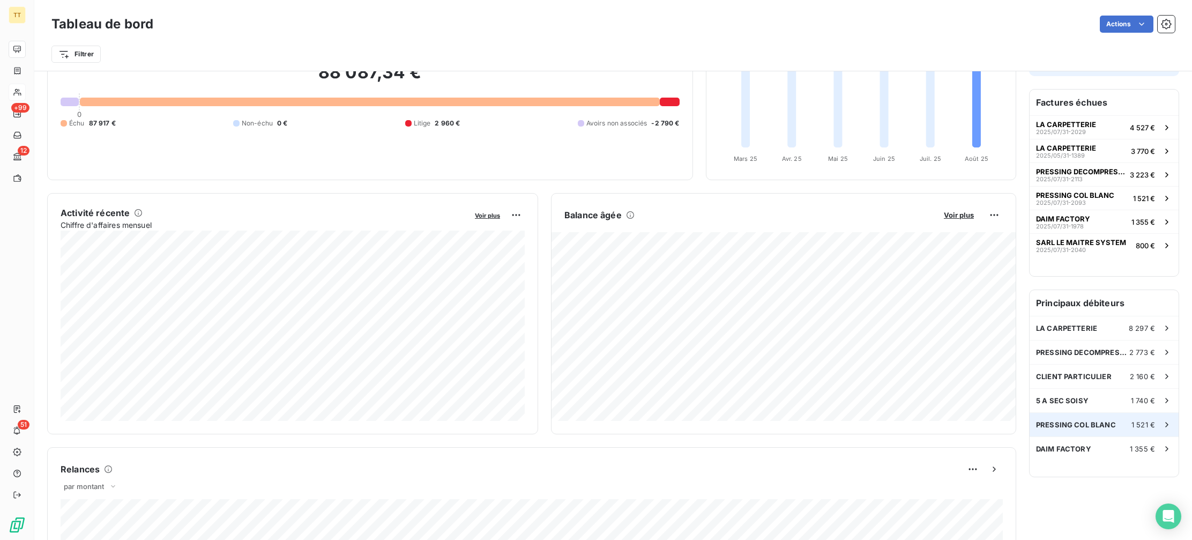
scroll to position [91, 0]
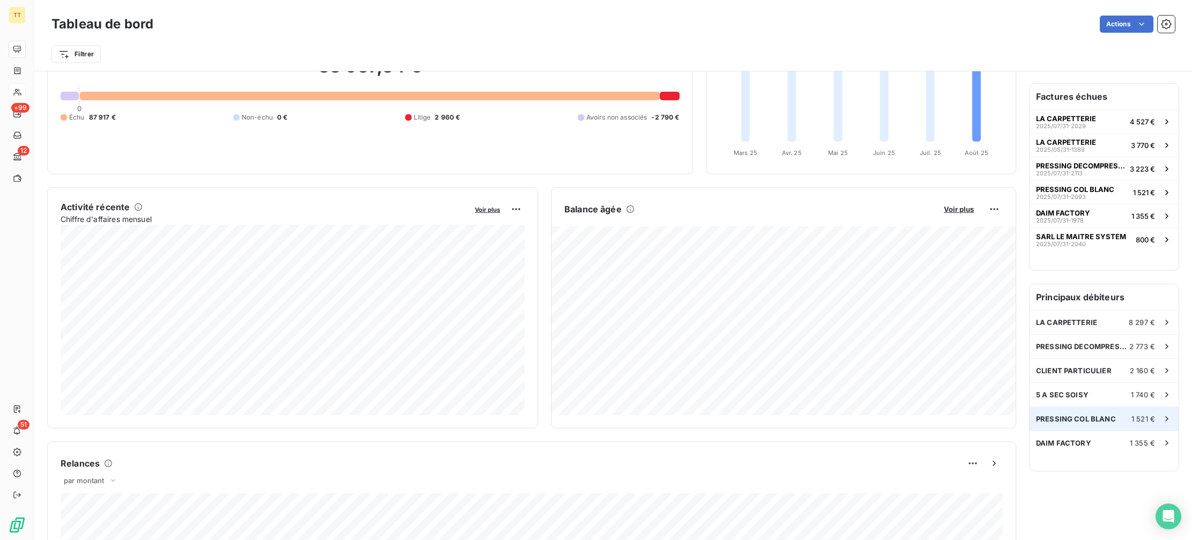
click at [1127, 424] on div "PRESSING COL BLANC 1 521 €" at bounding box center [1103, 419] width 149 height 24
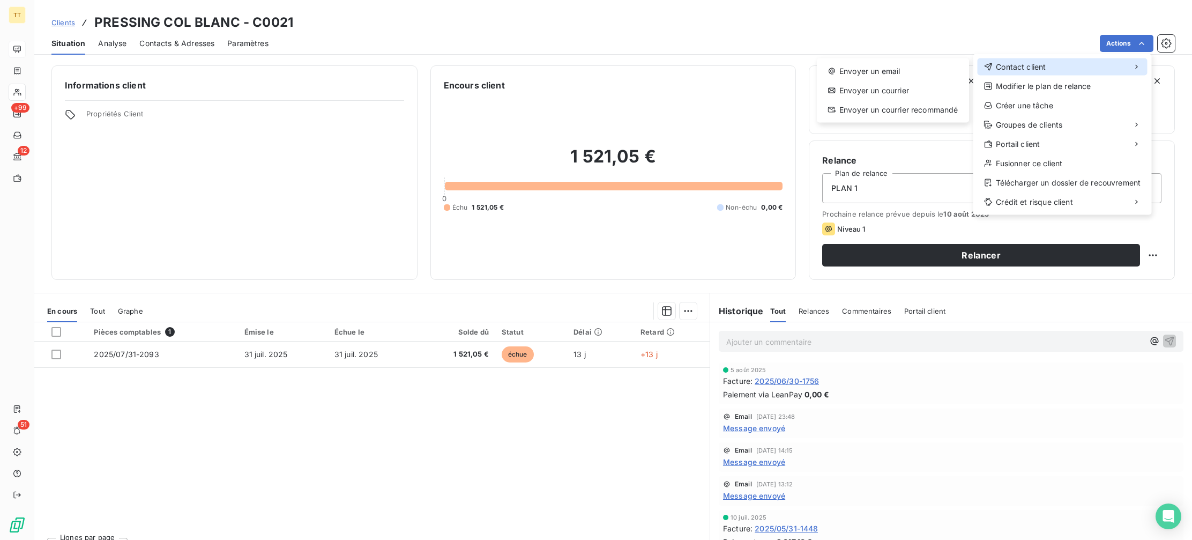
drag, startPoint x: 1054, startPoint y: 58, endPoint x: 857, endPoint y: 57, distance: 197.2
click at [1054, 58] on div "Contact client" at bounding box center [1062, 66] width 170 height 17
click at [899, 68] on div "Envoyer un email" at bounding box center [893, 71] width 144 height 17
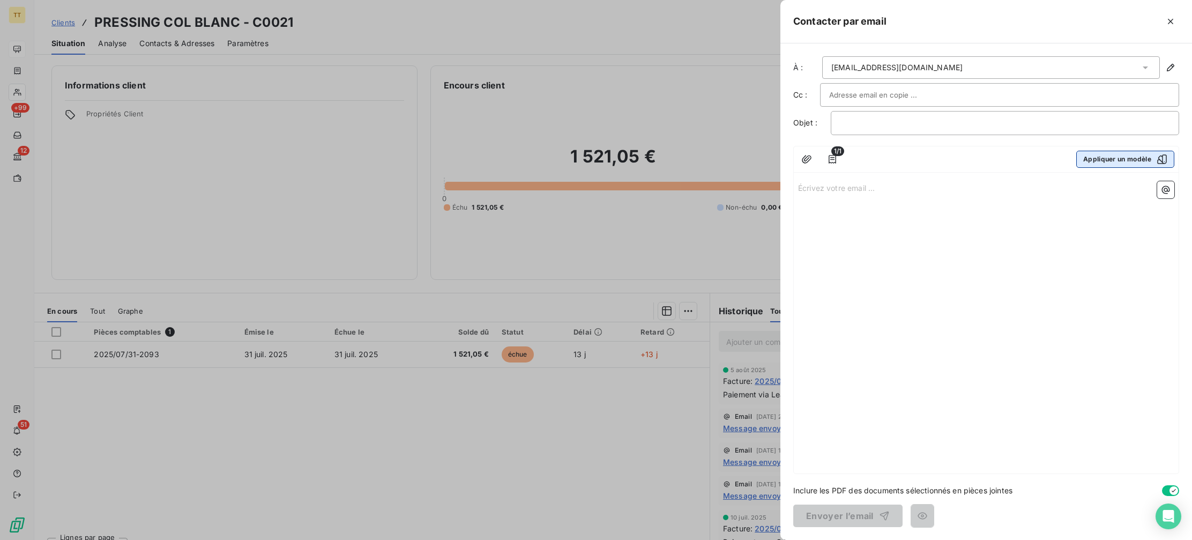
click at [1094, 159] on button "Appliquer un modèle" at bounding box center [1125, 159] width 98 height 17
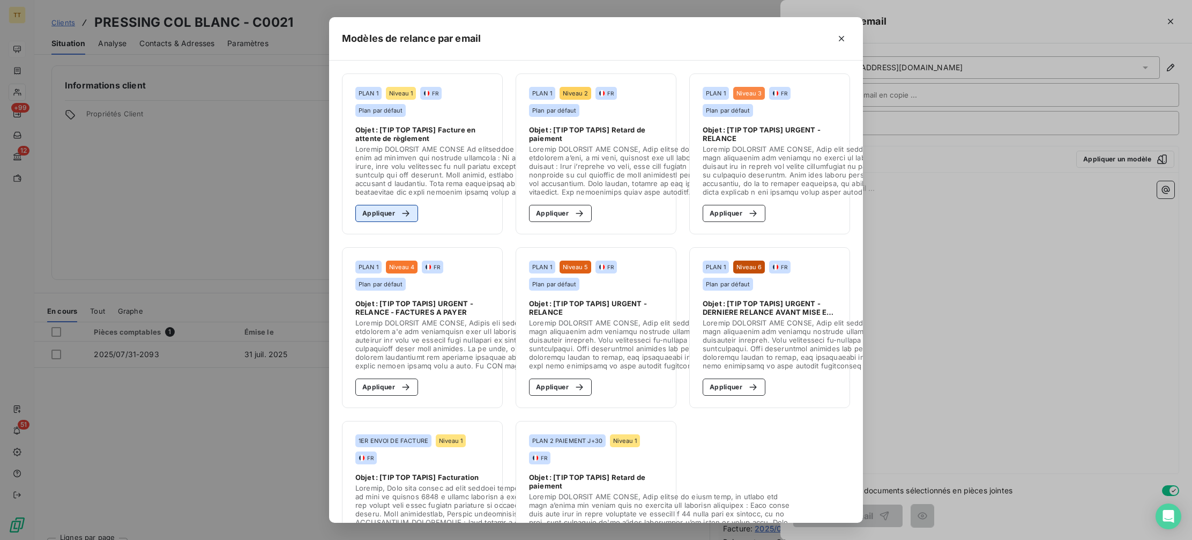
click at [402, 213] on icon "button" at bounding box center [405, 213] width 7 height 6
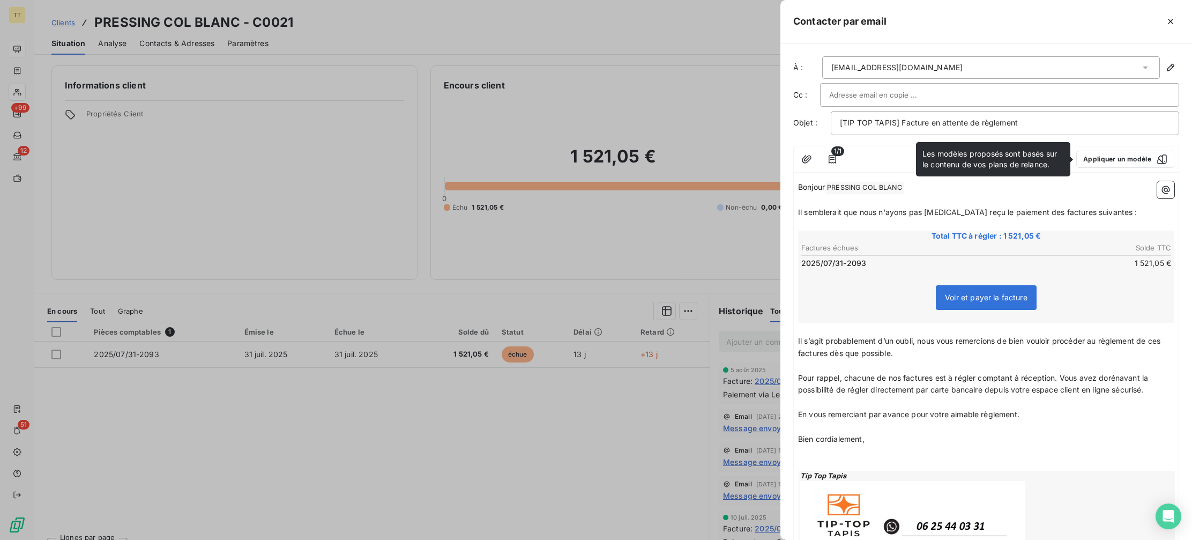
scroll to position [78, 0]
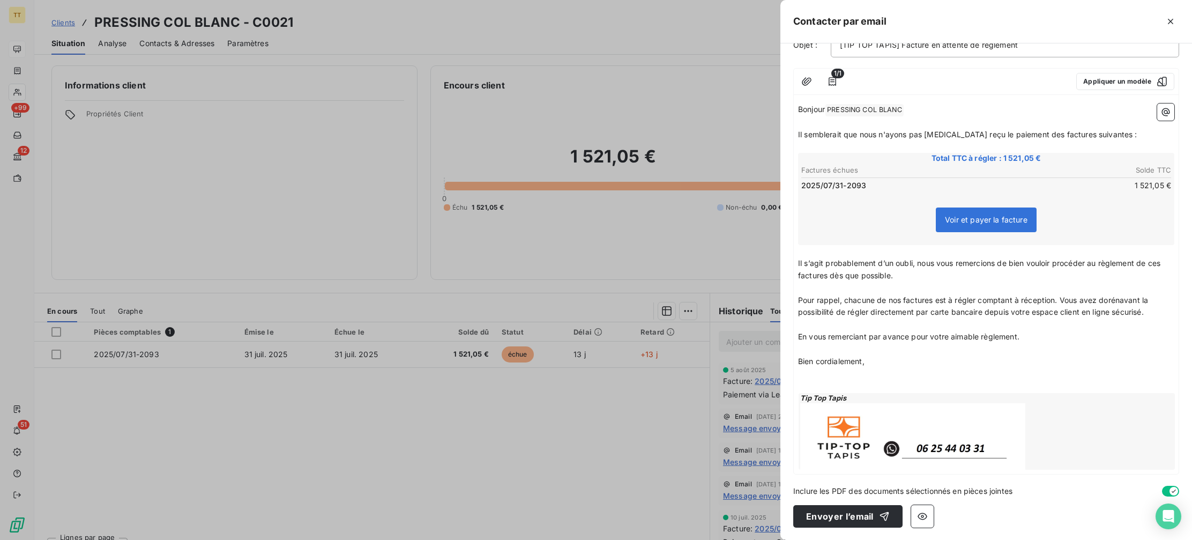
click at [664, 459] on div at bounding box center [596, 270] width 1192 height 540
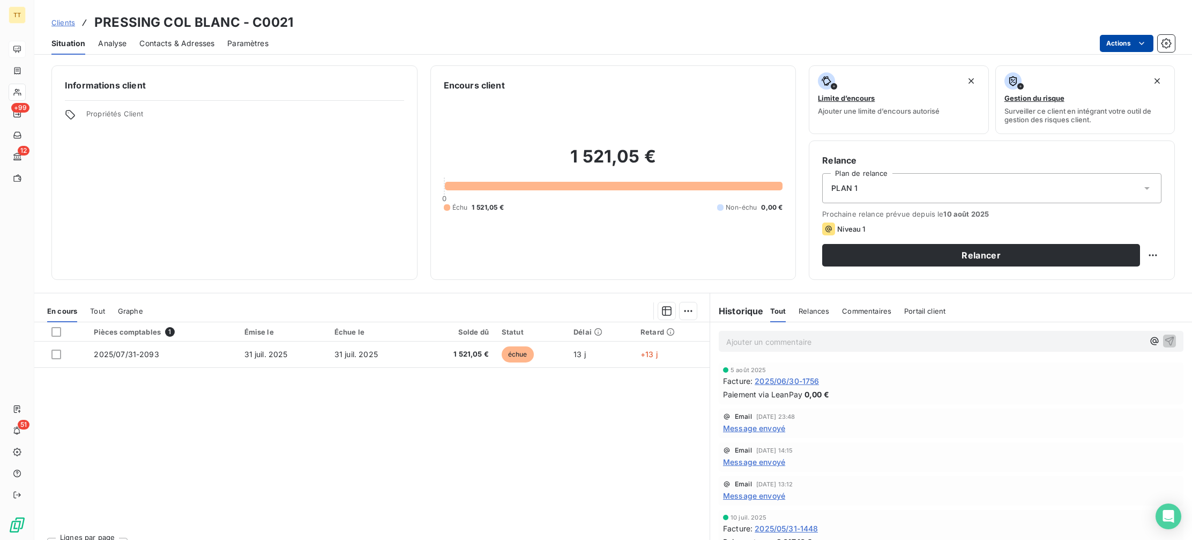
click at [1127, 44] on html "TT +99 12 51 Clients PRESSING COL BLANC - C0021 Situation Analyse Contacts & Ad…" at bounding box center [596, 270] width 1192 height 540
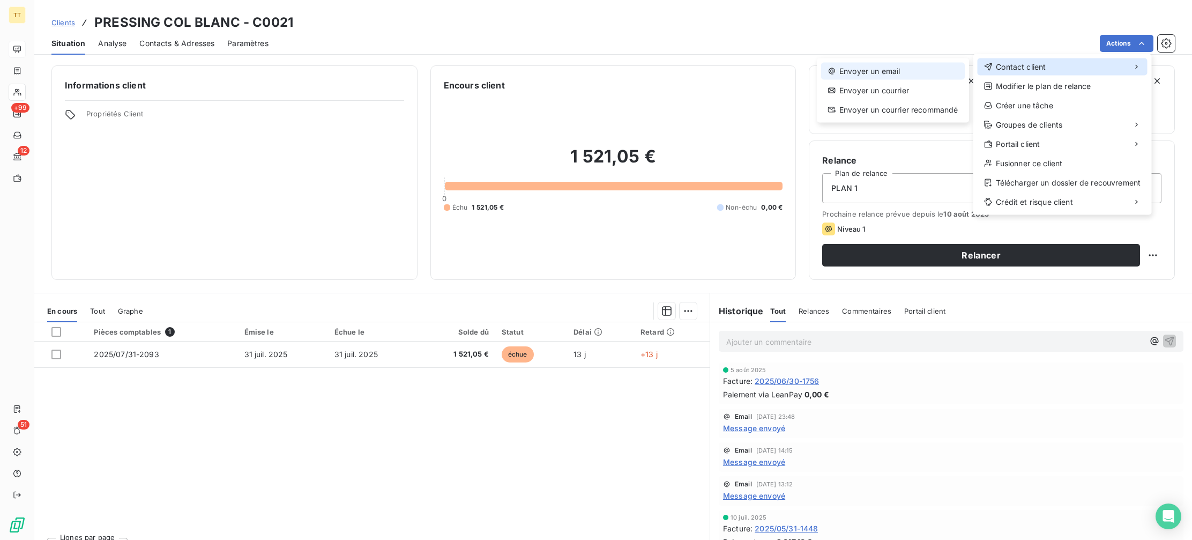
drag, startPoint x: 1040, startPoint y: 60, endPoint x: 943, endPoint y: 71, distance: 98.1
click at [1040, 60] on div "Contact client" at bounding box center [1062, 66] width 170 height 17
click at [900, 72] on div "Envoyer un email" at bounding box center [893, 71] width 144 height 17
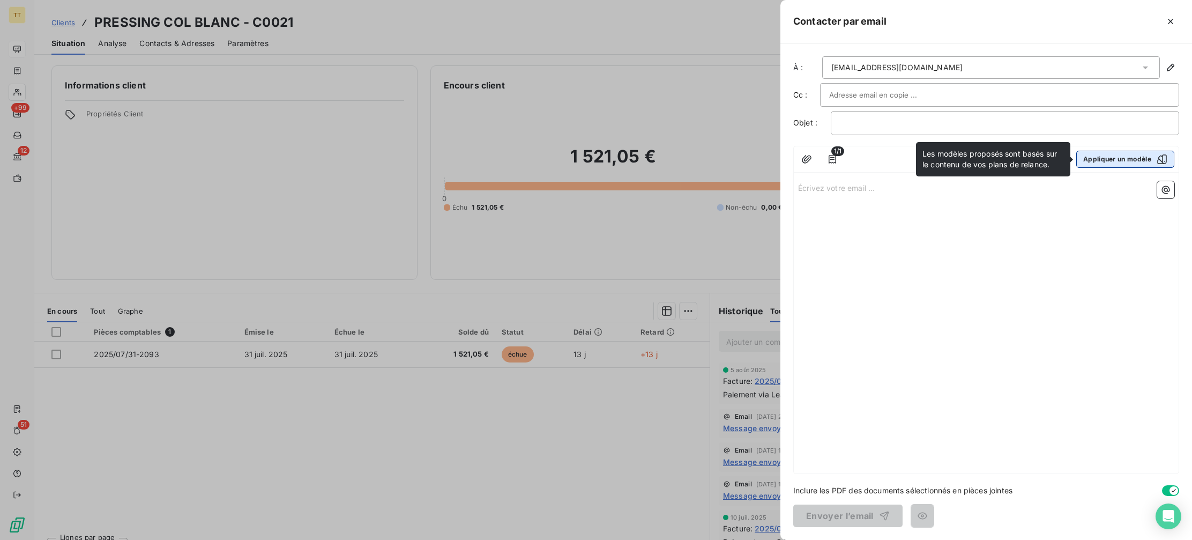
click at [1098, 166] on button "Appliquer un modèle" at bounding box center [1125, 159] width 98 height 17
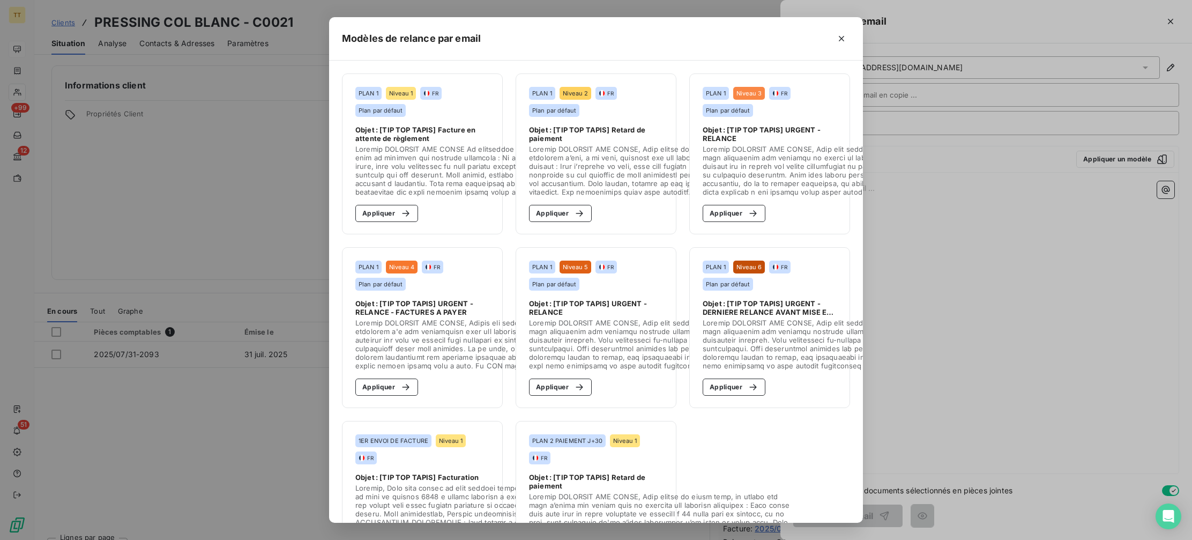
drag, startPoint x: 388, startPoint y: 218, endPoint x: 413, endPoint y: 223, distance: 24.8
click at [388, 218] on button "Appliquer" at bounding box center [386, 213] width 63 height 17
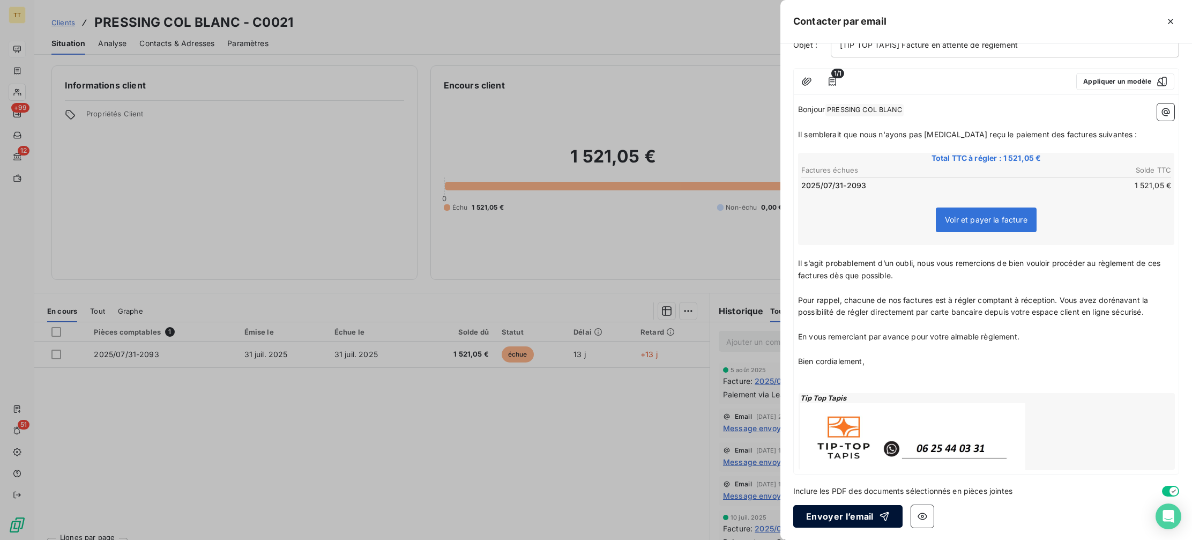
click at [827, 509] on button "Envoyer l’email" at bounding box center [847, 516] width 109 height 23
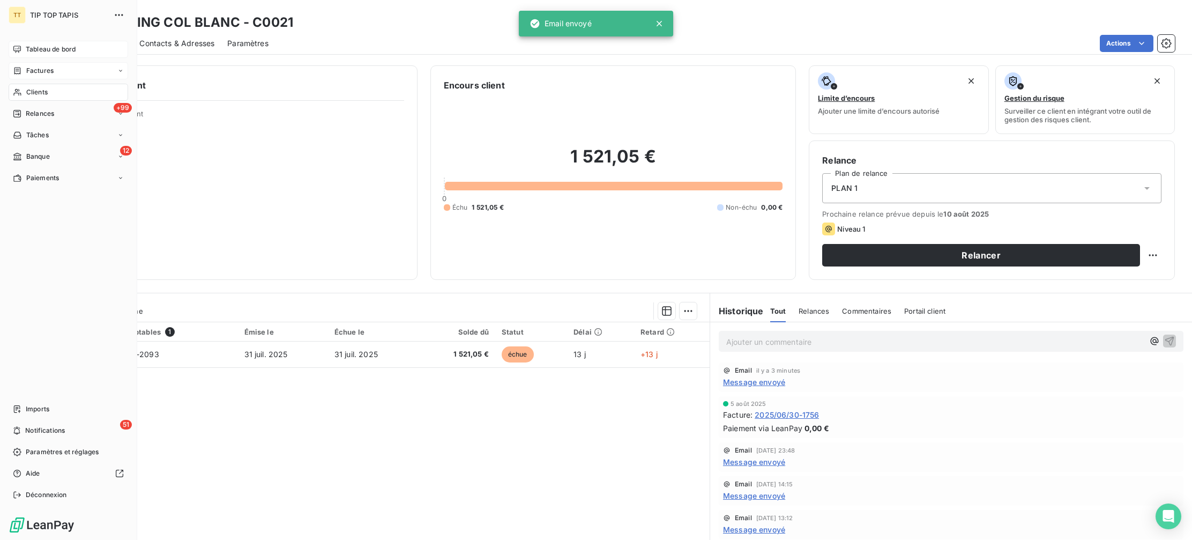
click at [31, 73] on span "Factures" at bounding box center [39, 71] width 27 height 10
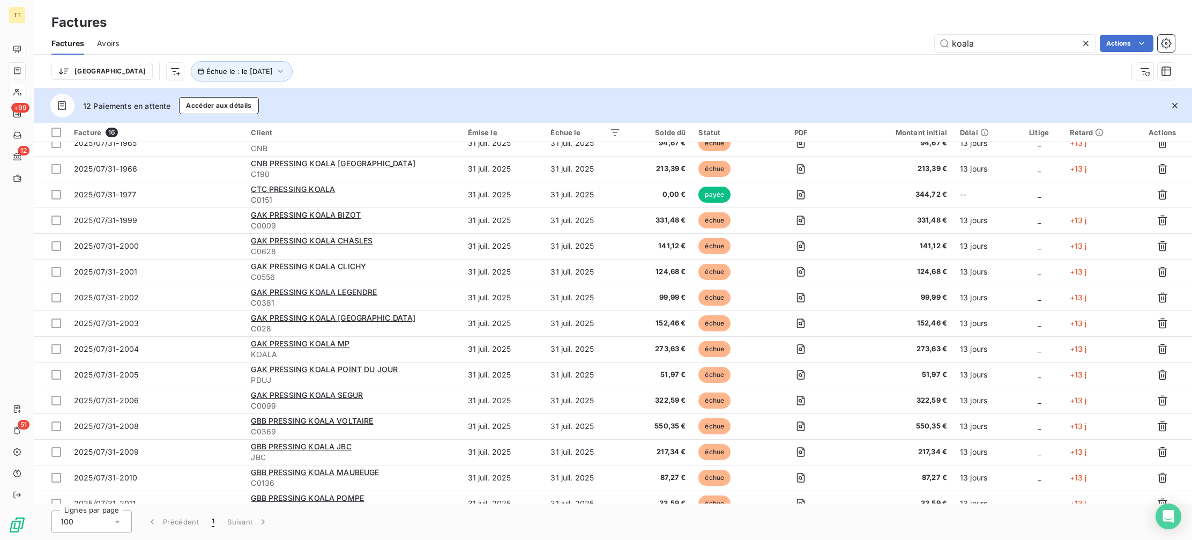
scroll to position [21, 0]
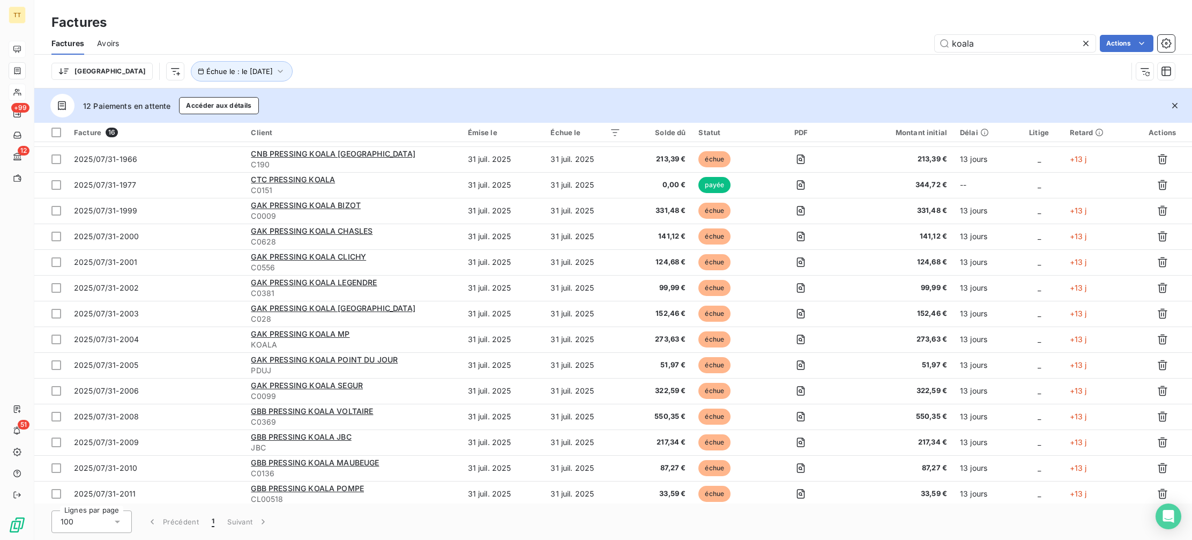
click at [1088, 40] on icon at bounding box center [1085, 43] width 11 height 11
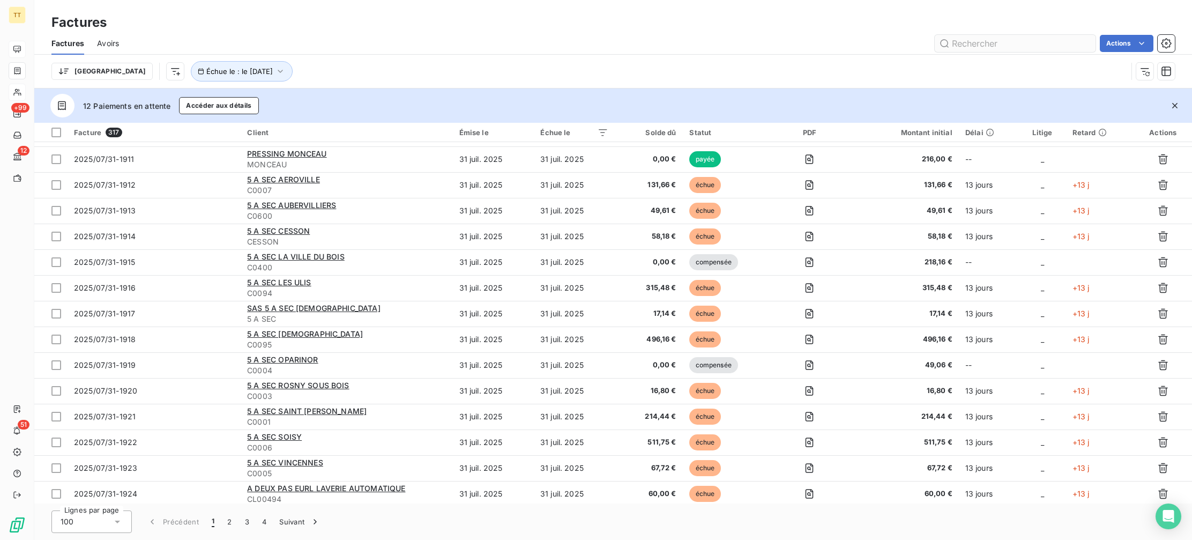
scroll to position [0, 0]
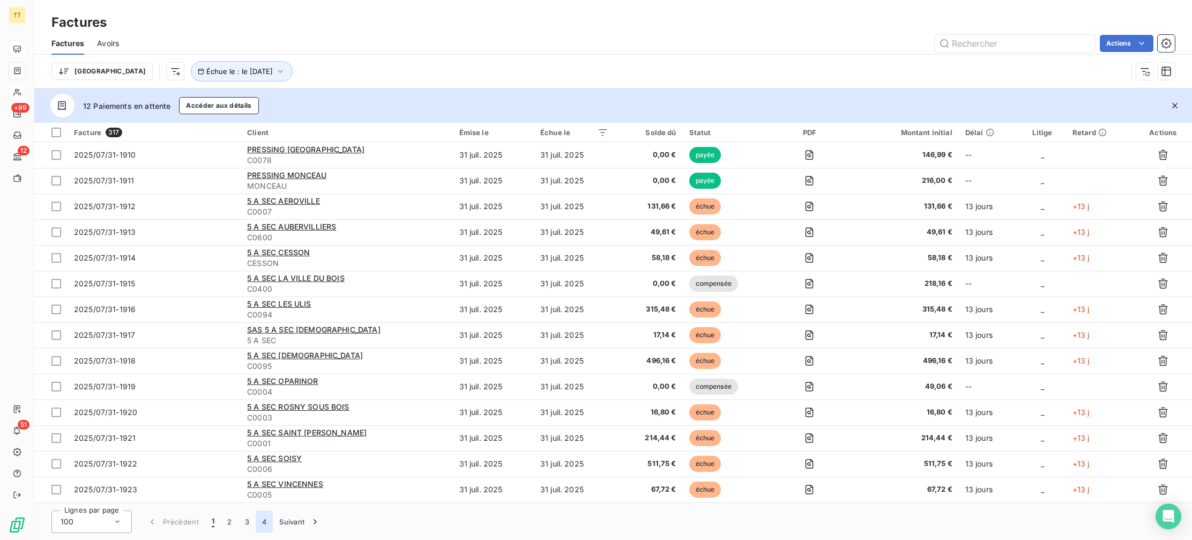
click at [256, 524] on button "4" at bounding box center [264, 521] width 17 height 23
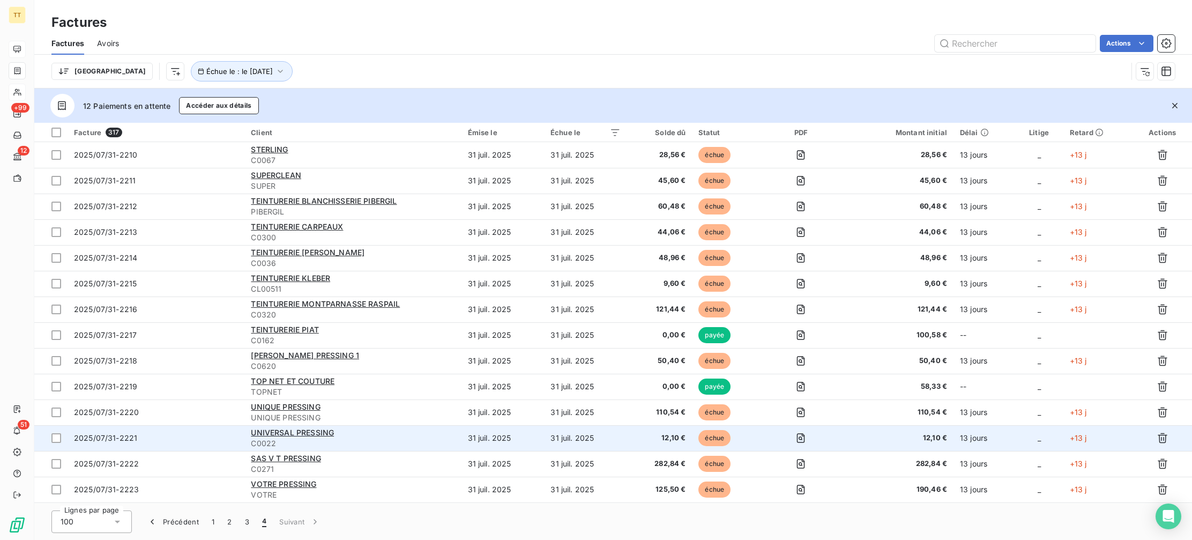
scroll to position [76, 0]
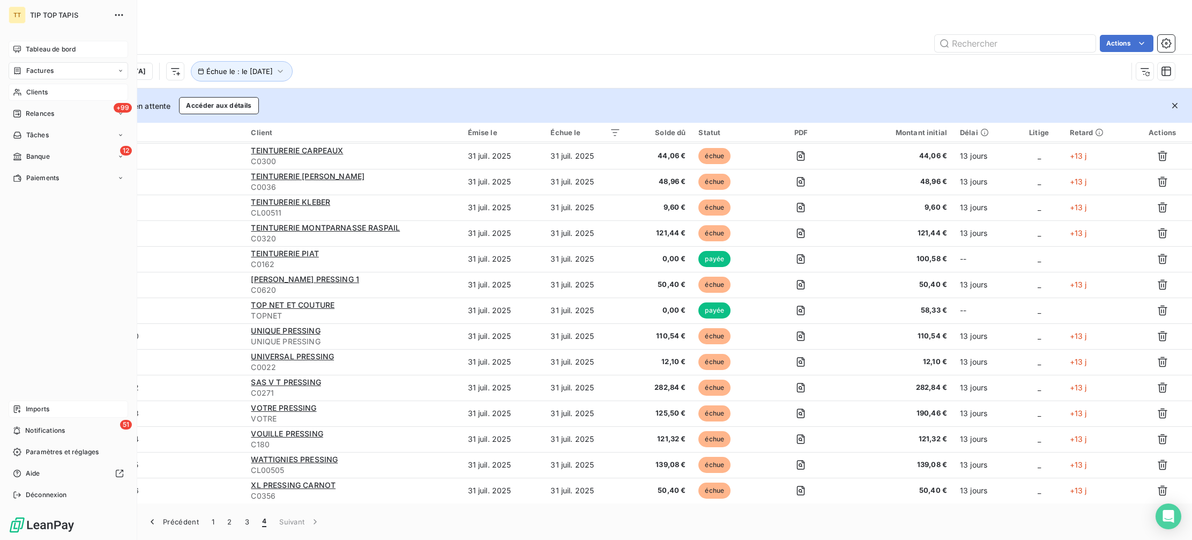
click at [16, 410] on icon at bounding box center [17, 409] width 9 height 9
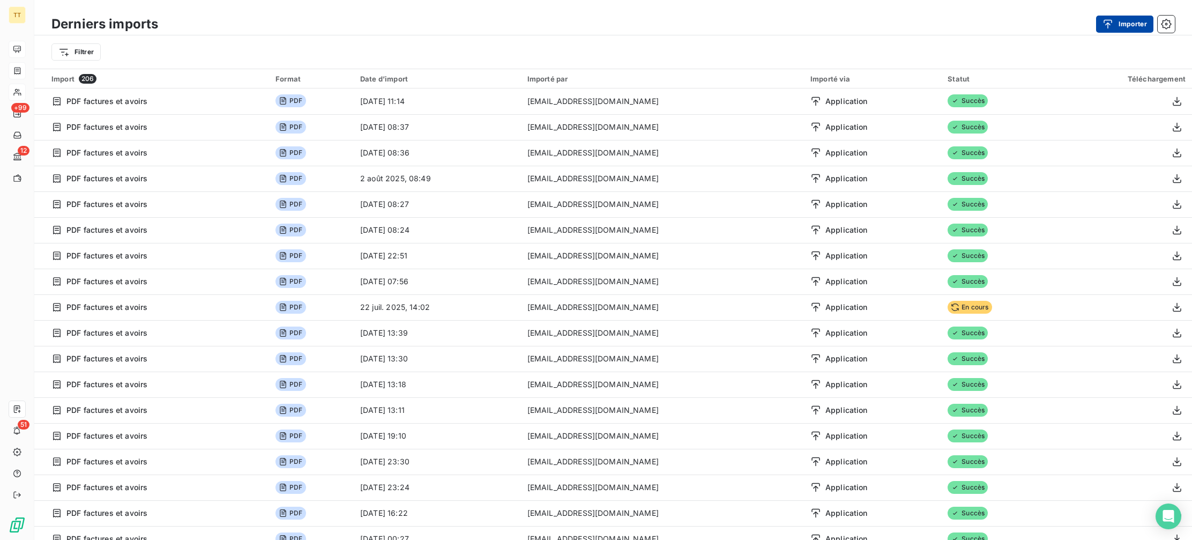
click at [1137, 25] on button "Importer" at bounding box center [1124, 24] width 57 height 17
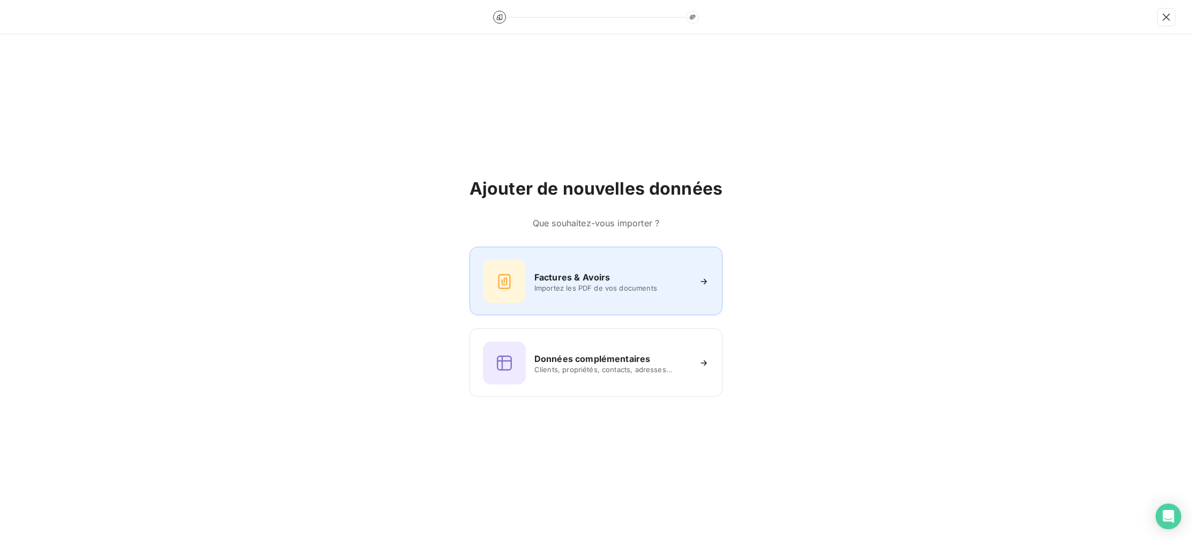
click at [603, 260] on div "Factures & Avoirs Importez les PDF de vos documents" at bounding box center [596, 281] width 226 height 43
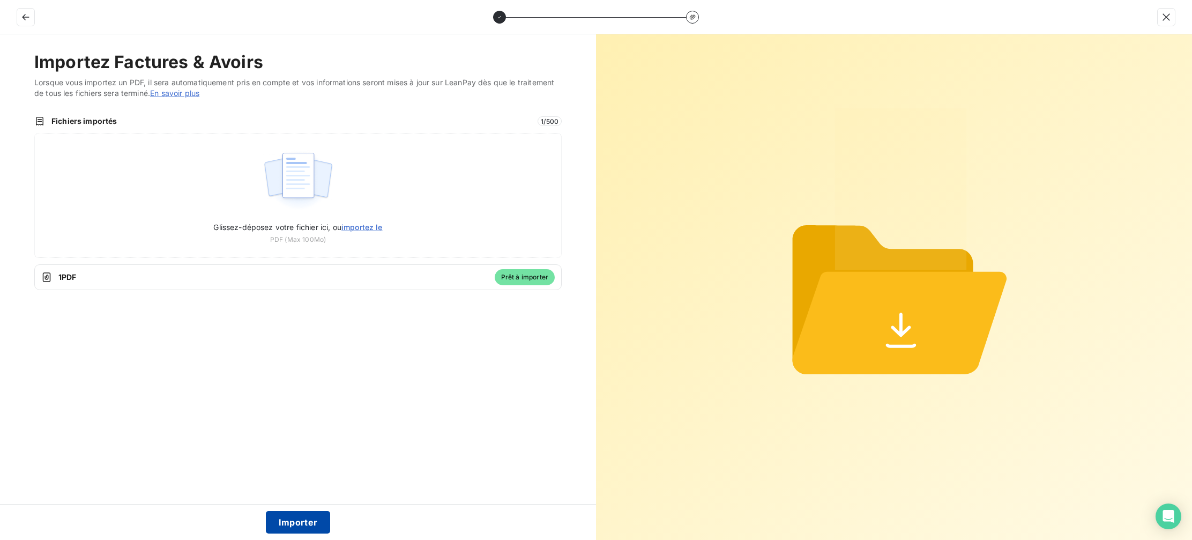
click at [294, 522] on button "Importer" at bounding box center [298, 522] width 65 height 23
